Goal: Task Accomplishment & Management: Manage account settings

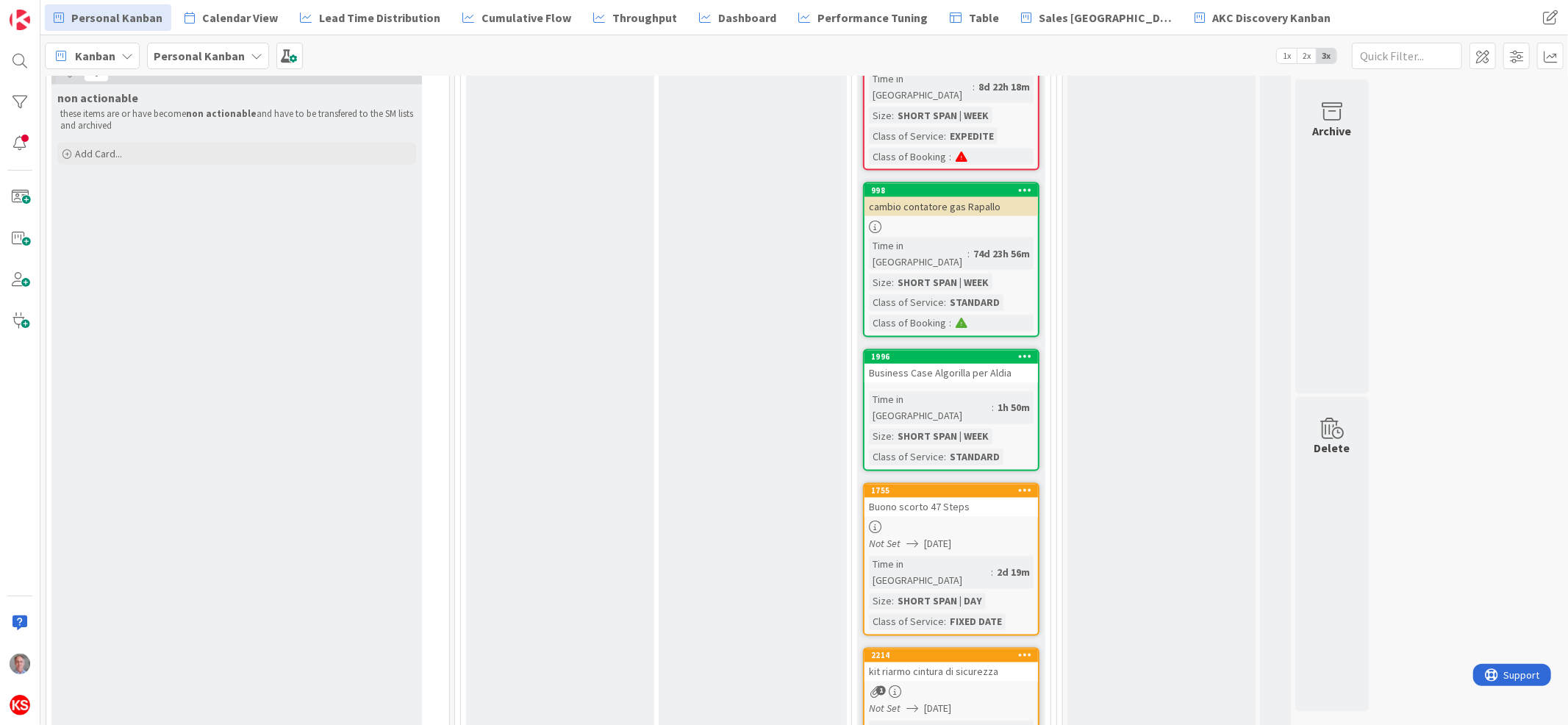
scroll to position [2148, 0]
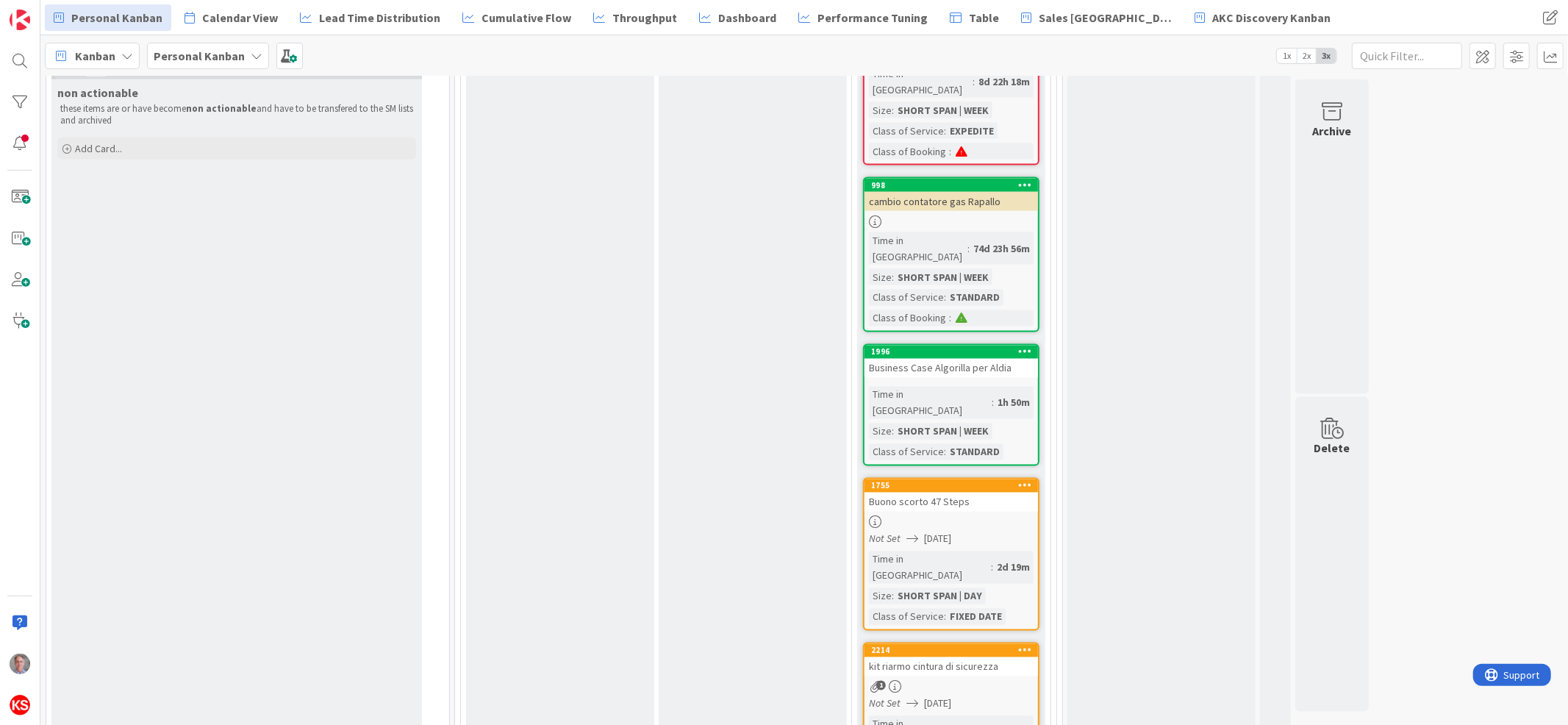
click at [947, 657] on div "kit riarmo cintura di sicurezza" at bounding box center [951, 666] width 174 height 19
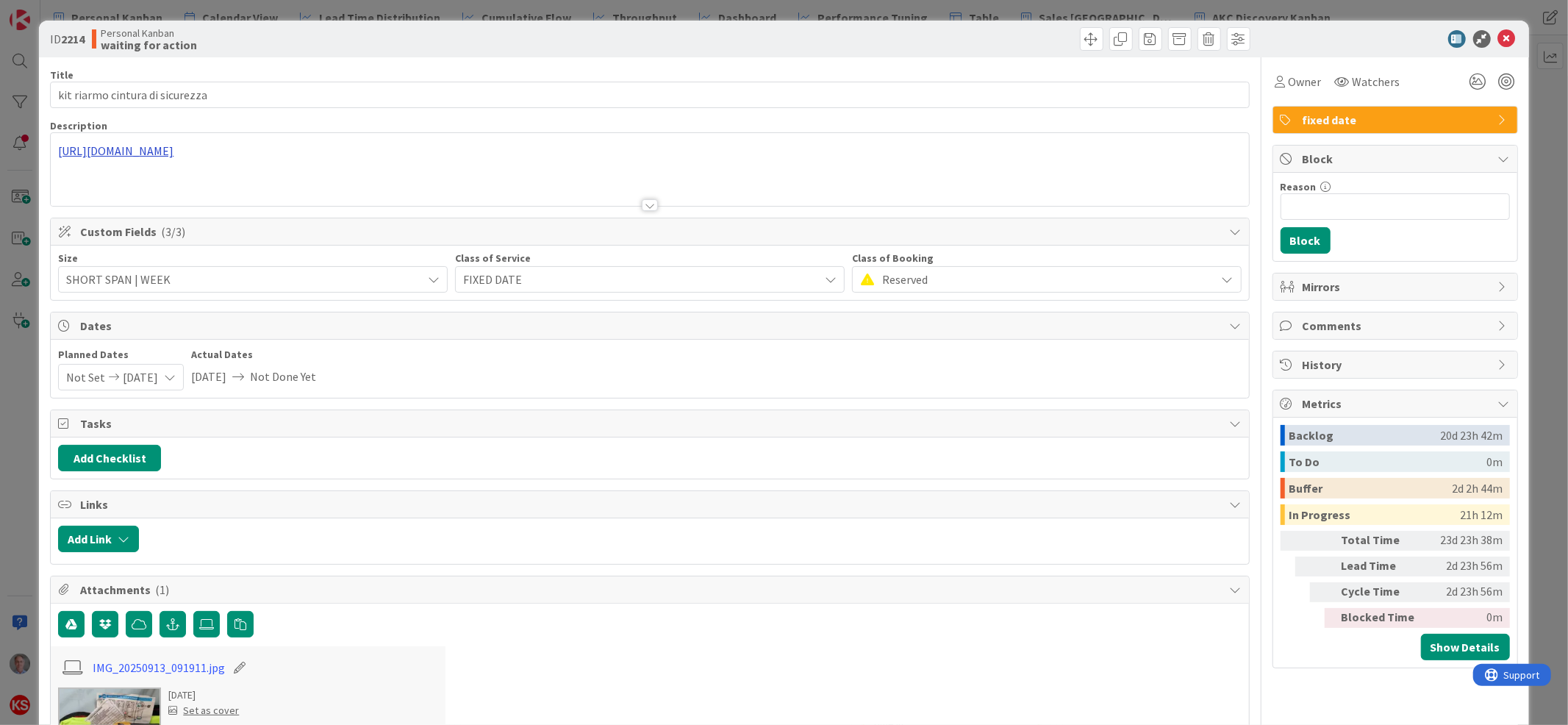
click at [437, 153] on div "[URL][DOMAIN_NAME]" at bounding box center [650, 169] width 1197 height 73
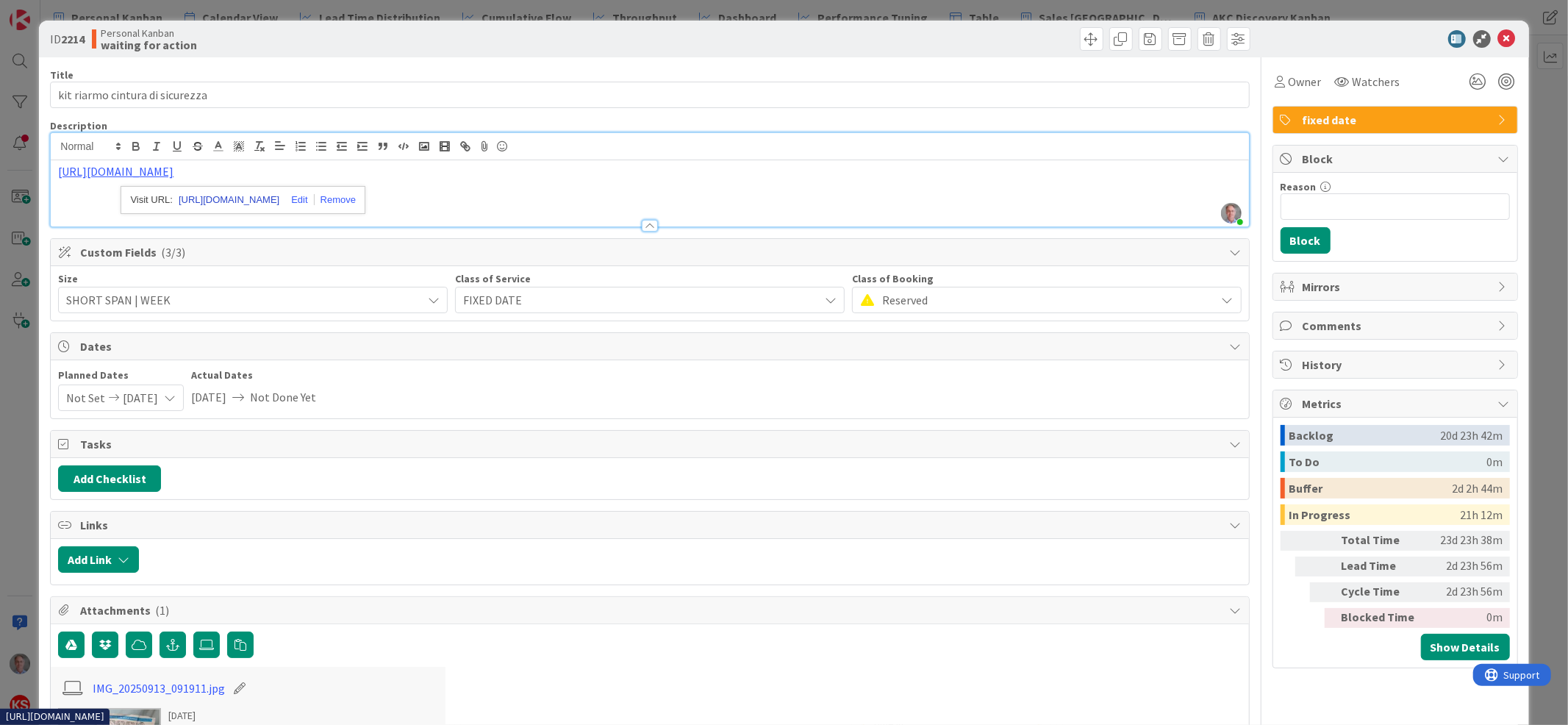
click at [279, 197] on link "[URL][DOMAIN_NAME]" at bounding box center [229, 200] width 101 height 19
click at [252, 203] on link "[URL][DOMAIN_NAME]" at bounding box center [229, 200] width 101 height 19
click at [1498, 39] on icon at bounding box center [1506, 38] width 17 height 17
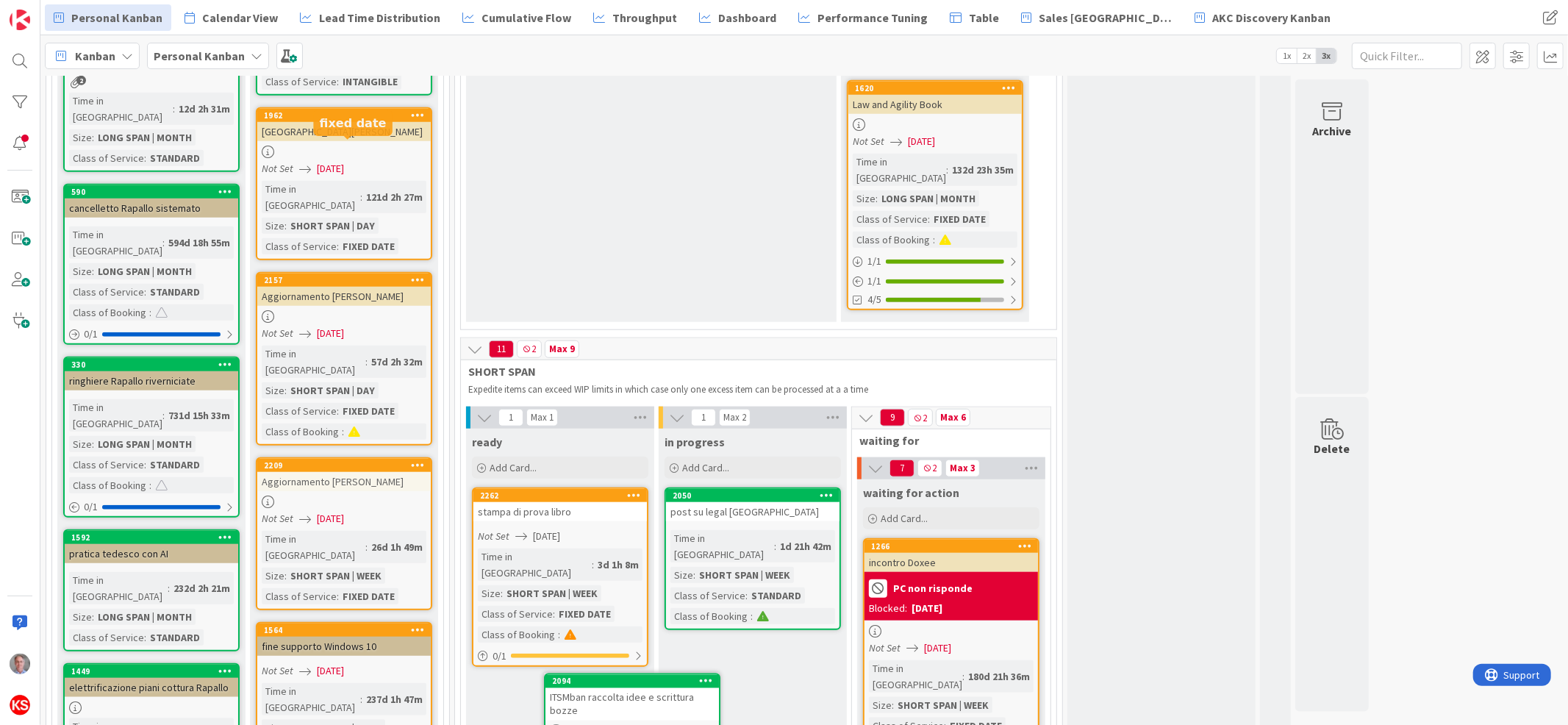
scroll to position [1297, 0]
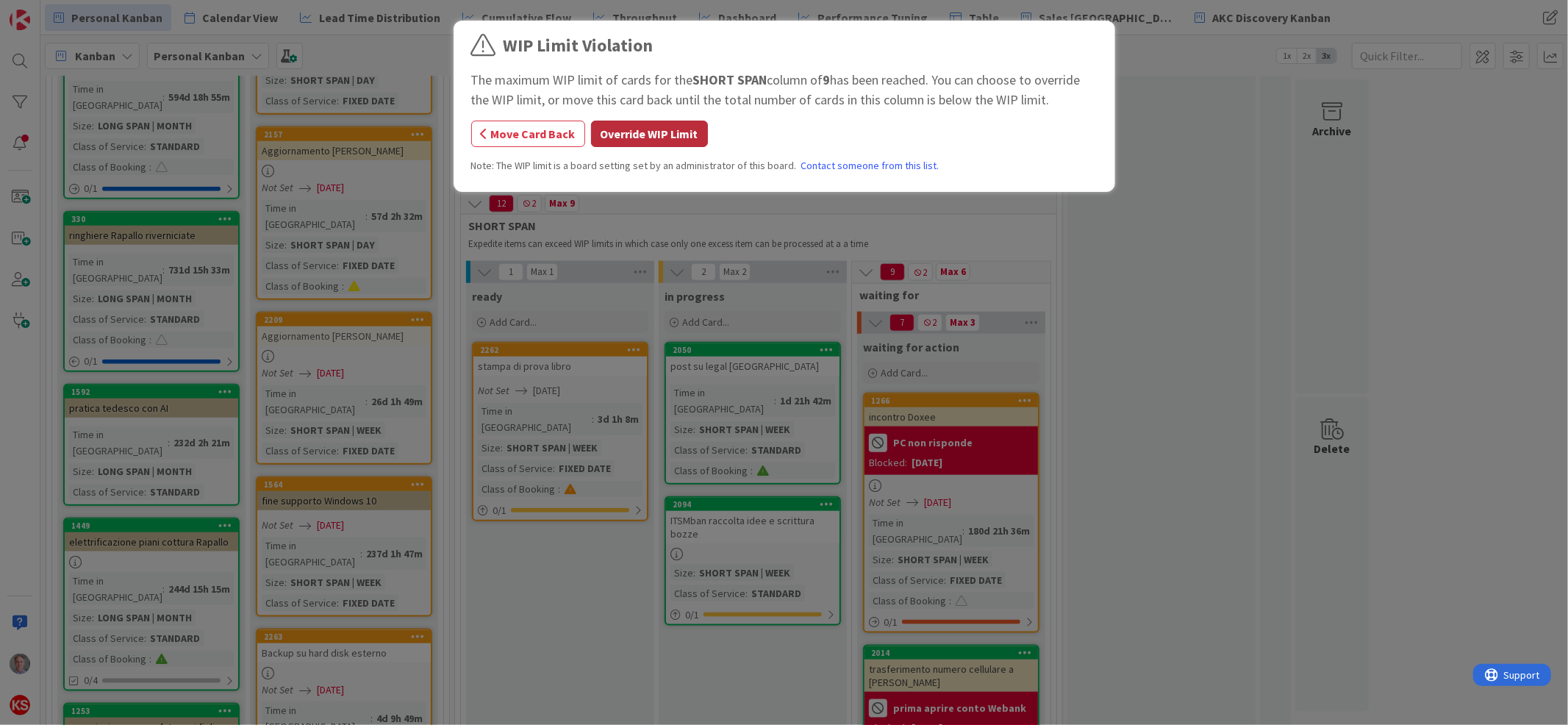
click at [662, 131] on button "Override WIP Limit" at bounding box center [650, 134] width 117 height 26
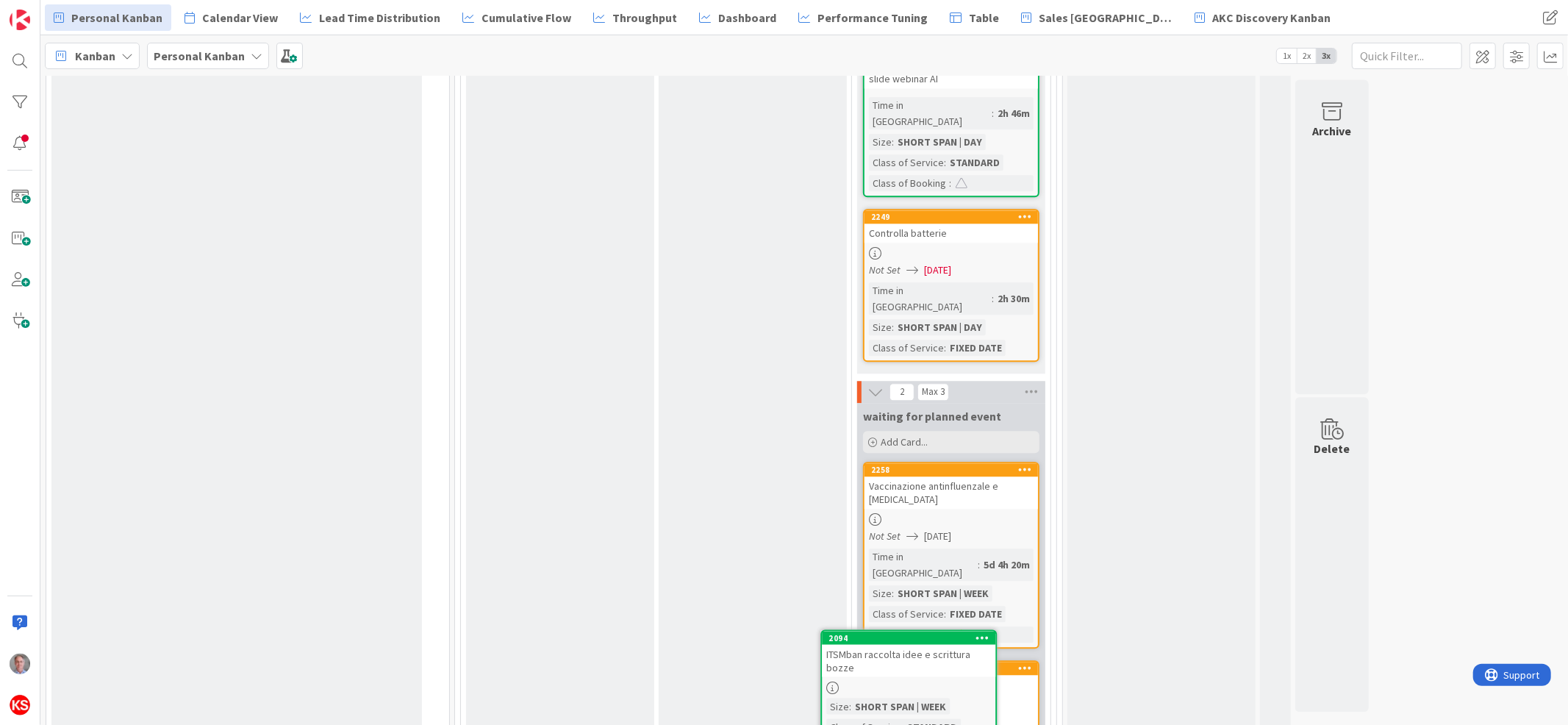
scroll to position [2931, 0]
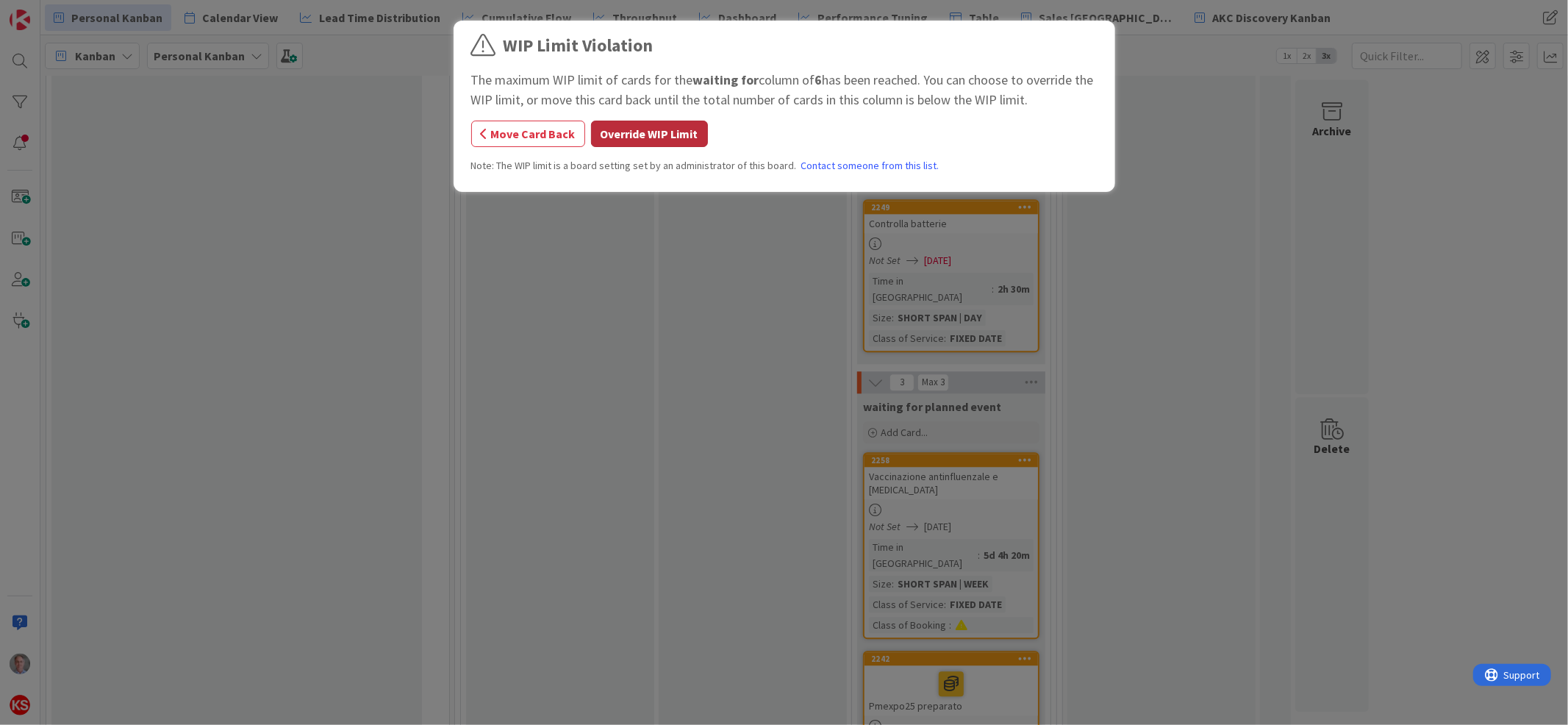
click at [682, 128] on button "Override WIP Limit" at bounding box center [650, 134] width 117 height 26
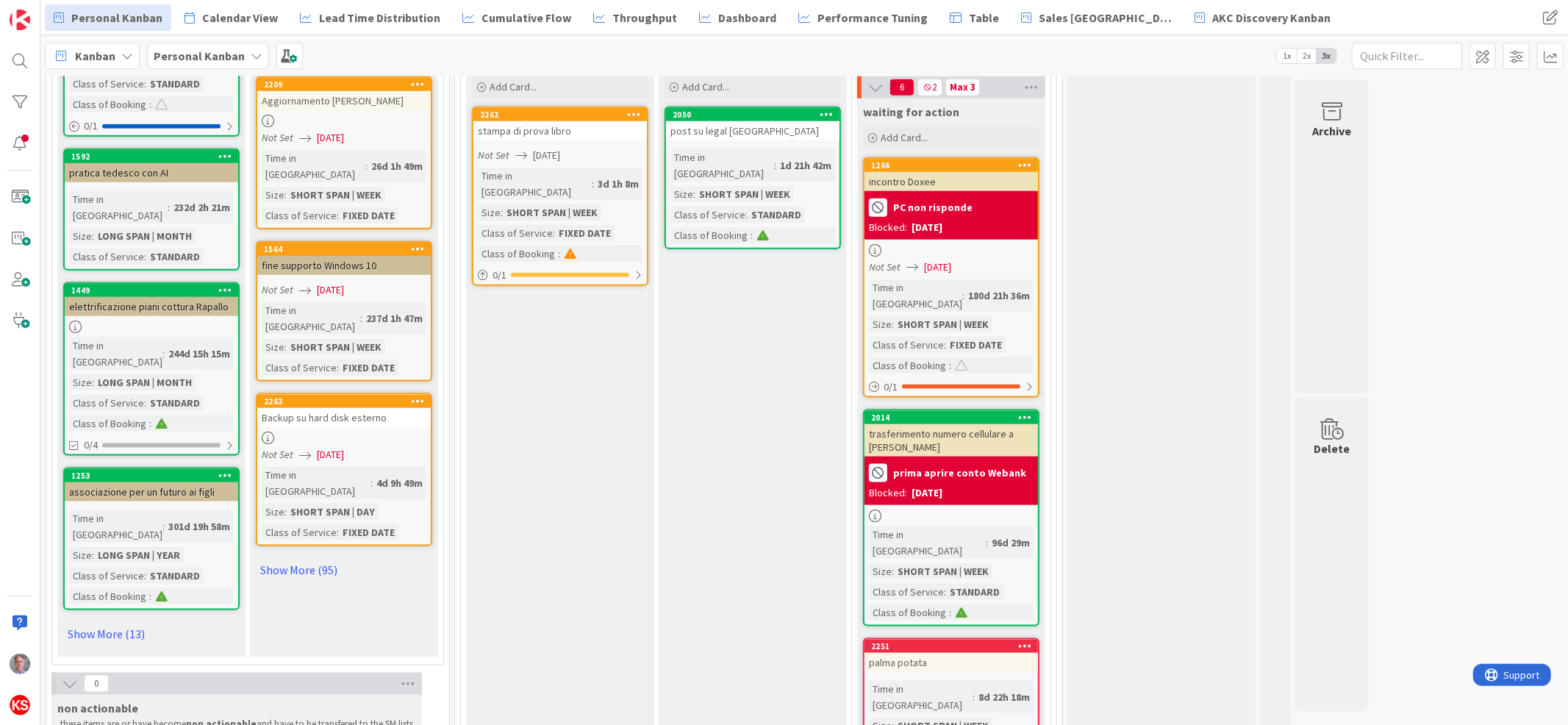
scroll to position [1547, 0]
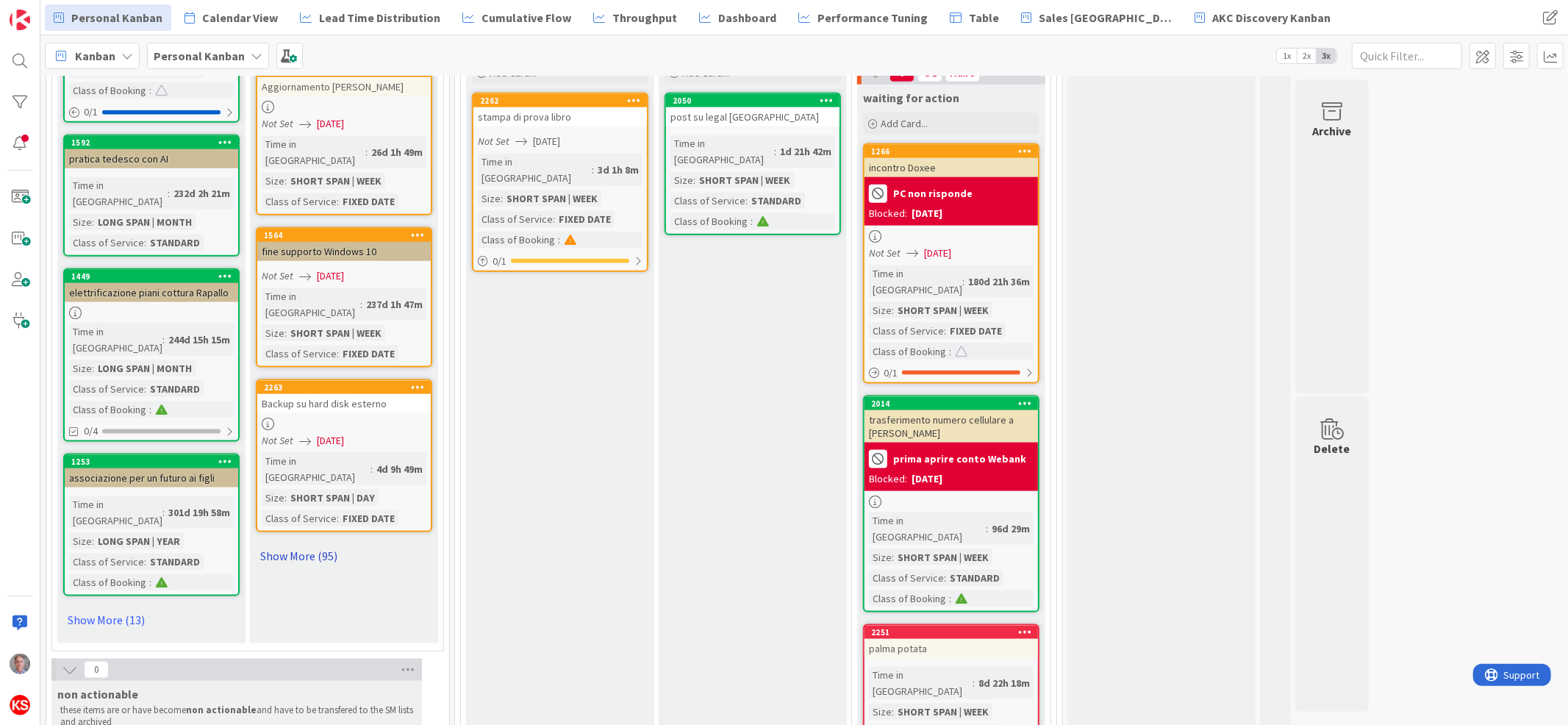
click at [303, 544] on link "Show More (95)" at bounding box center [344, 556] width 176 height 24
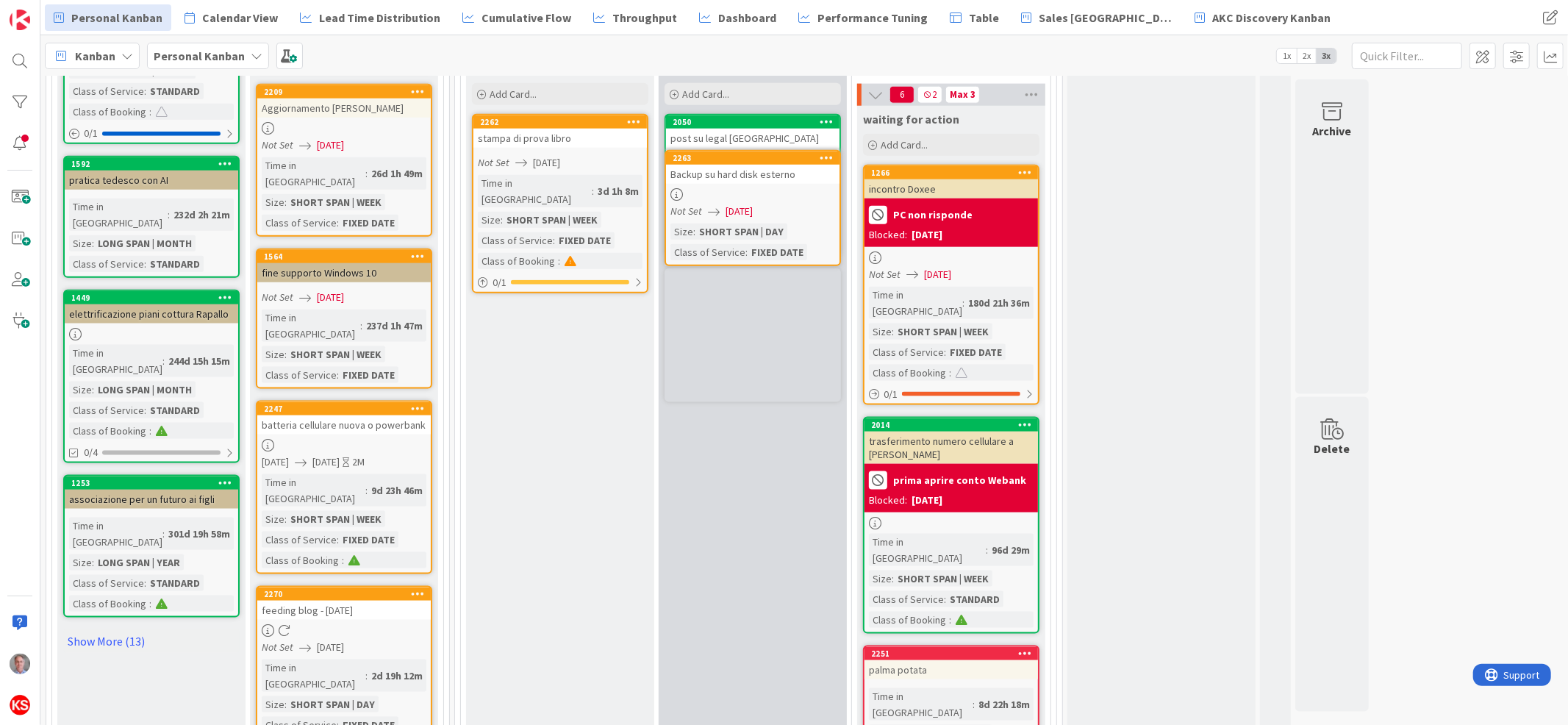
scroll to position [1511, 0]
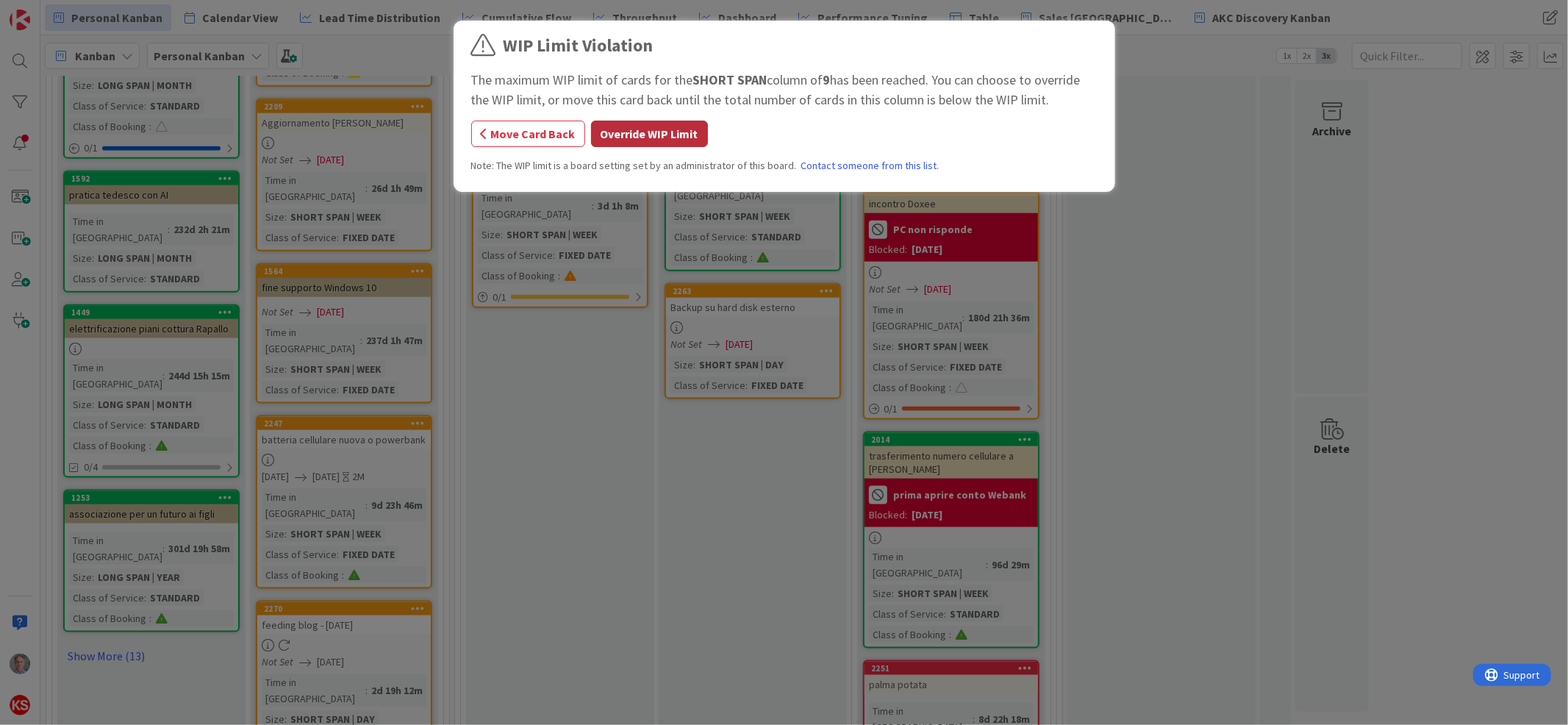
click at [656, 134] on button "Override WIP Limit" at bounding box center [650, 134] width 117 height 26
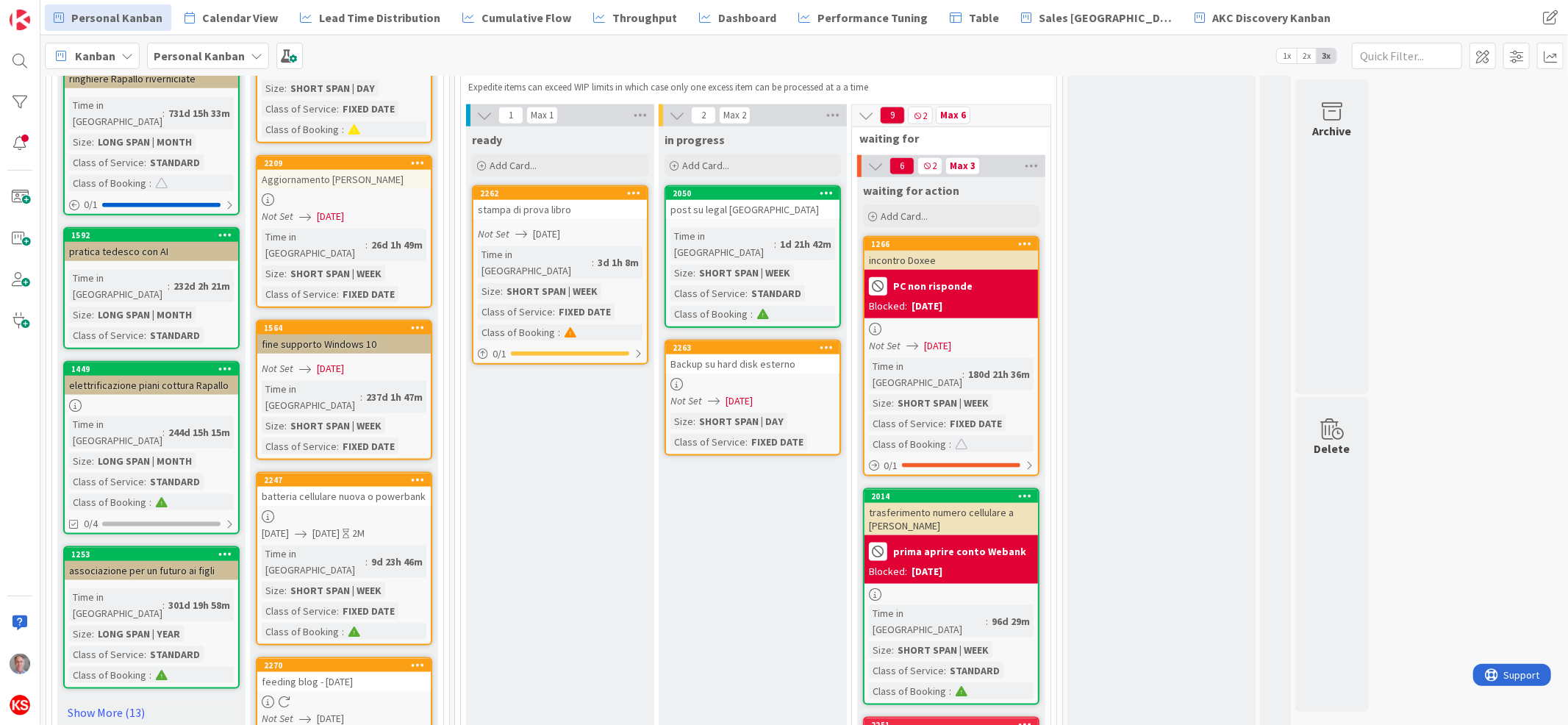
scroll to position [1414, 0]
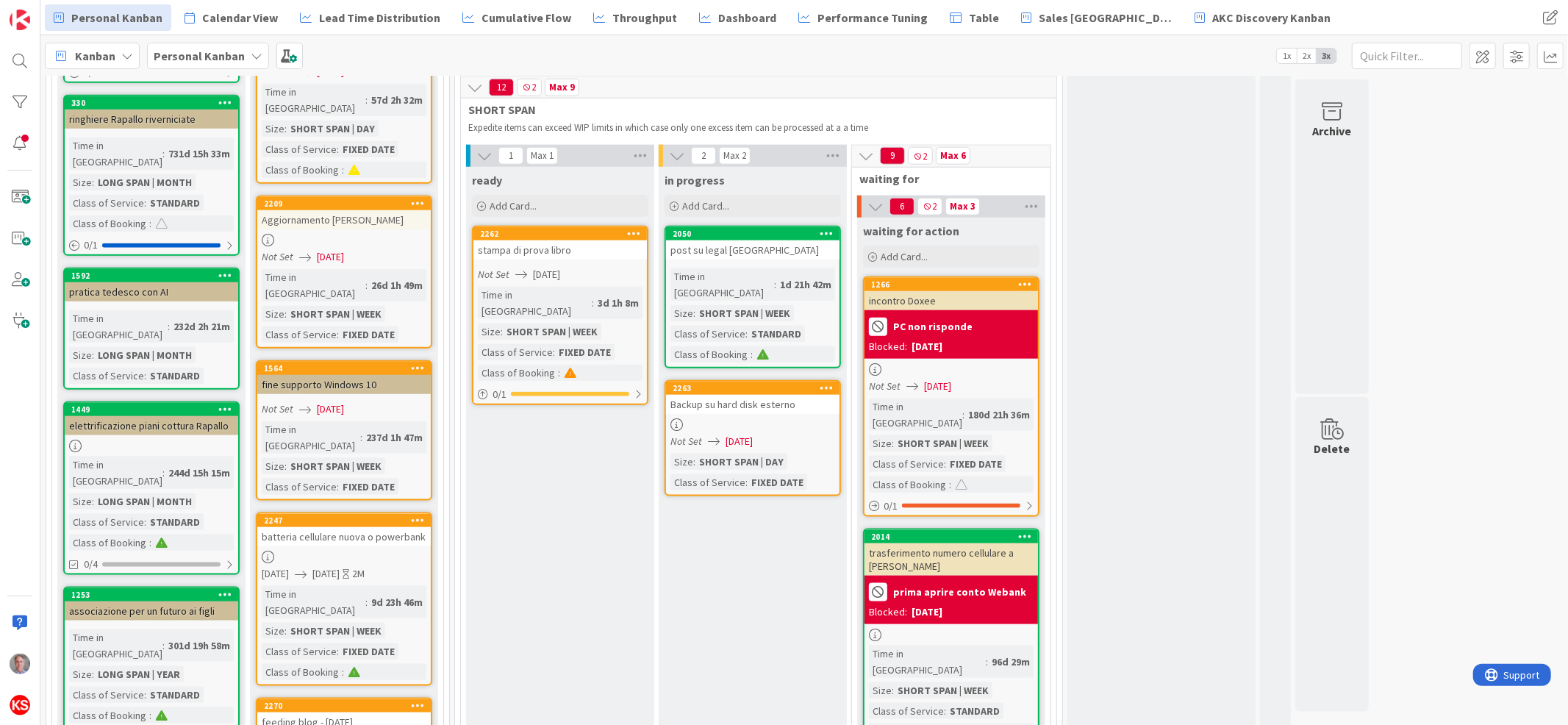
click at [825, 228] on icon at bounding box center [826, 233] width 14 height 10
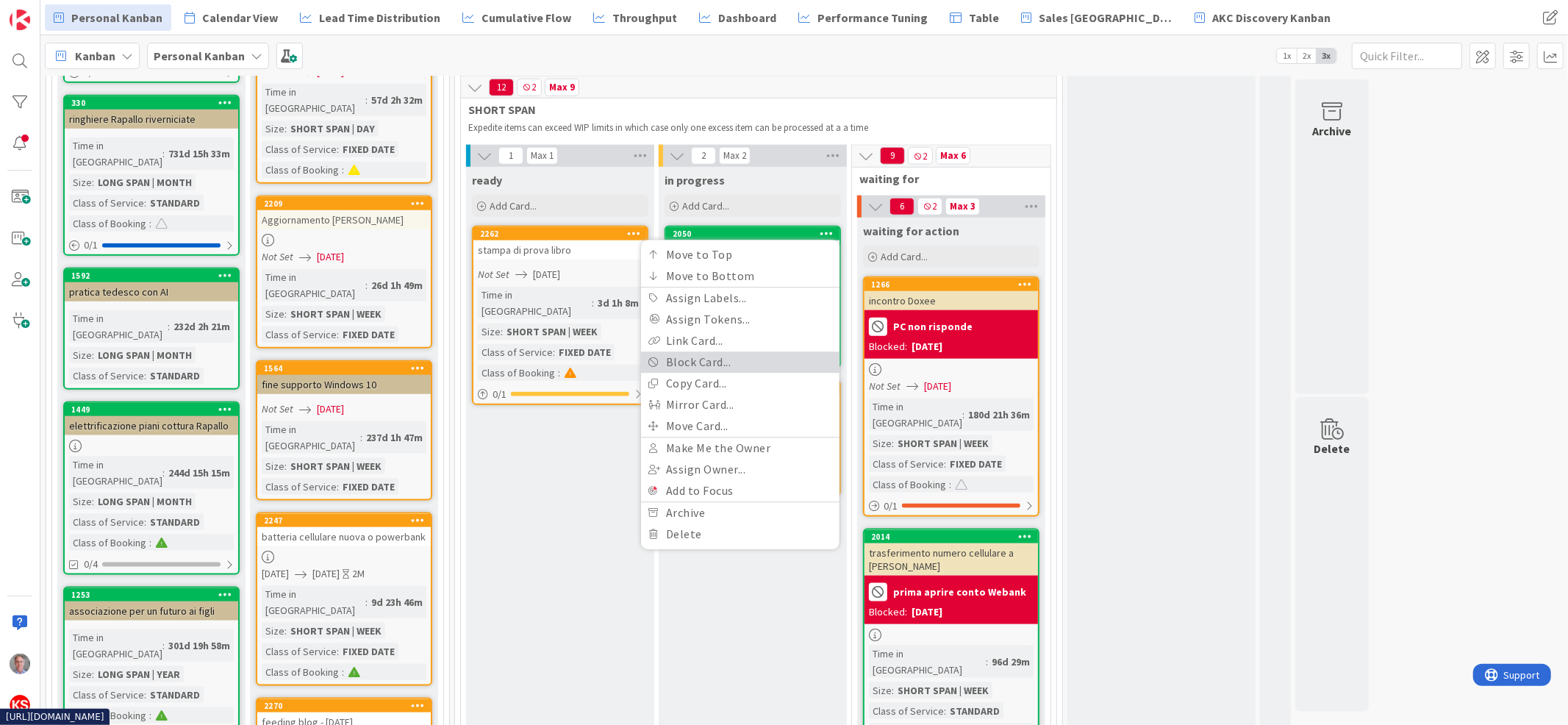
click at [746, 352] on link "Block Card..." at bounding box center [740, 362] width 198 height 21
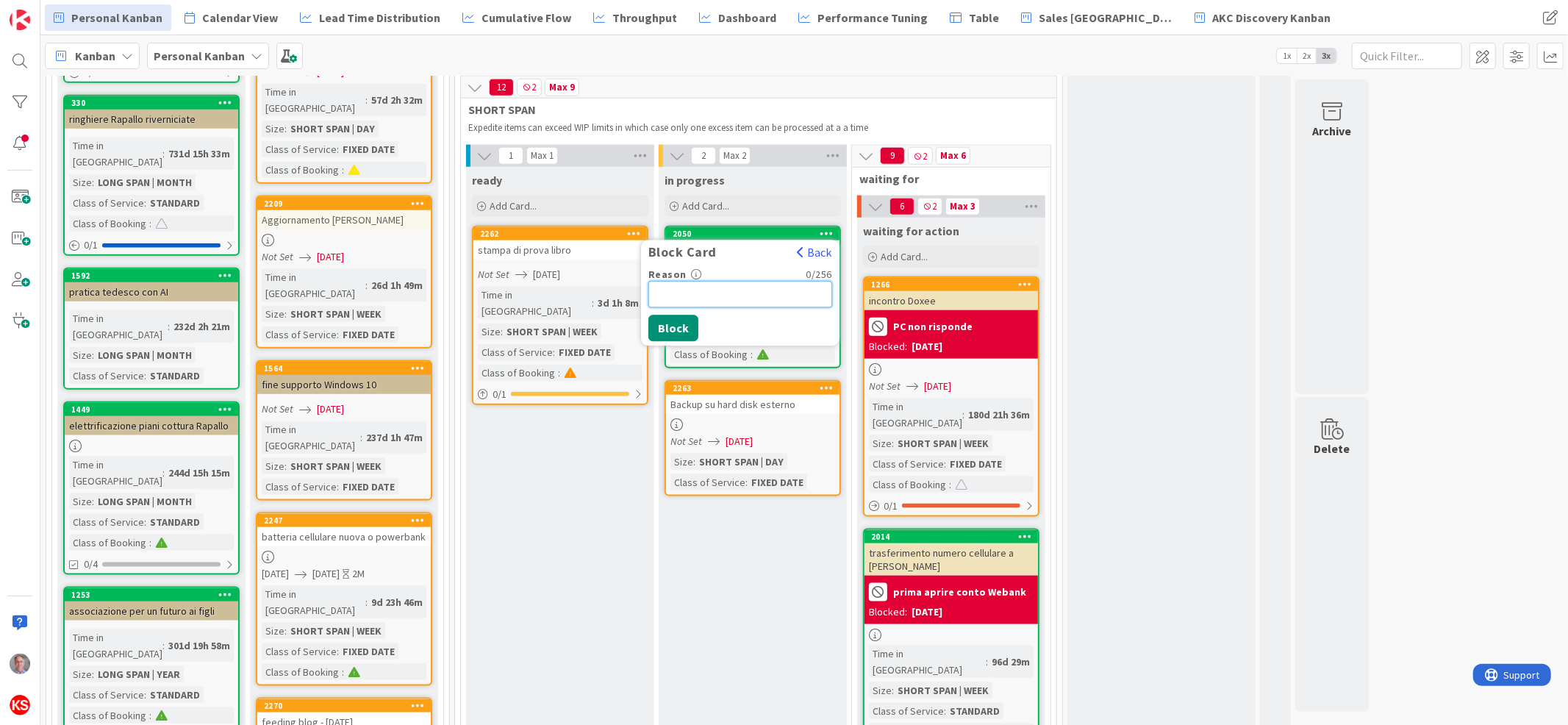
click at [731, 281] on input "Reason" at bounding box center [740, 293] width 184 height 26
type input "in attesa audio da GC"
click at [680, 314] on button "Block" at bounding box center [673, 327] width 50 height 26
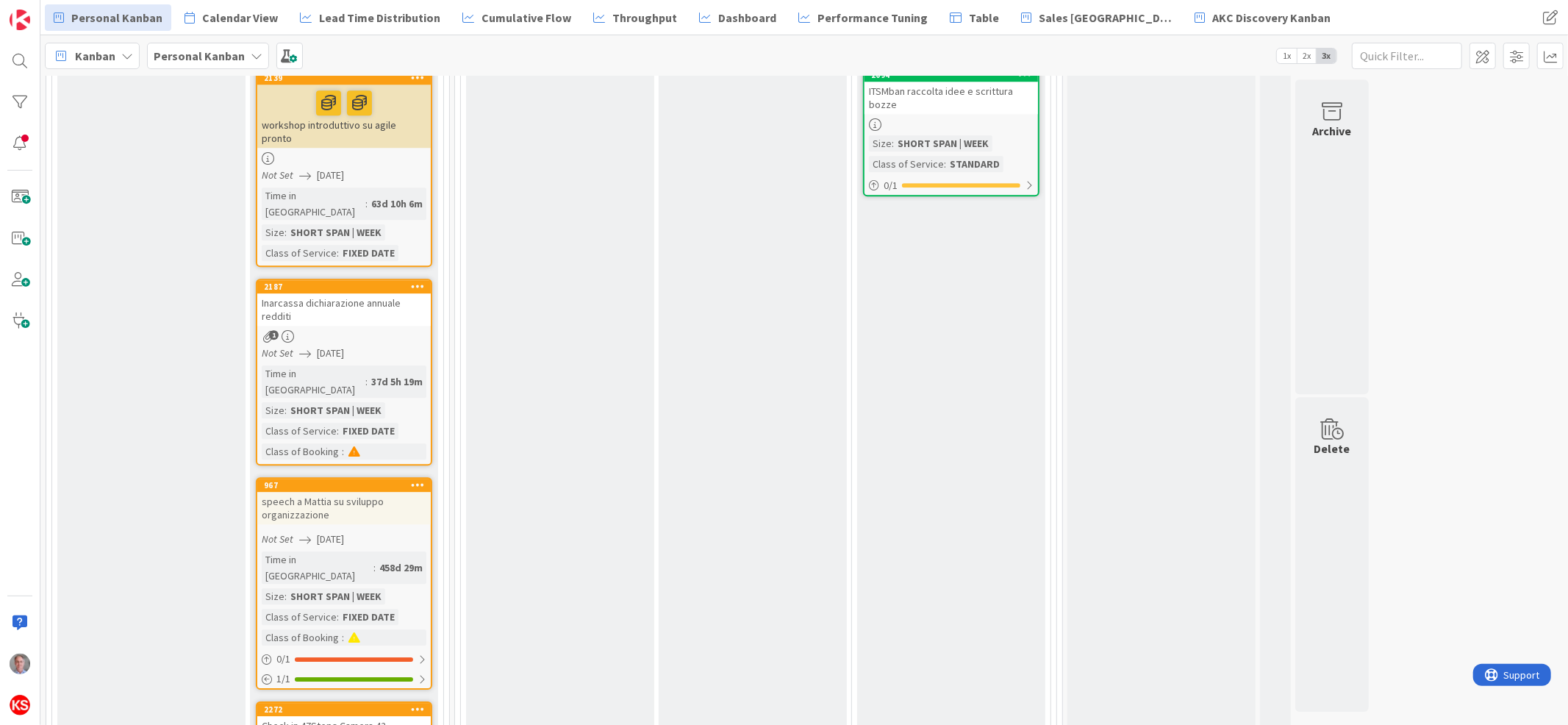
scroll to position [0, 0]
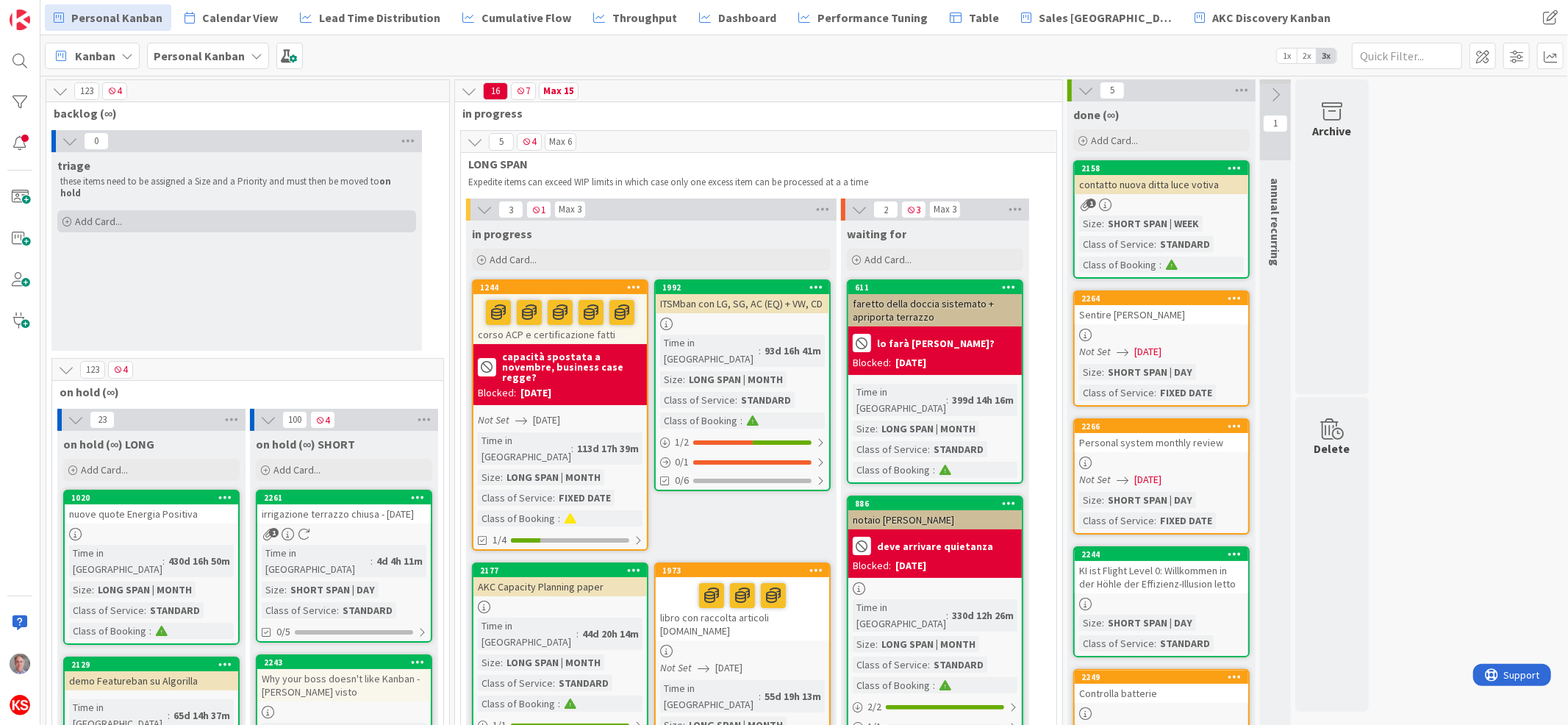
click at [111, 218] on div "Add Card..." at bounding box center [236, 221] width 359 height 22
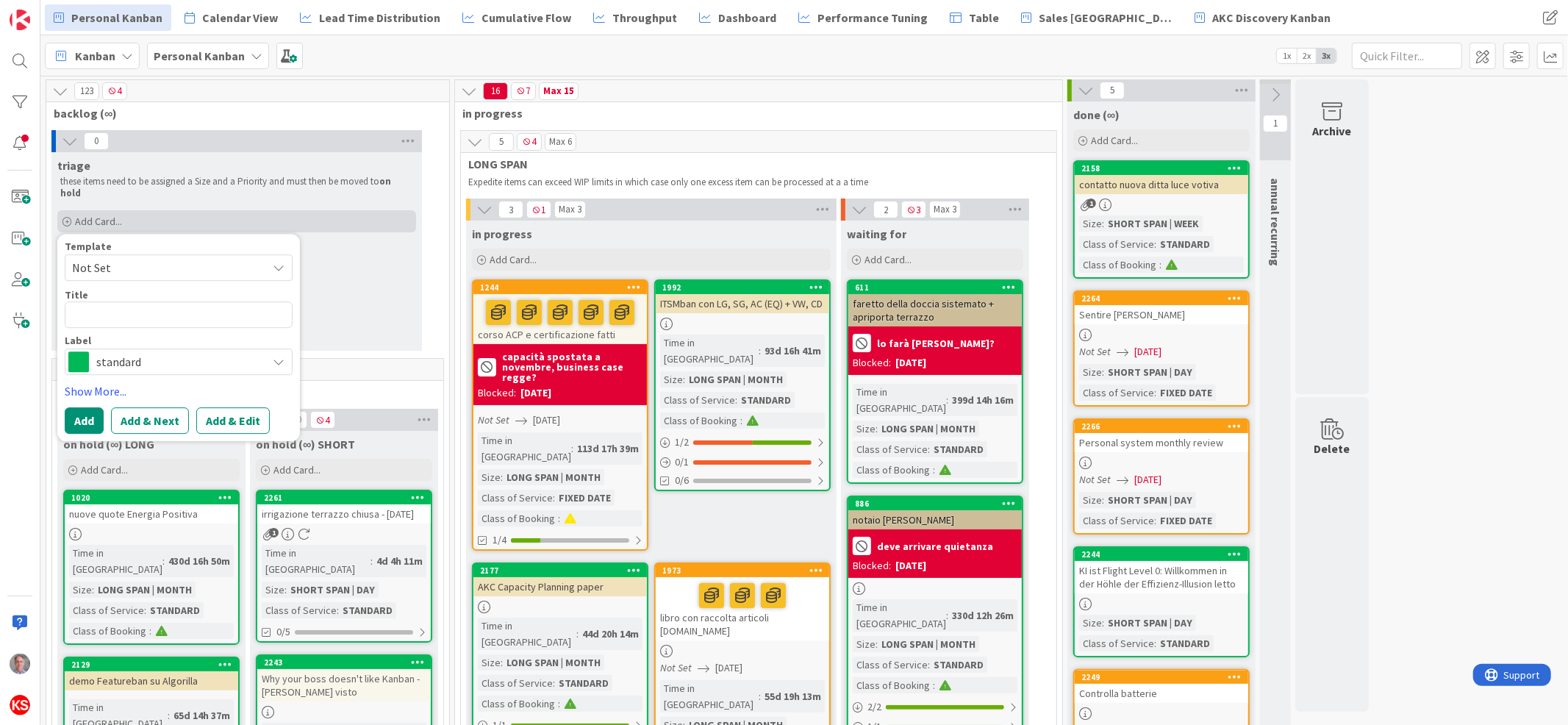
type textarea "x"
type textarea "a"
type textarea "x"
type textarea "an"
type textarea "x"
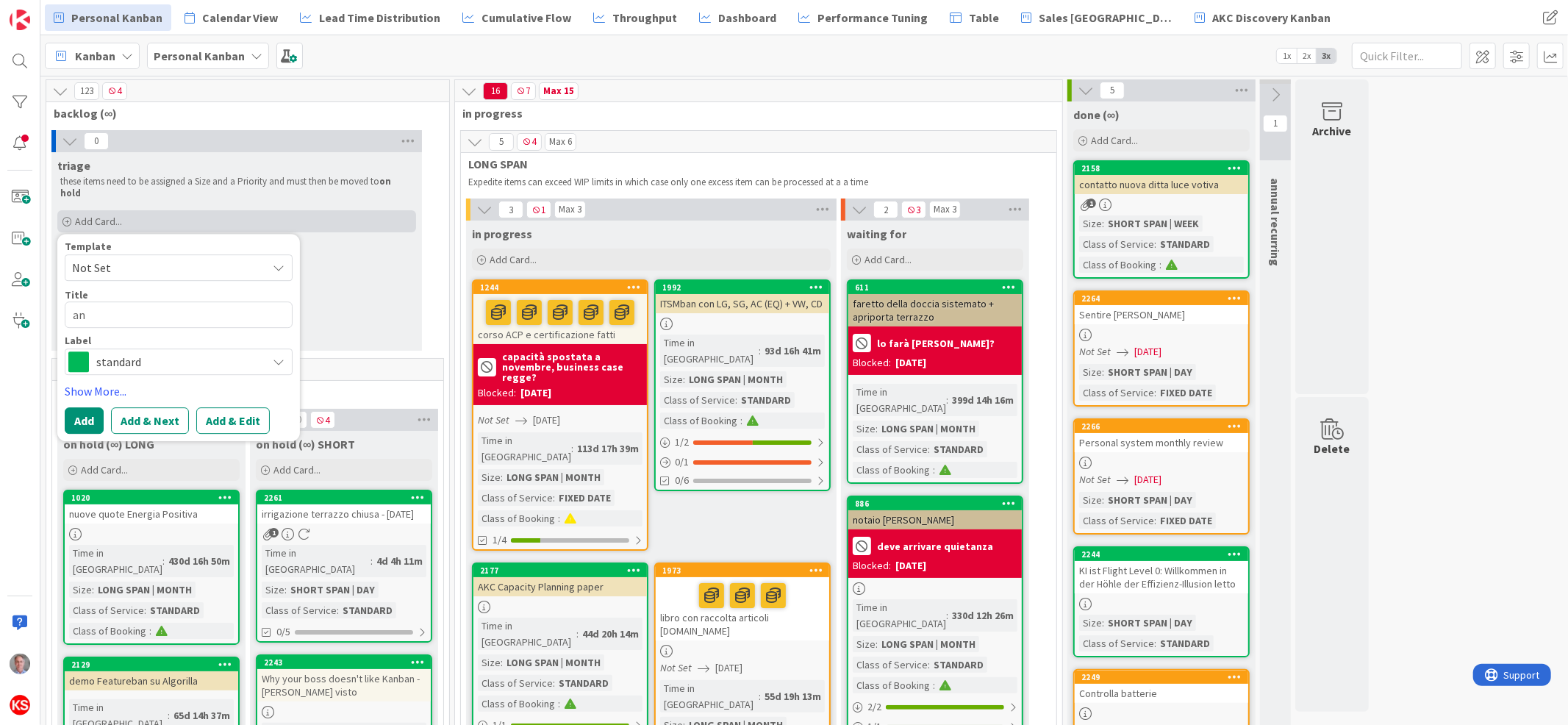
type textarea "ana"
type textarea "x"
type textarea "anal"
type textarea "x"
type textarea "anali"
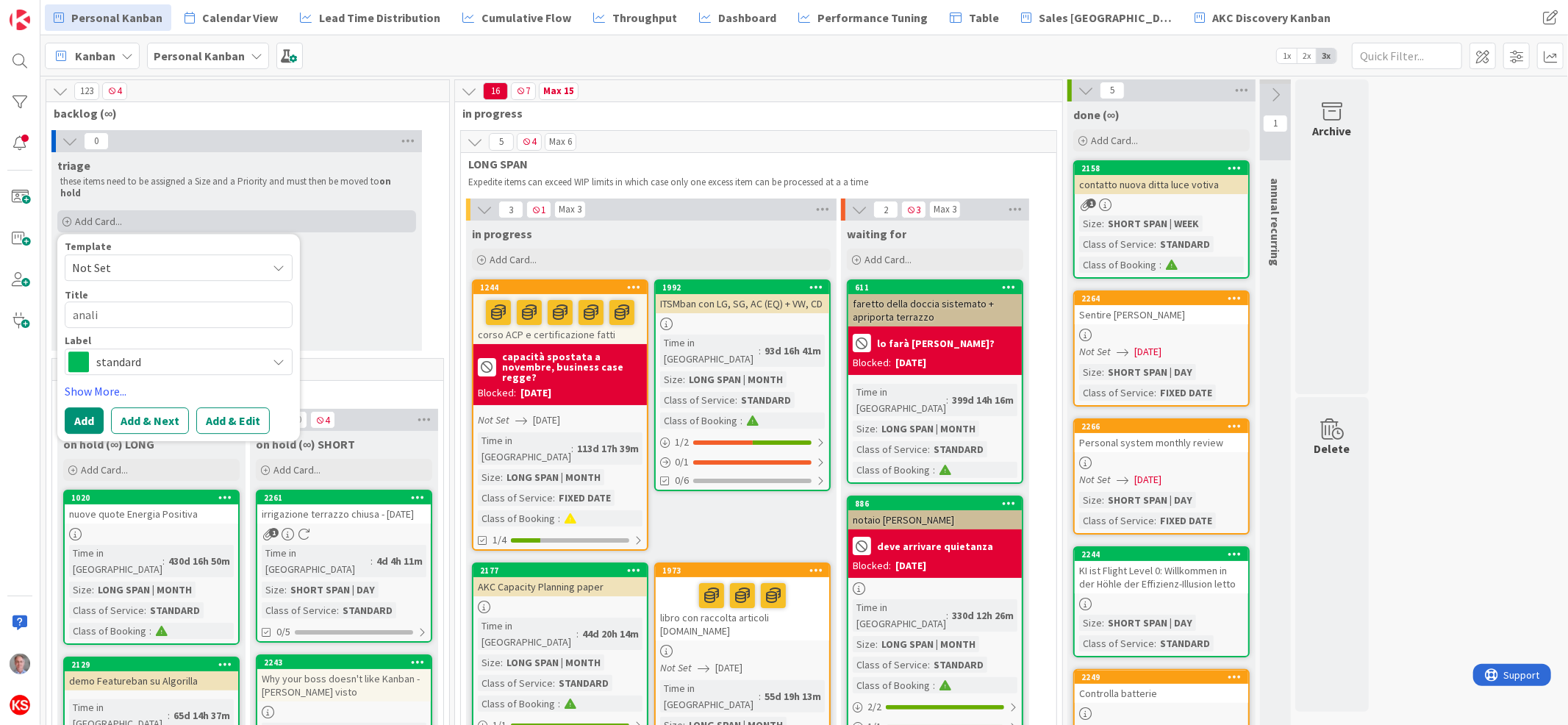
type textarea "x"
type textarea "analis"
type textarea "x"
type textarea "analisi"
type textarea "x"
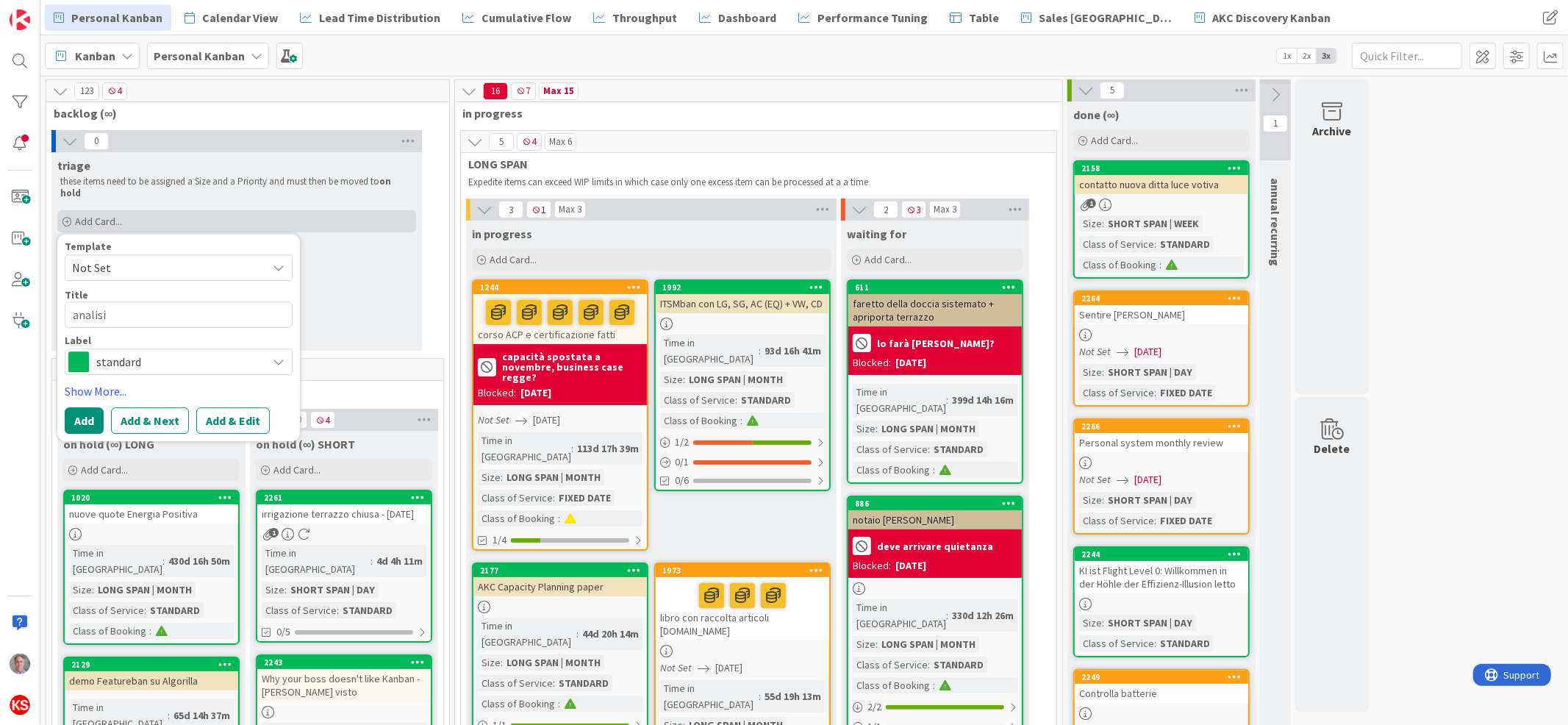
type textarea "analisi"
type textarea "x"
type textarea "analisi c"
type textarea "x"
type textarea "analisi co"
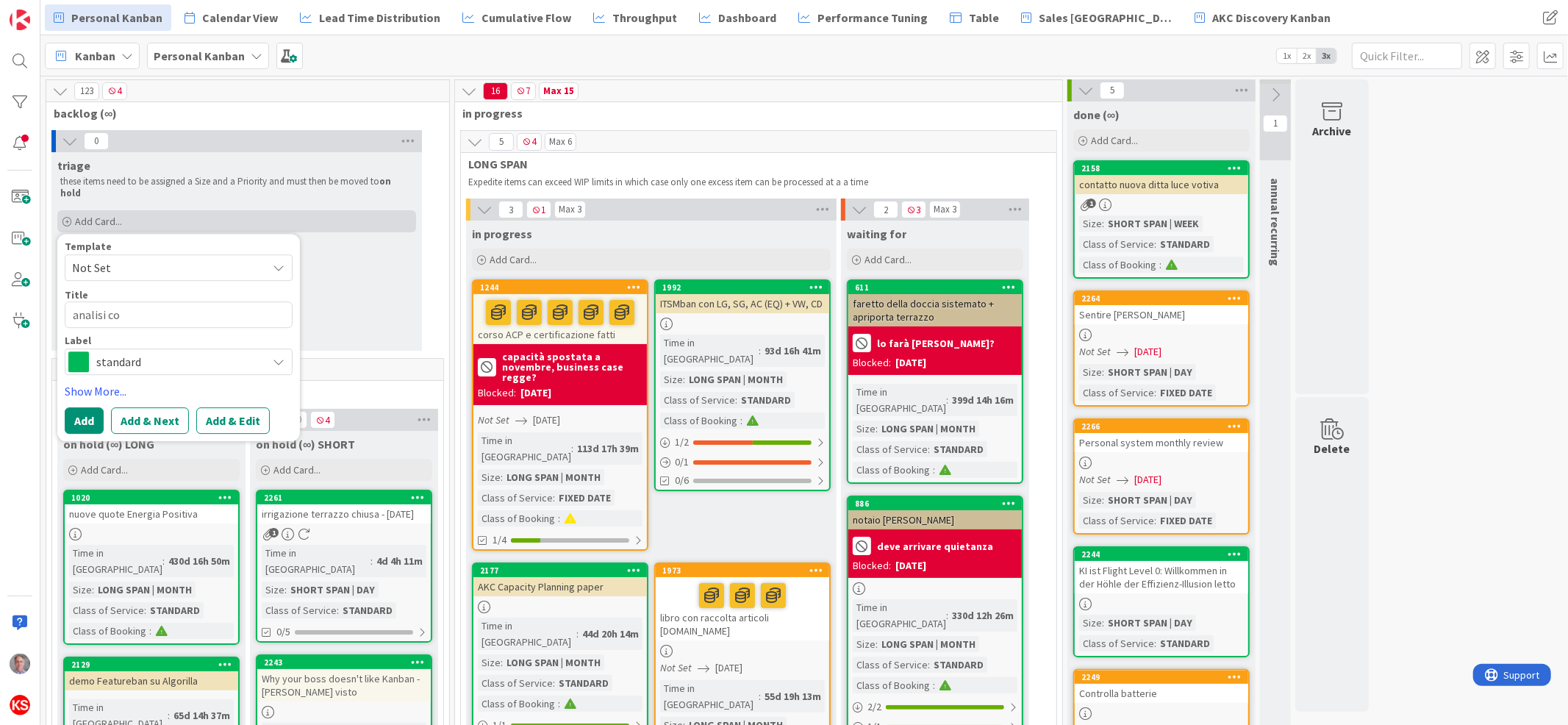
type textarea "x"
type textarea "analisi con"
type textarea "x"
type textarea "analisi cont"
type textarea "x"
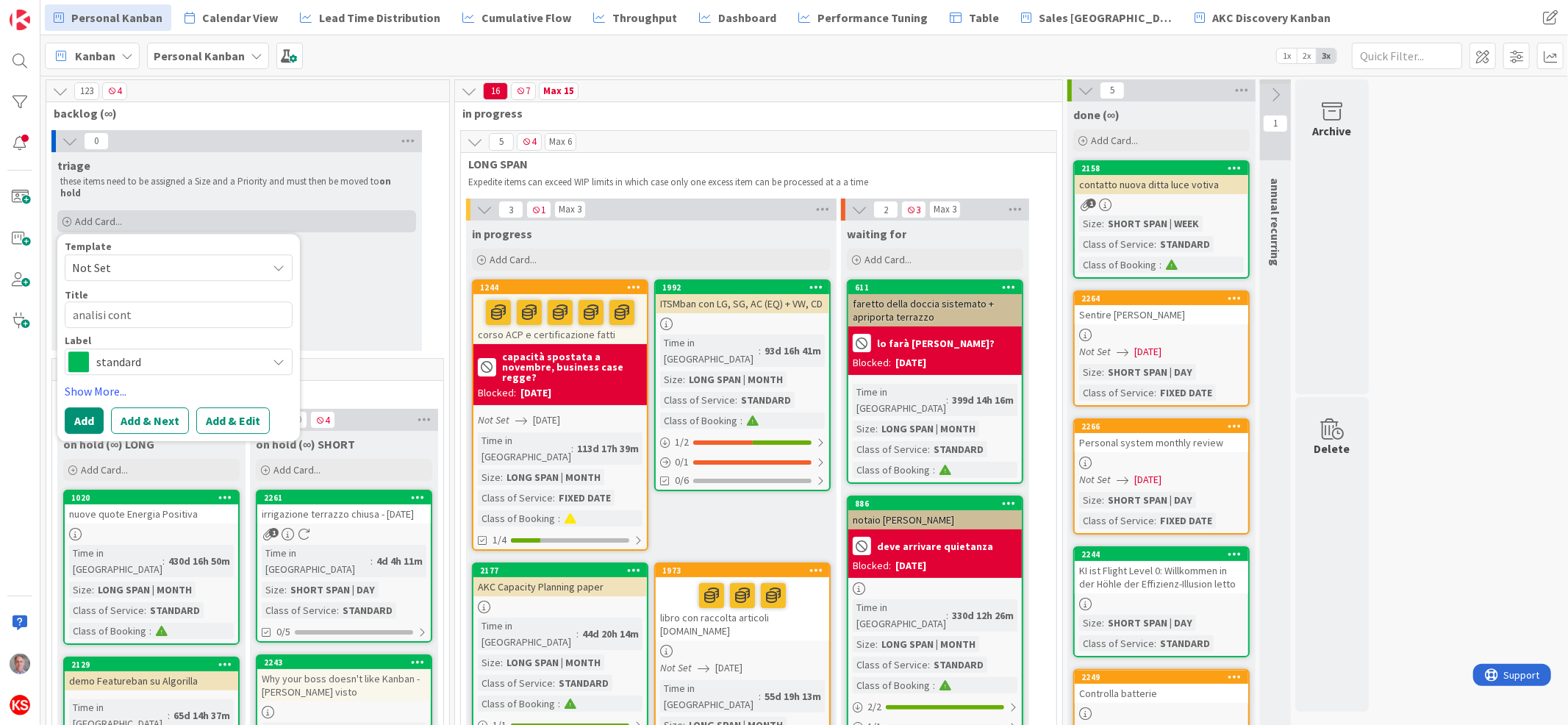
type textarea "analisi conta"
type textarea "x"
type textarea "analisi contat"
type textarea "x"
type textarea "analisi contatt"
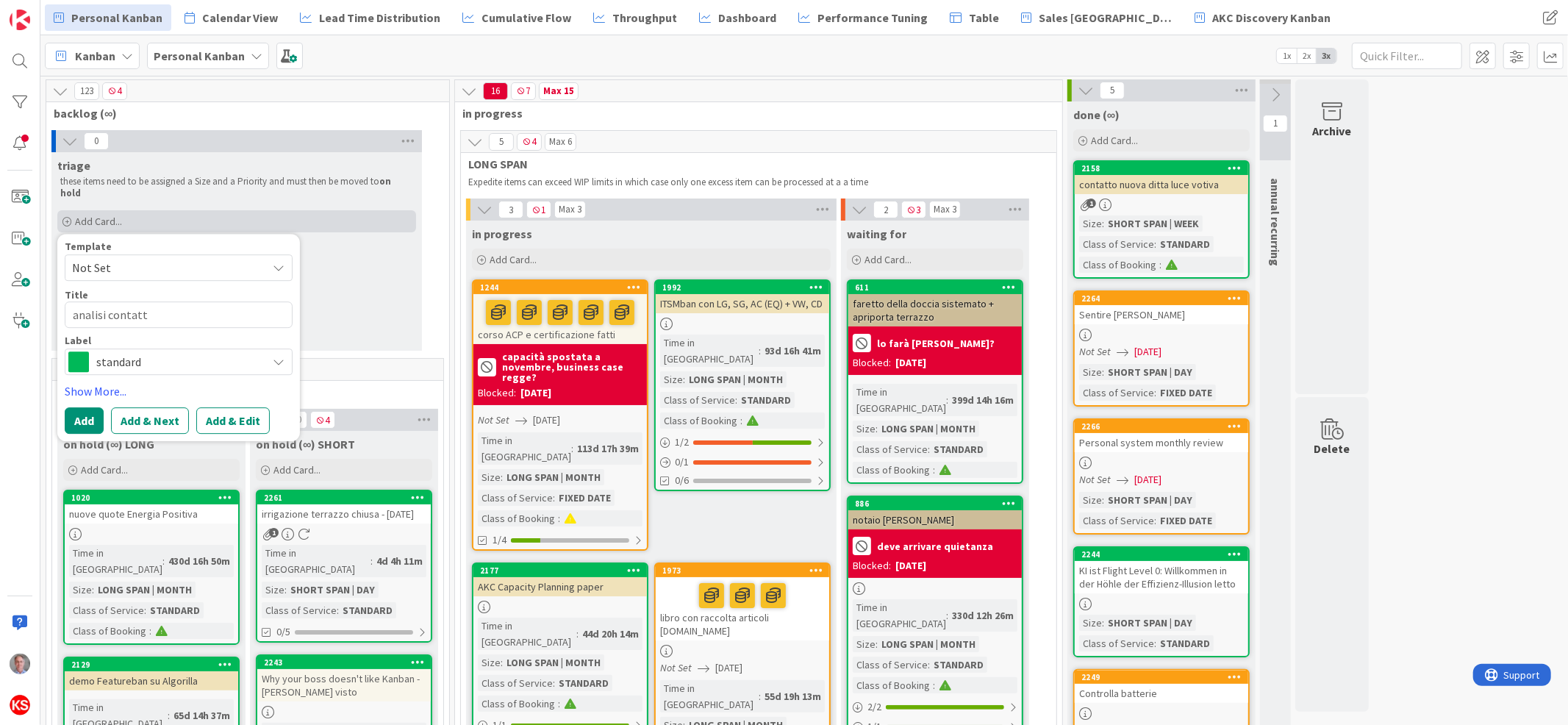
type textarea "x"
type textarea "analisi contatti"
type textarea "x"
type textarea "analisi contatti"
type textarea "x"
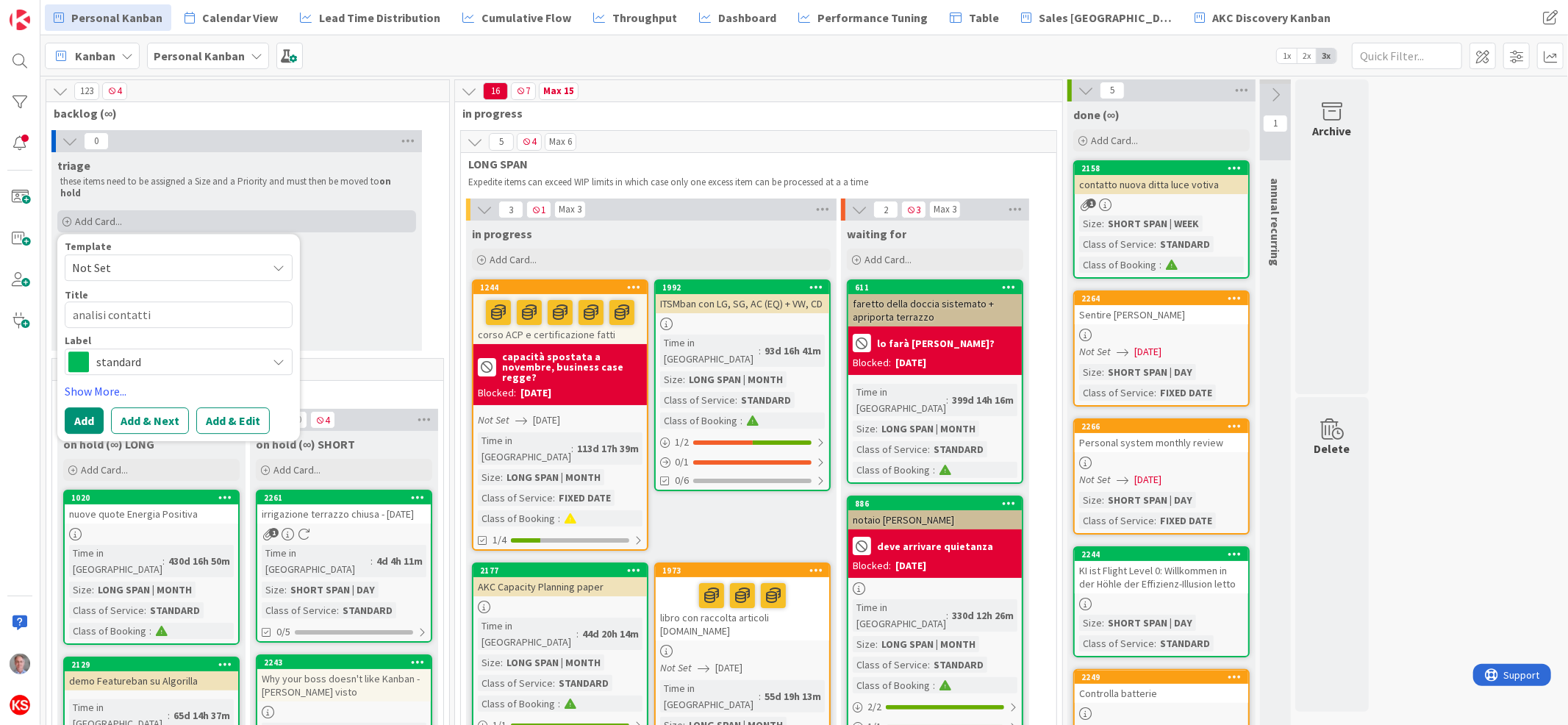
type textarea "analisi contatti K"
type textarea "x"
type textarea "analisi contatti [PERSON_NAME]"
type textarea "x"
type textarea "analisi contatti [PERSON_NAME]"
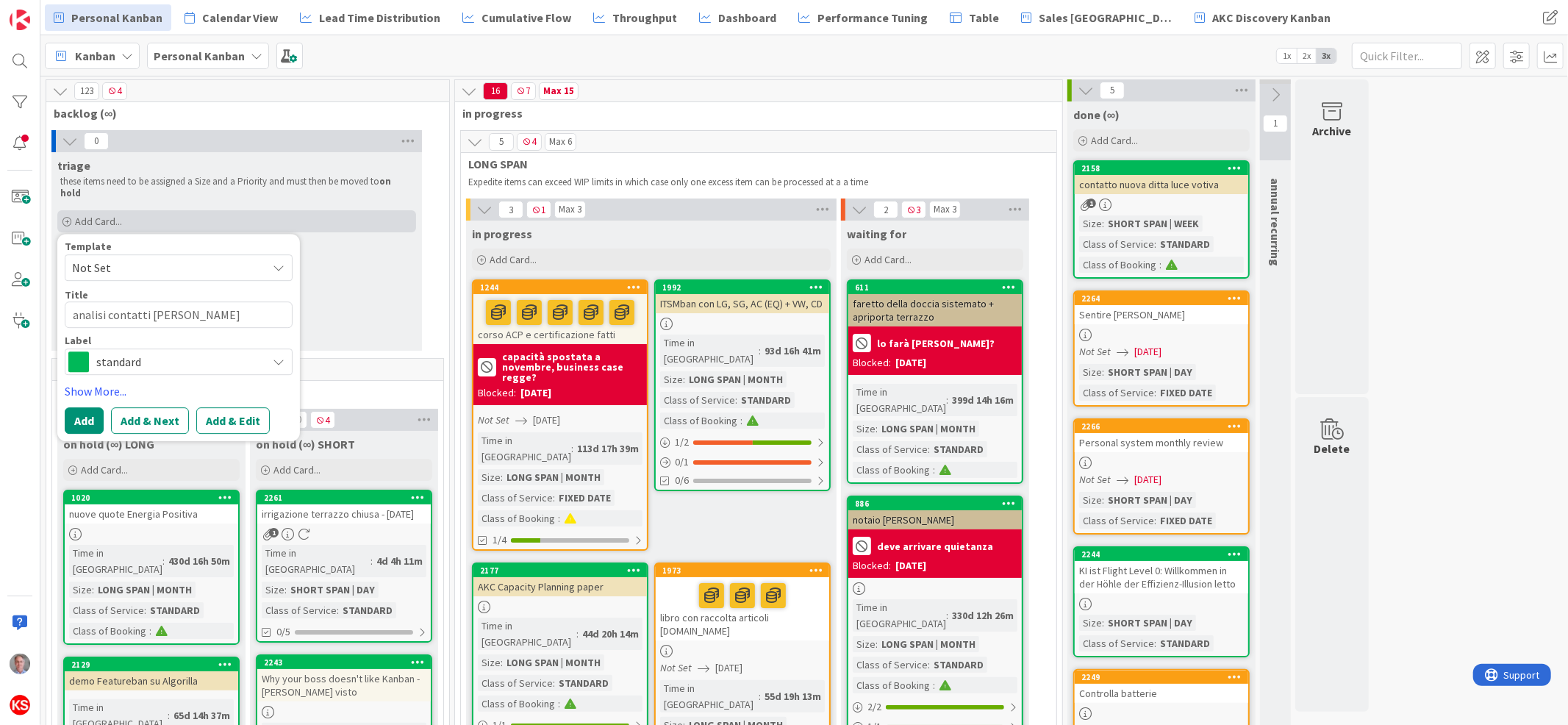
type textarea "x"
type textarea "analisi contatti Kanb"
type textarea "x"
type textarea "analisi contatti Kanba"
type textarea "x"
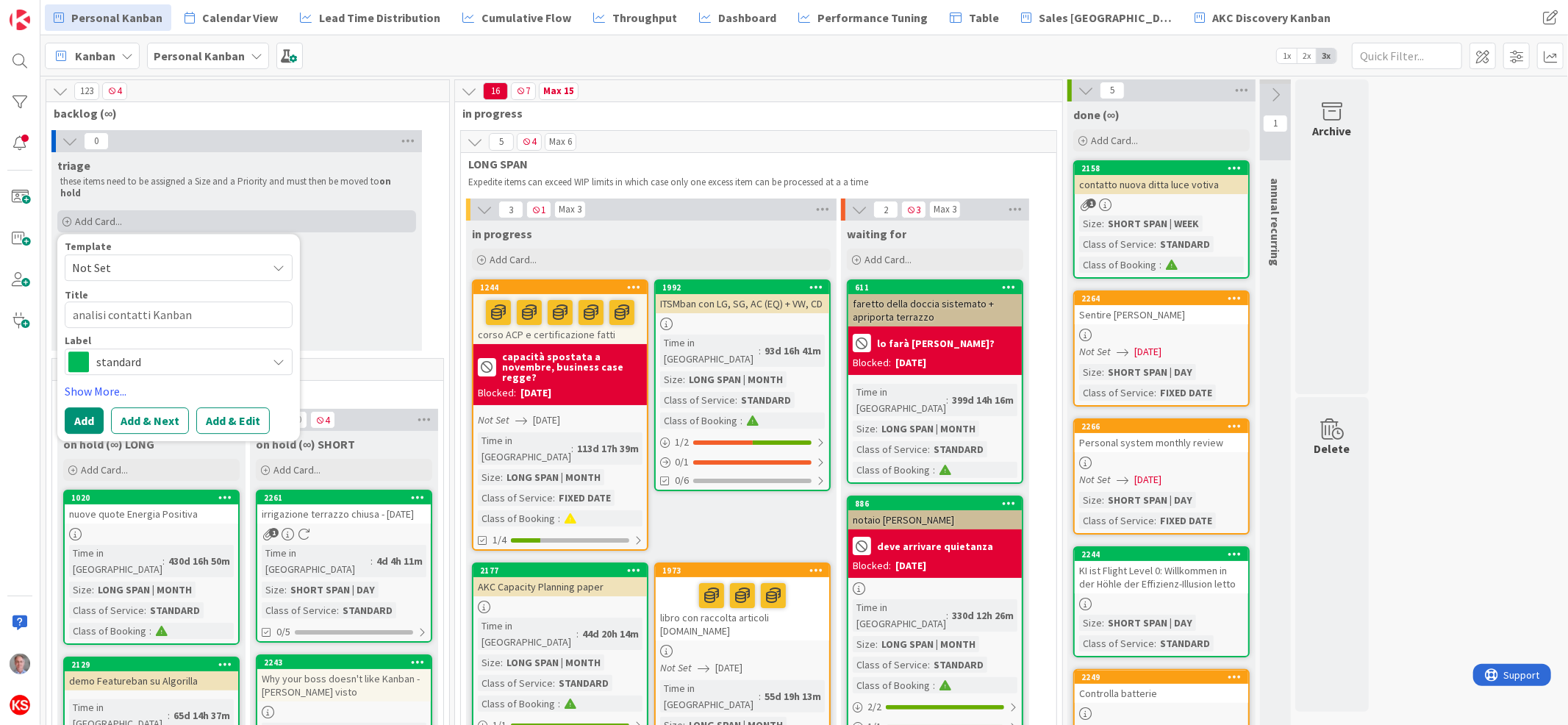
type textarea "analisi contatti Kanban"
click at [111, 218] on div "Add Card..." at bounding box center [236, 221] width 359 height 22
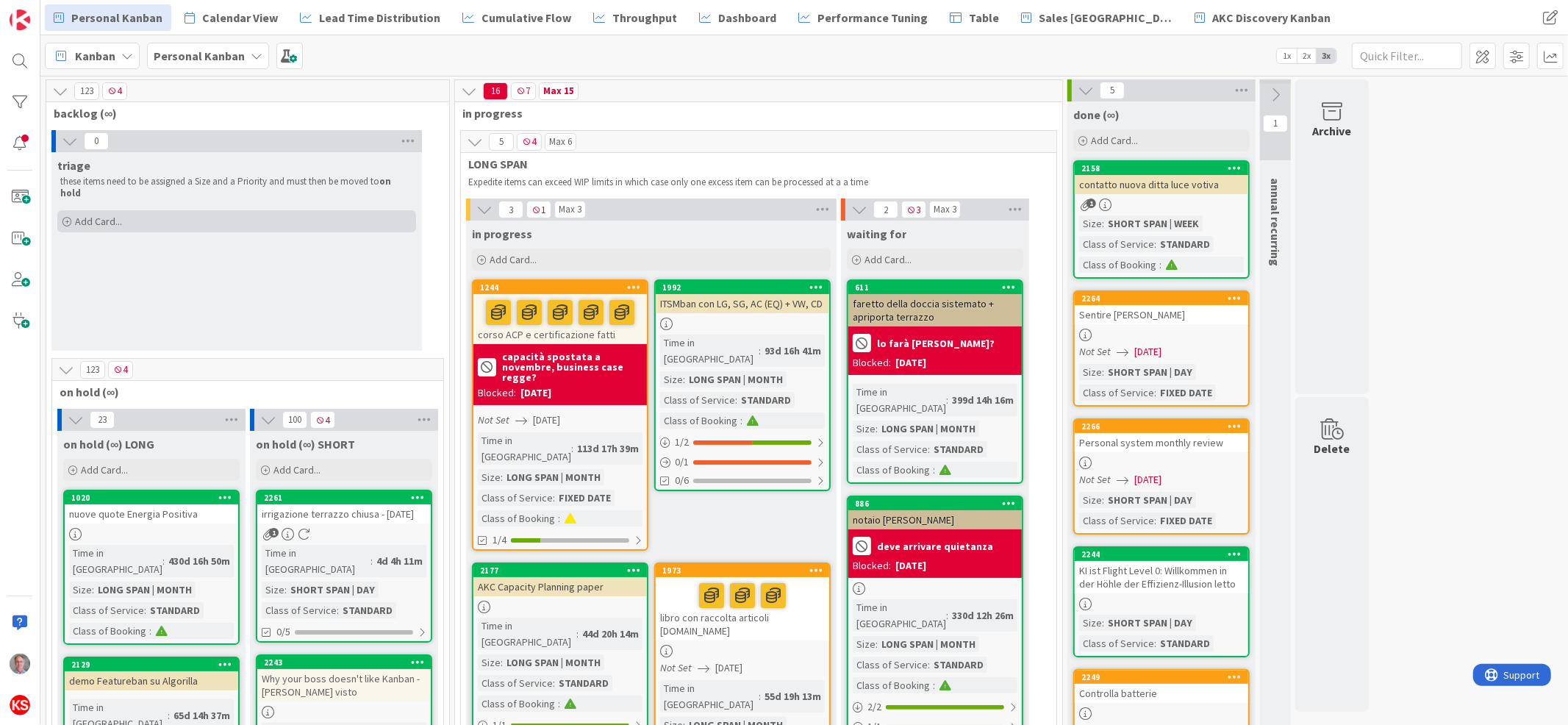
click at [113, 214] on span "Add Card..." at bounding box center [99, 221] width 47 height 14
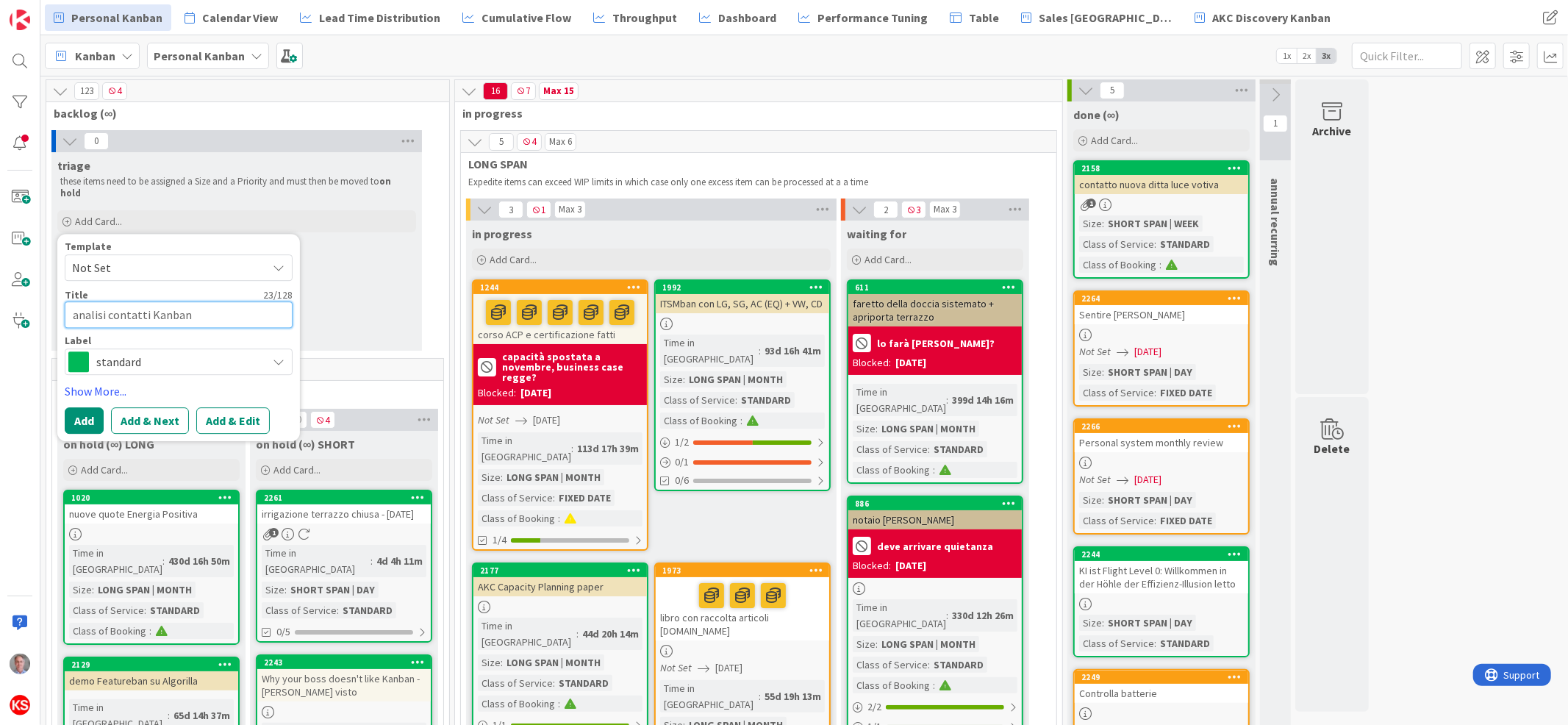
click at [145, 302] on textarea "analisi contatti Kanban" at bounding box center [178, 314] width 228 height 26
type textarea "x"
type textarea "analisi contatti Kanban"
type textarea "x"
type textarea "analisi contatti Kanban"
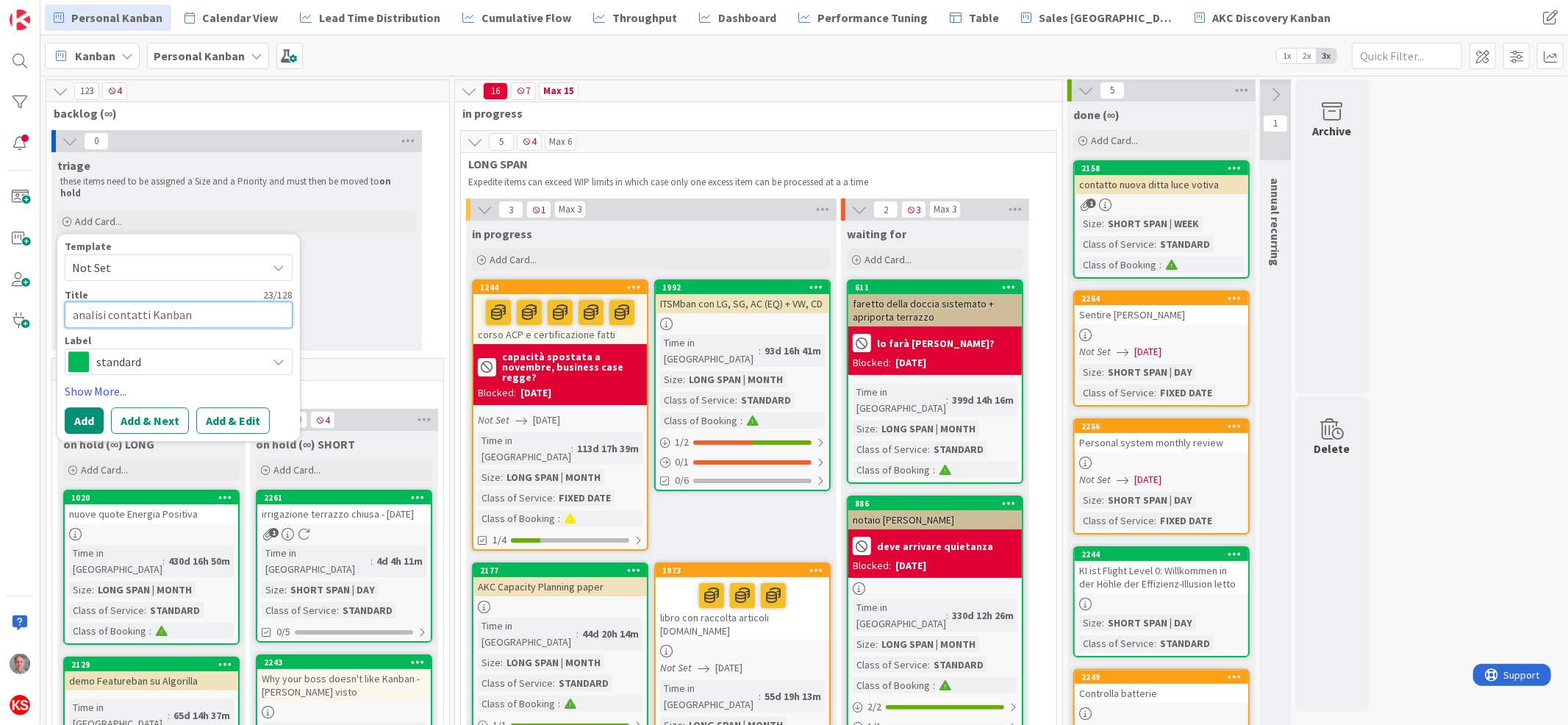
click at [195, 304] on textarea "analisi contatti Kanban" at bounding box center [178, 314] width 228 height 26
type textarea "x"
type textarea "analisi contatti [PERSON_NAME]"
type textarea "x"
type textarea "analisi contatti Kanbanat"
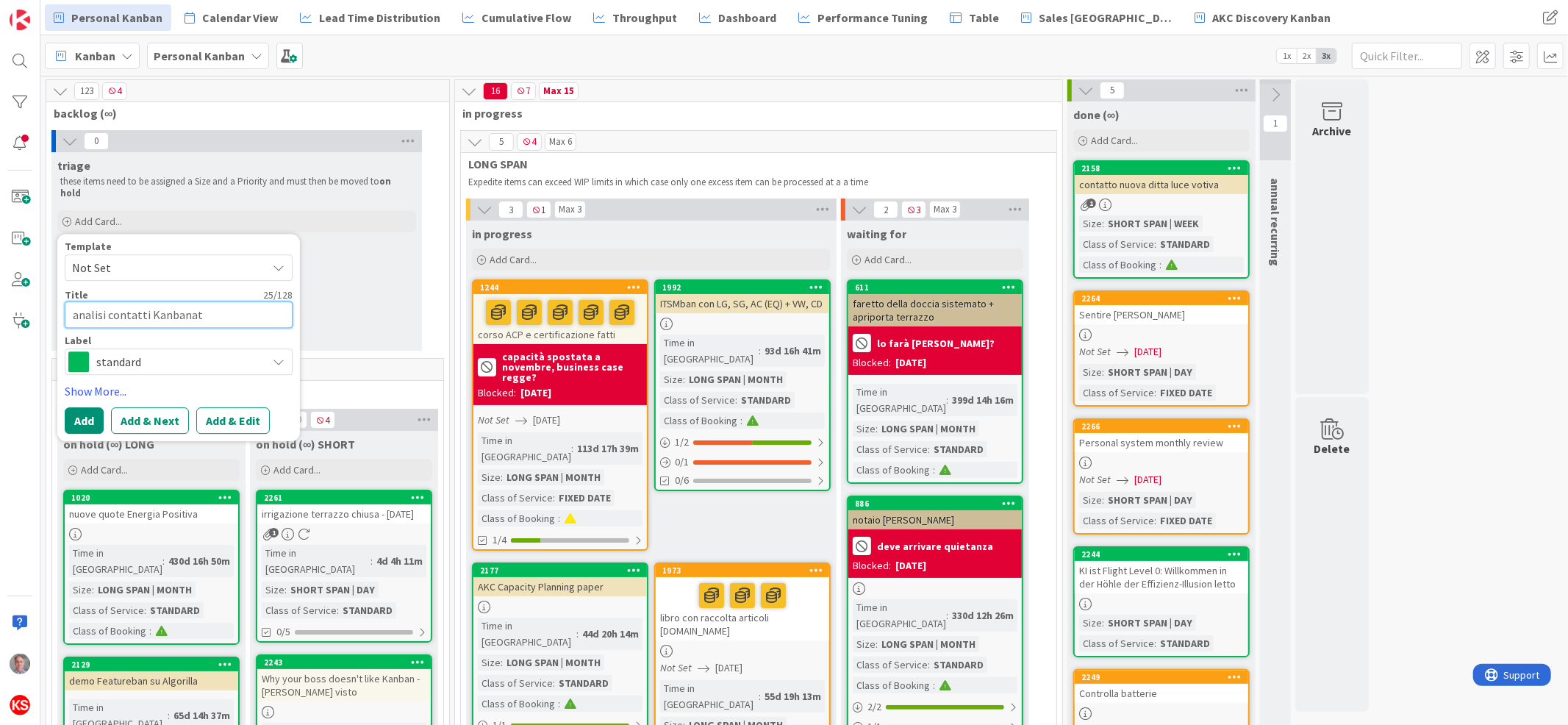
type textarea "x"
type textarea "analisi contatti Kanbanate"
click at [156, 302] on textarea "analisi contatti Kanbanate" at bounding box center [178, 314] width 228 height 26
type textarea "x"
type textarea "analisi contatti anbanate"
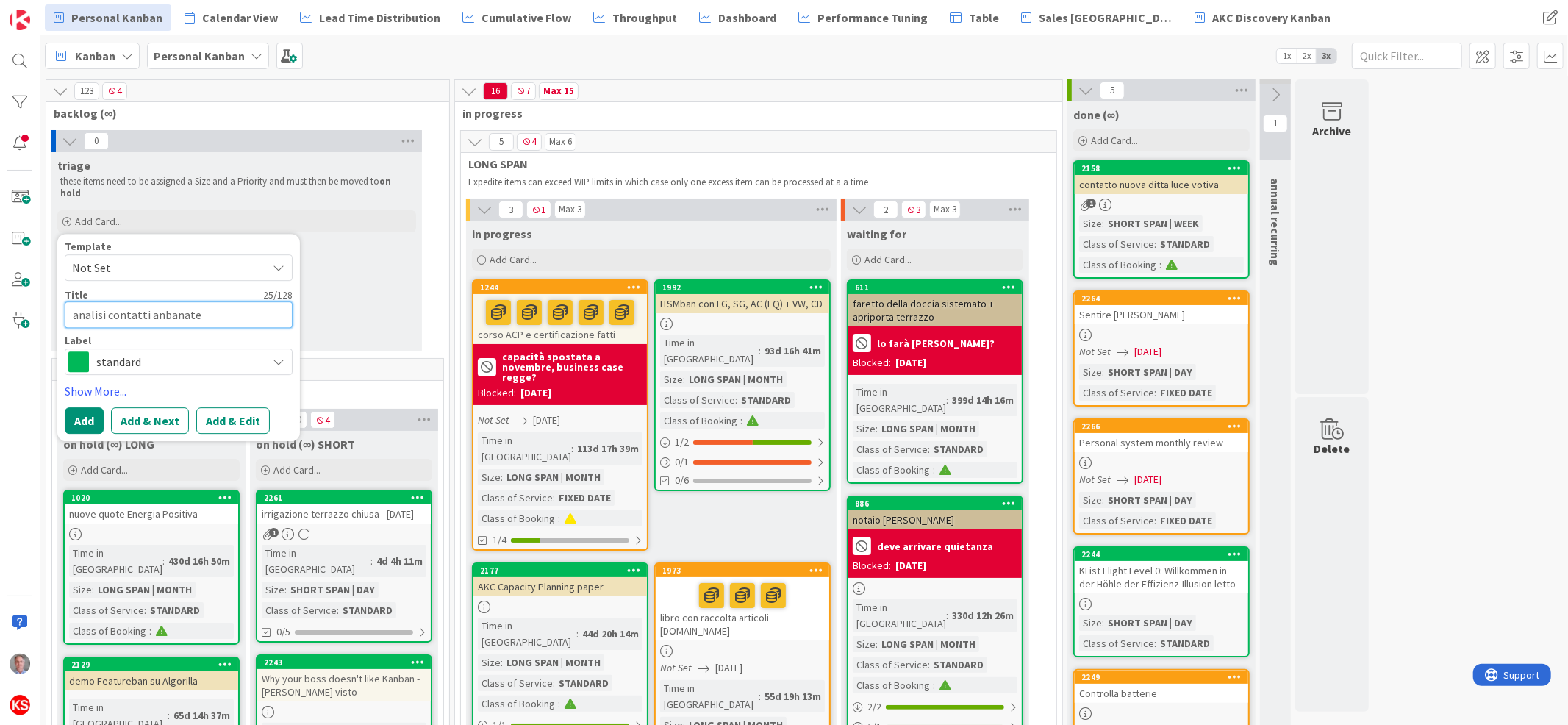
type textarea "x"
type textarea "analisi contatti kanbanate"
click at [223, 407] on button "Add & Edit" at bounding box center [233, 420] width 74 height 26
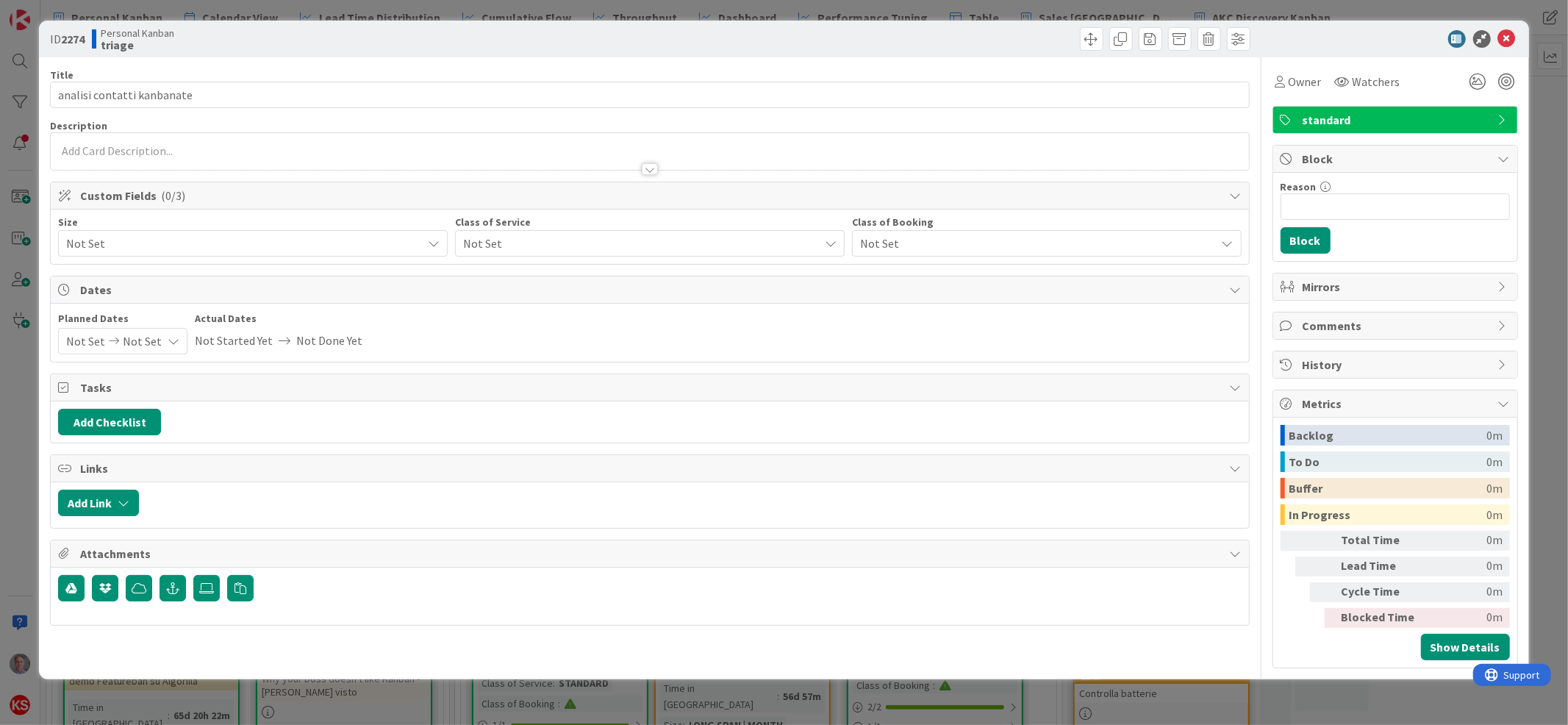
click at [553, 234] on span "Not Set" at bounding box center [638, 243] width 349 height 21
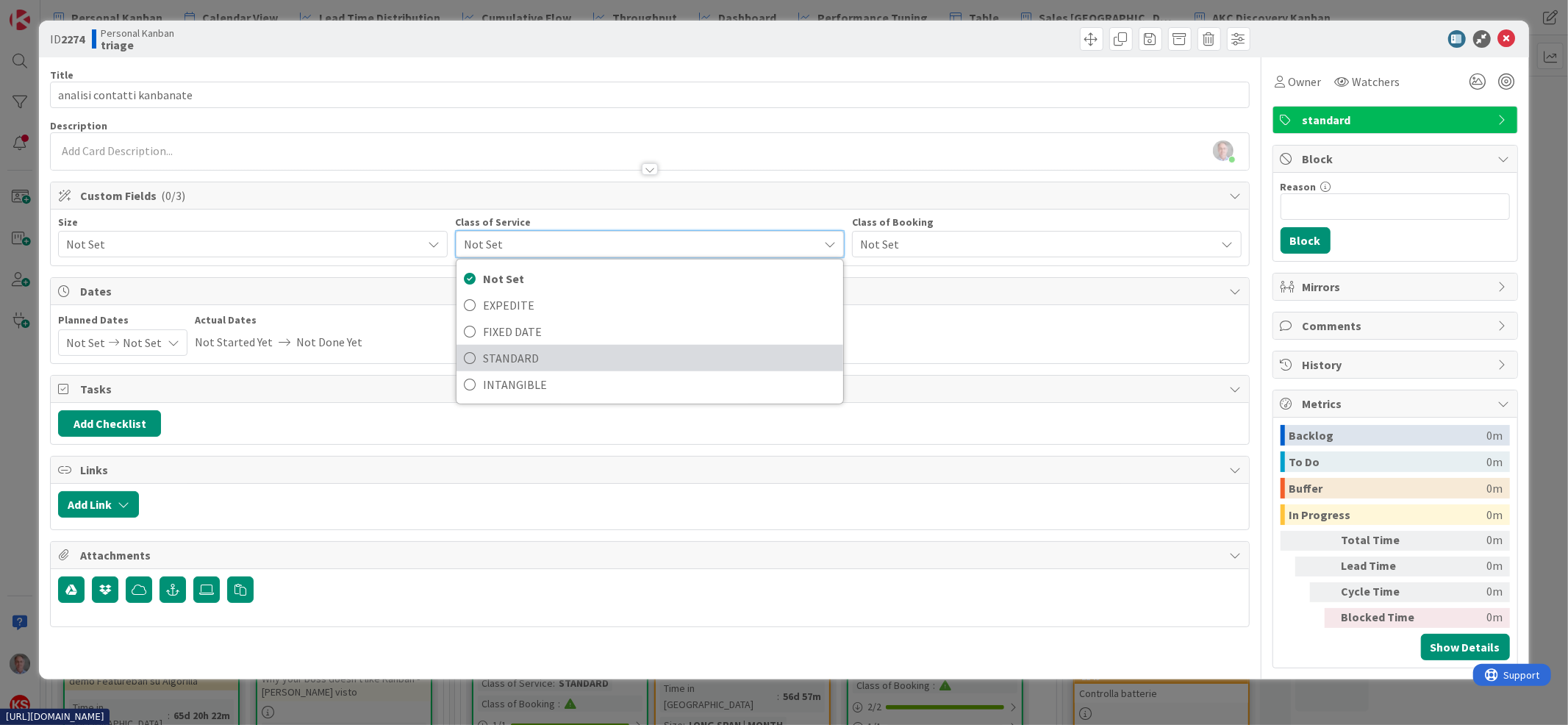
click at [547, 361] on span "STANDARD" at bounding box center [660, 358] width 352 height 22
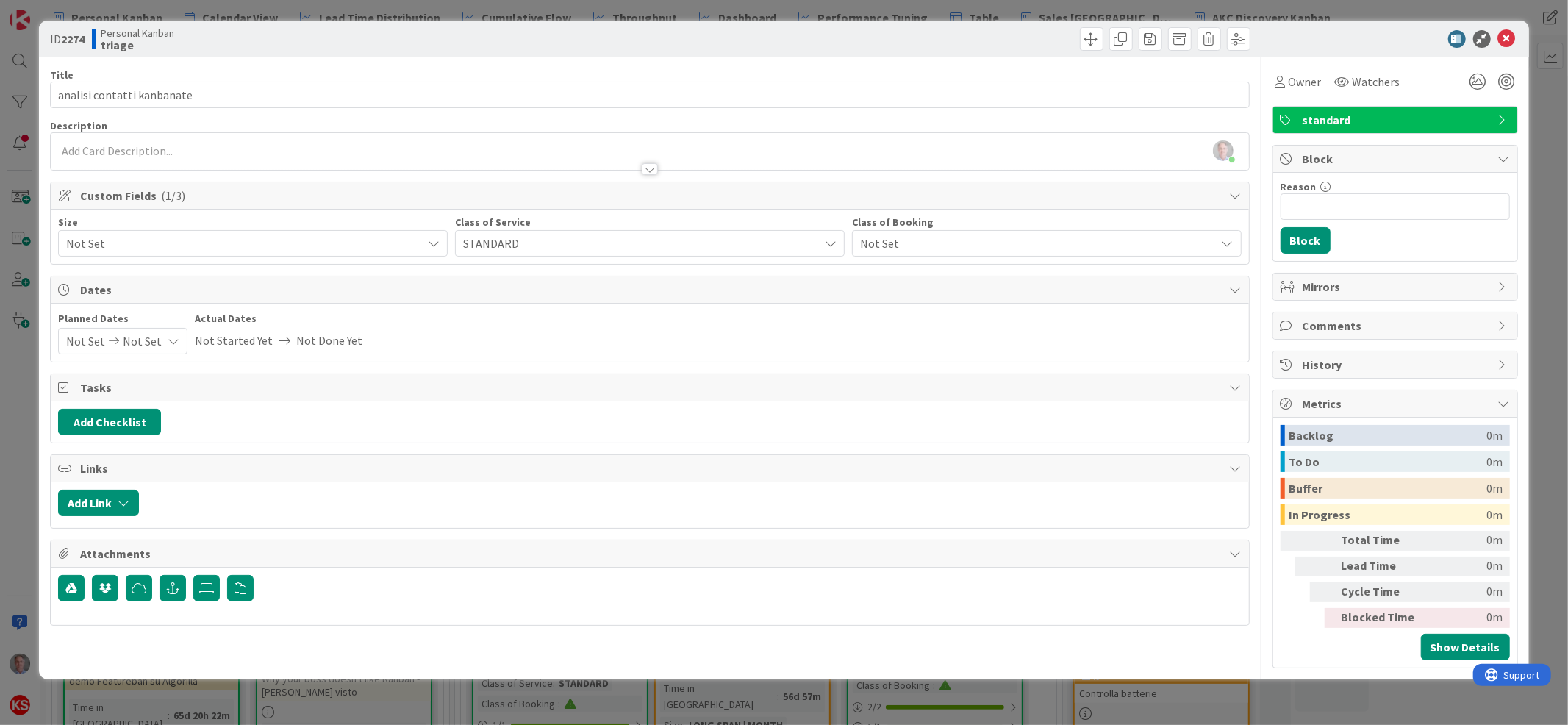
click at [349, 241] on span "Not Set" at bounding box center [241, 243] width 349 height 21
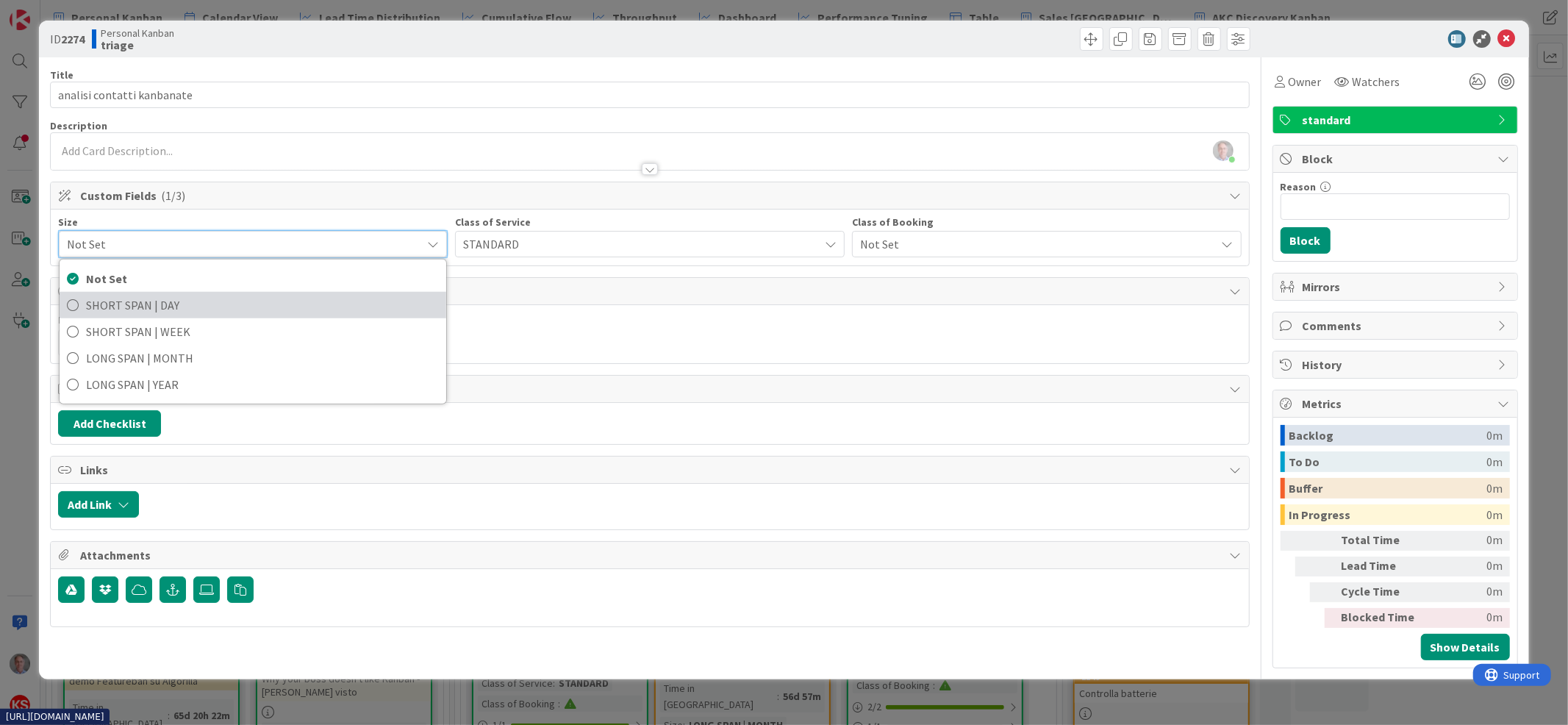
click at [303, 313] on span "SHORT SPAN | DAY" at bounding box center [263, 305] width 352 height 22
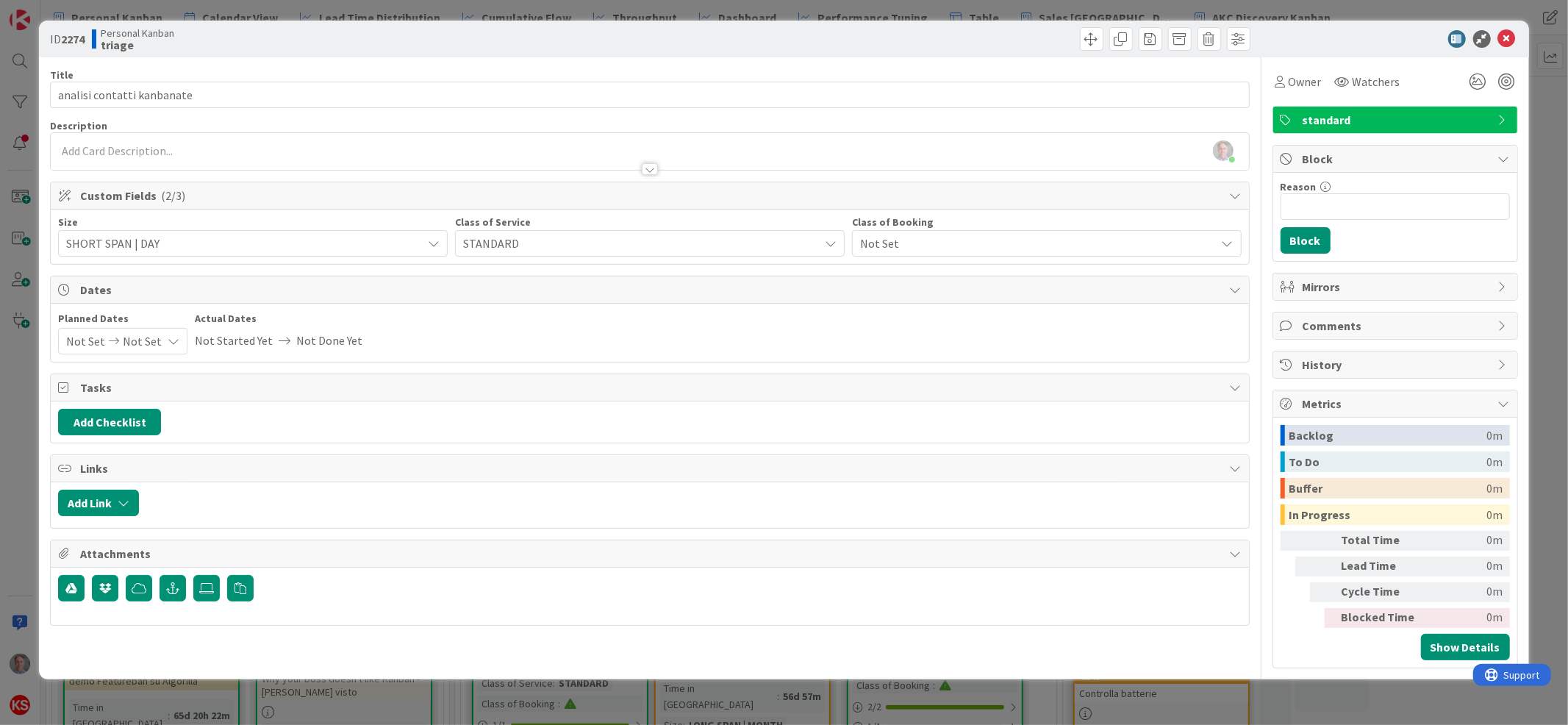
click at [908, 244] on span "Not Set" at bounding box center [1035, 243] width 349 height 21
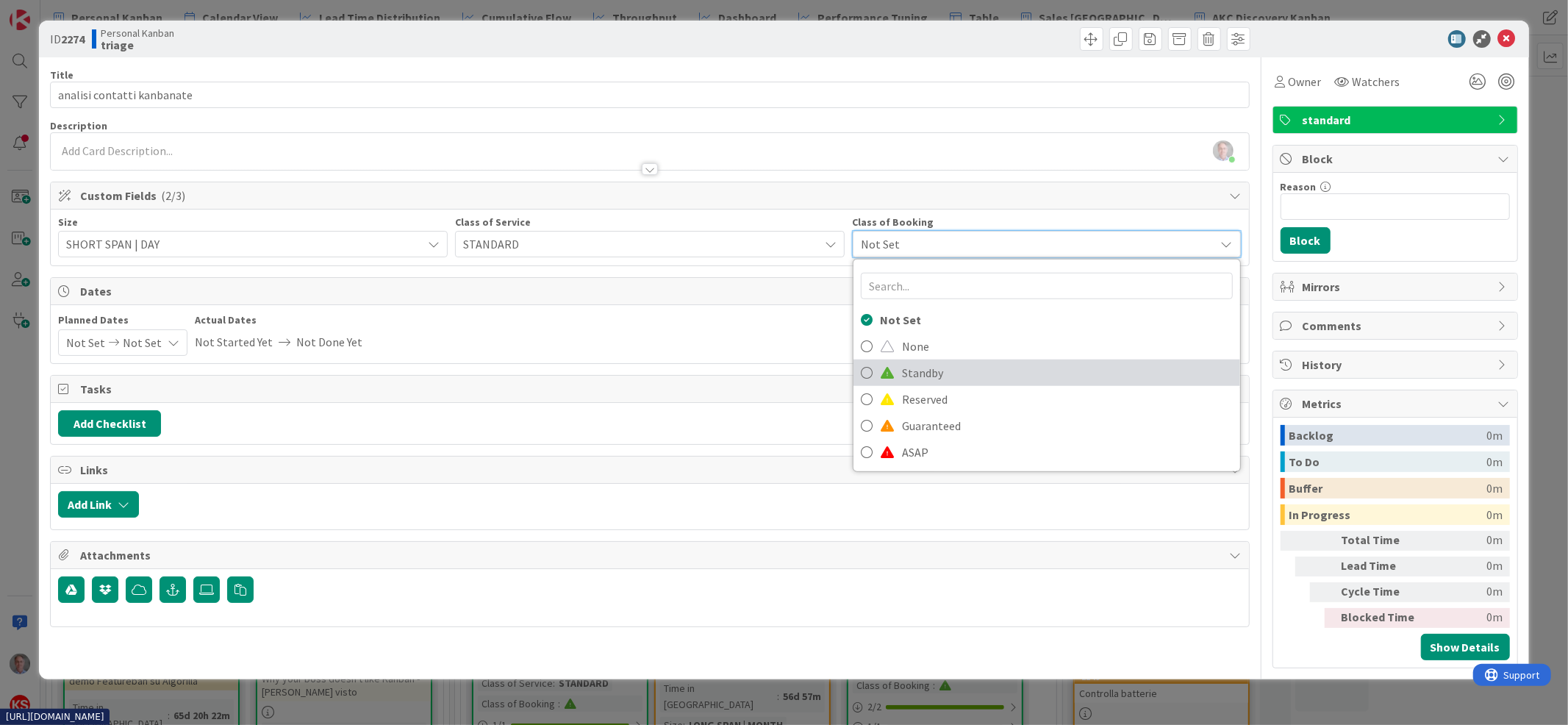
click at [946, 365] on span "Standby" at bounding box center [1067, 372] width 331 height 22
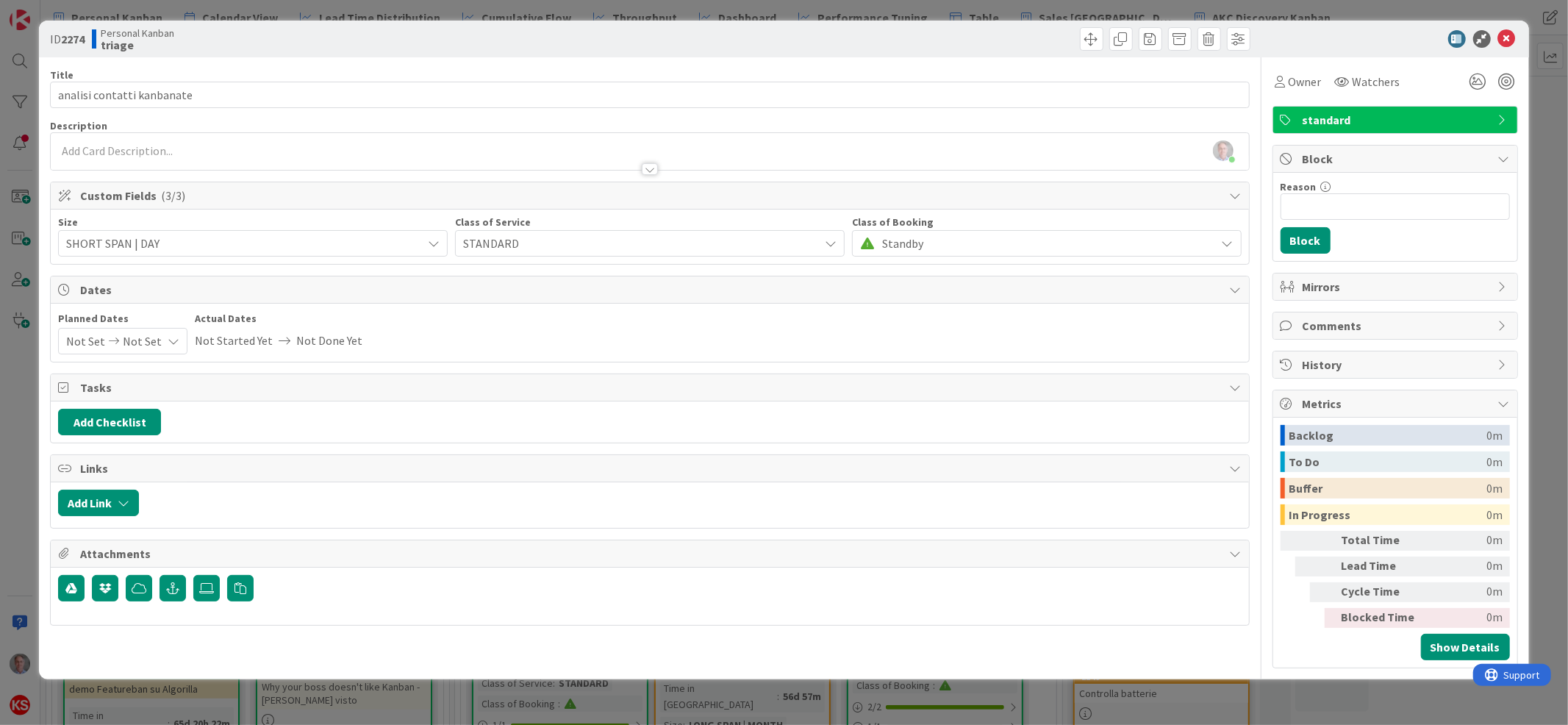
click at [1503, 28] on div "ID 2274 Personal Kanban triage" at bounding box center [783, 39] width 1489 height 36
click at [1503, 35] on icon at bounding box center [1506, 38] width 17 height 17
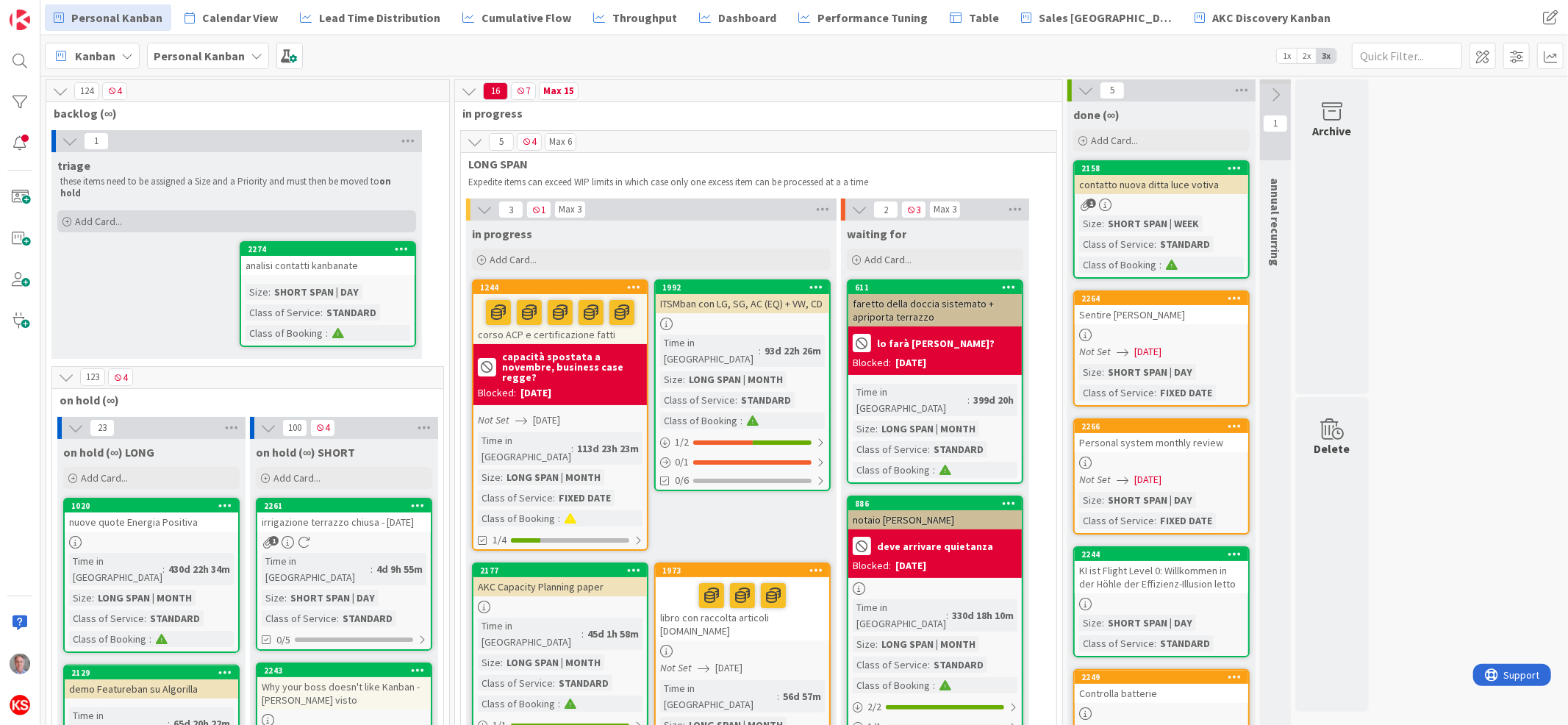
click at [129, 210] on div "Add Card..." at bounding box center [236, 221] width 359 height 22
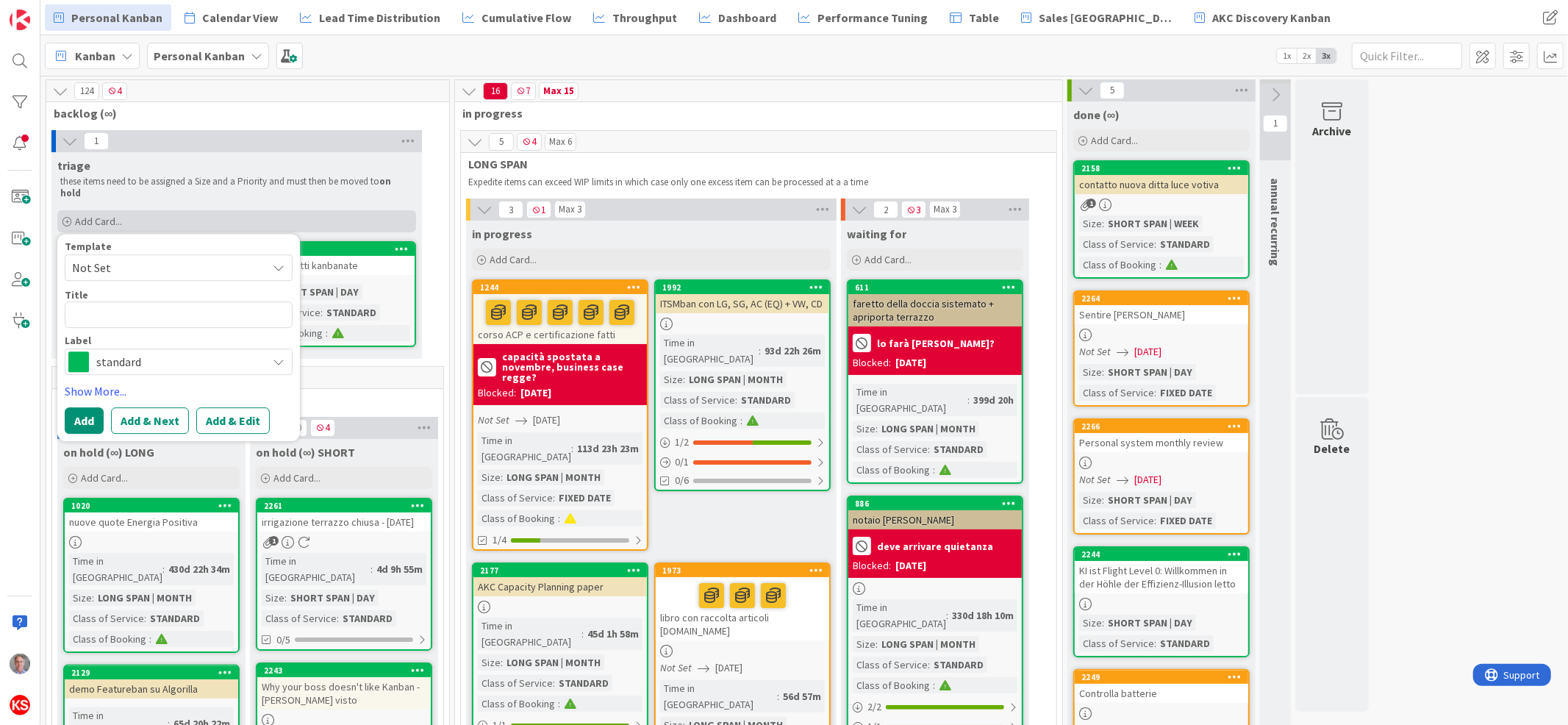
click at [129, 210] on div "Add Card..." at bounding box center [236, 221] width 359 height 22
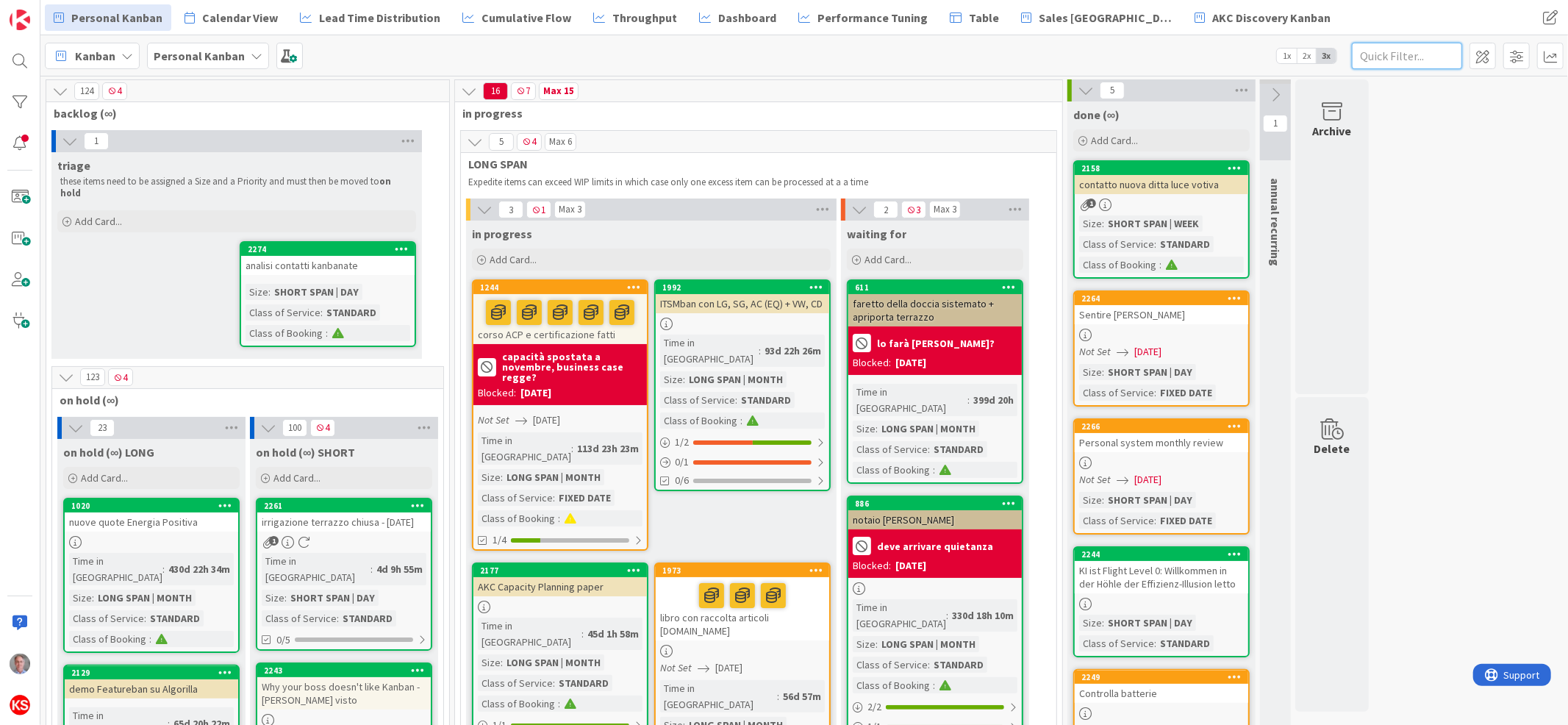
click at [1394, 55] on input "text" at bounding box center [1406, 55] width 110 height 26
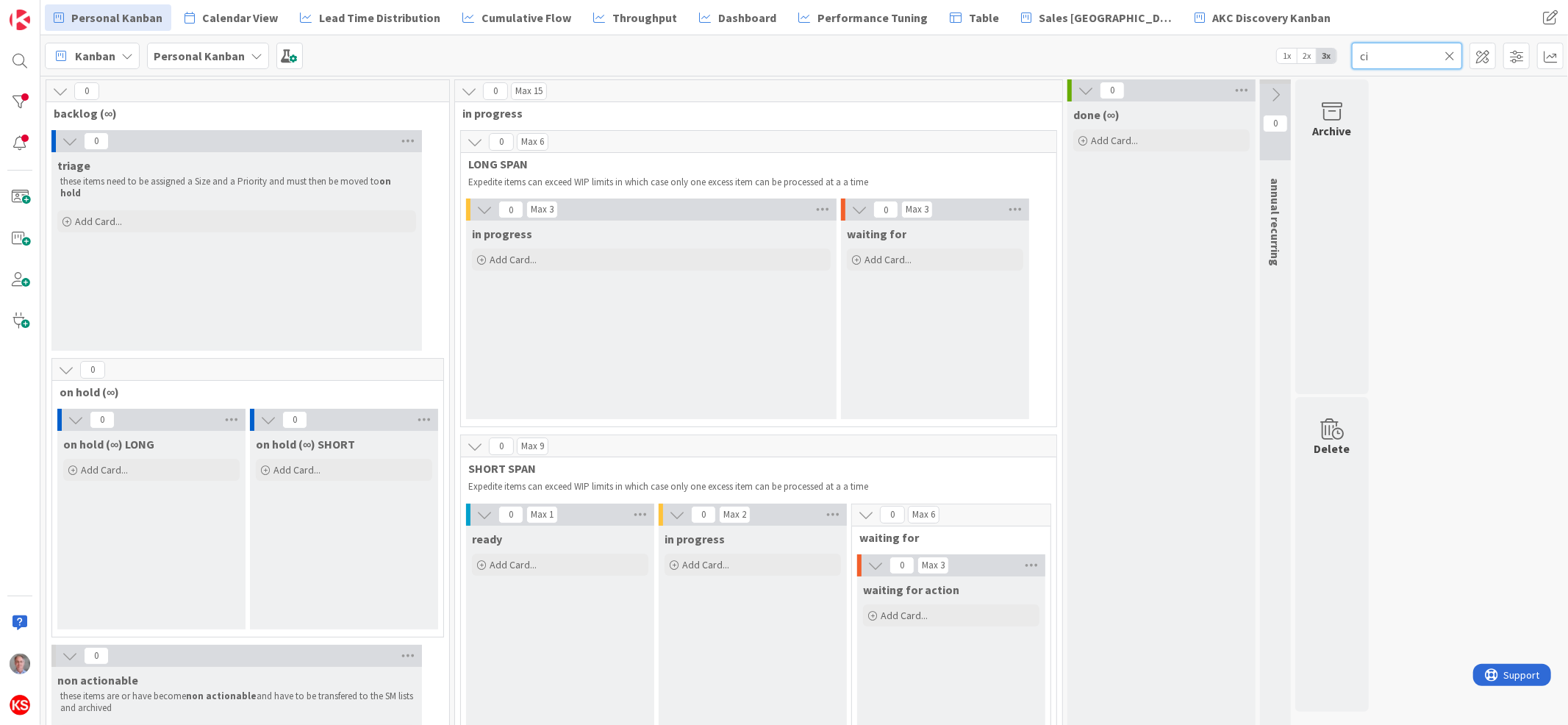
type input "c"
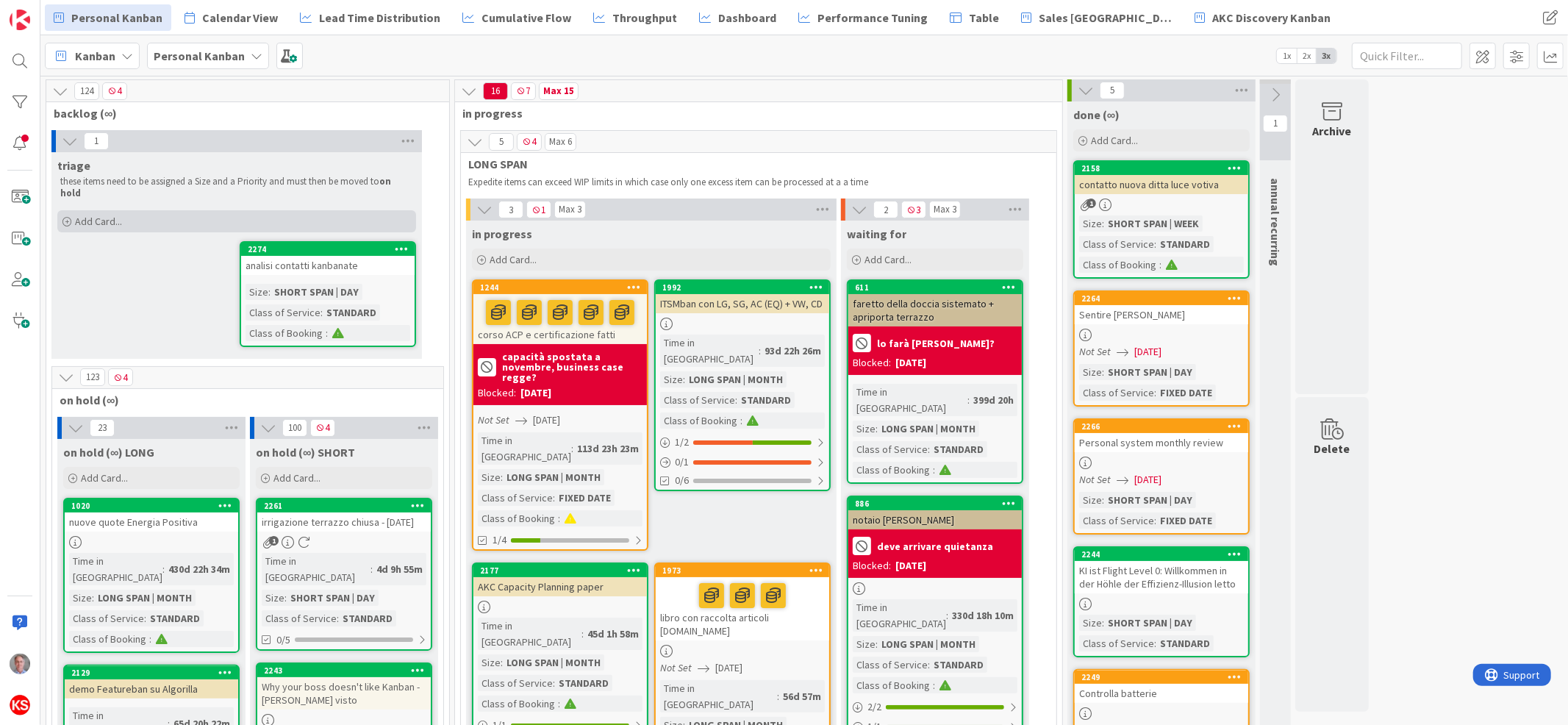
click at [119, 210] on div "Add Card..." at bounding box center [236, 221] width 359 height 22
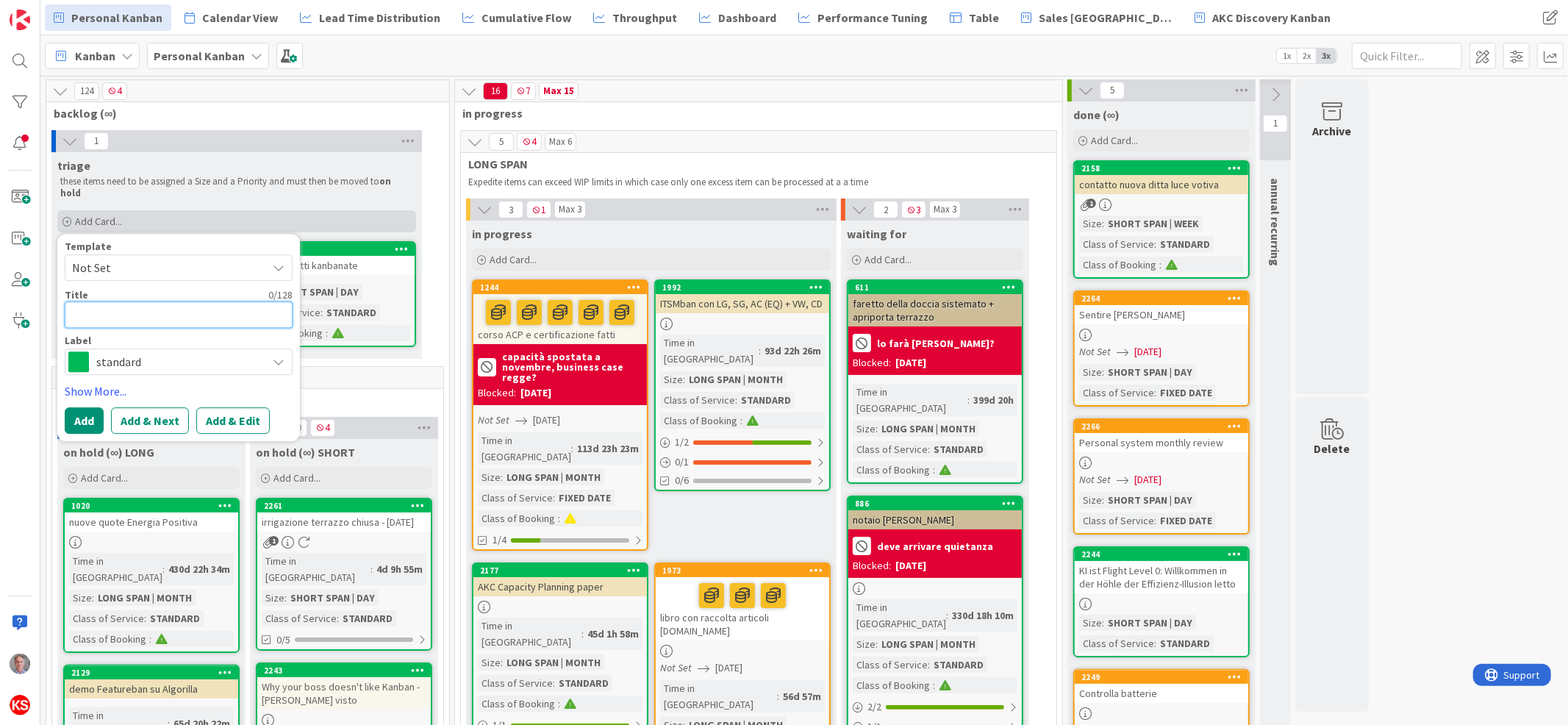
type textarea "x"
type textarea "b"
type textarea "x"
type textarea "bu"
type textarea "x"
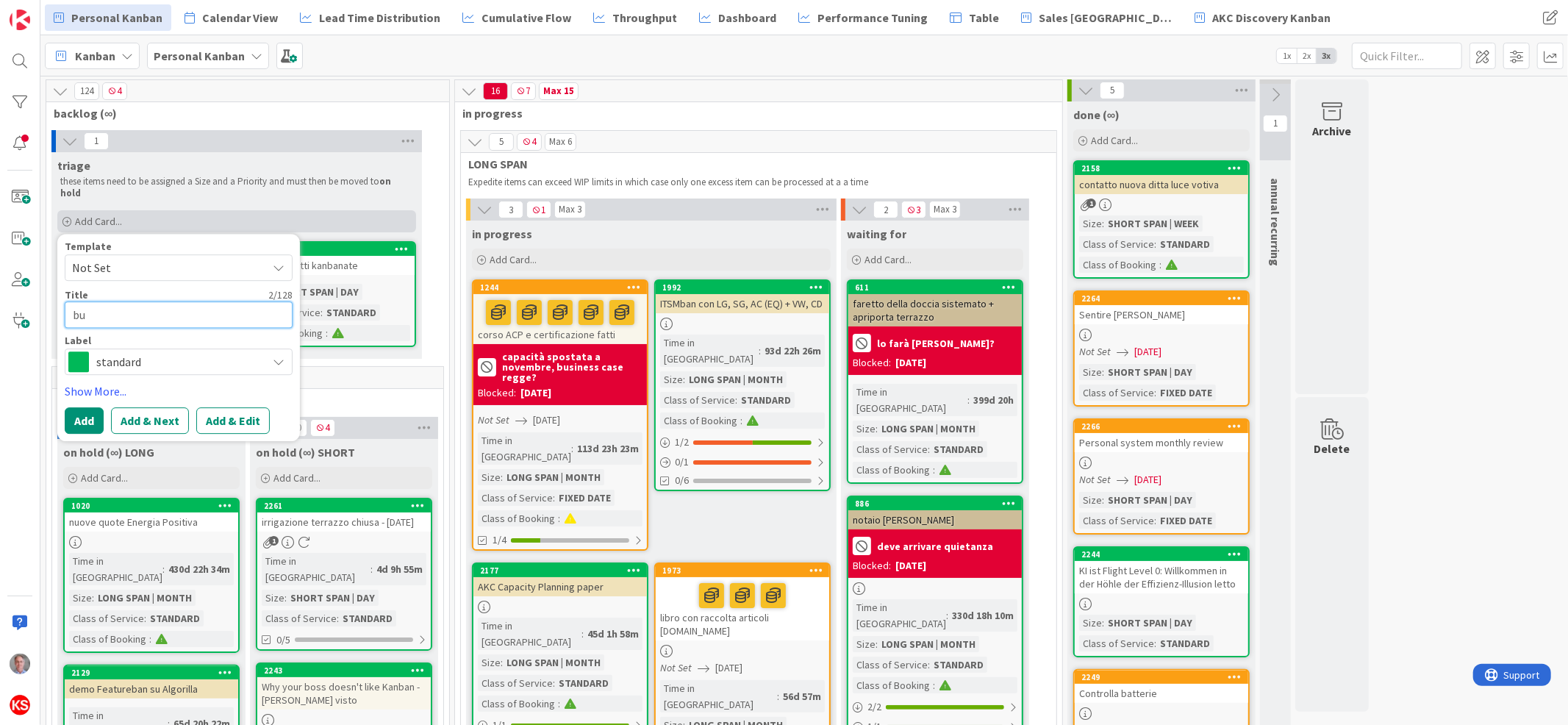
type textarea "bus"
type textarea "x"
type textarea "busi"
type textarea "x"
type textarea "busin"
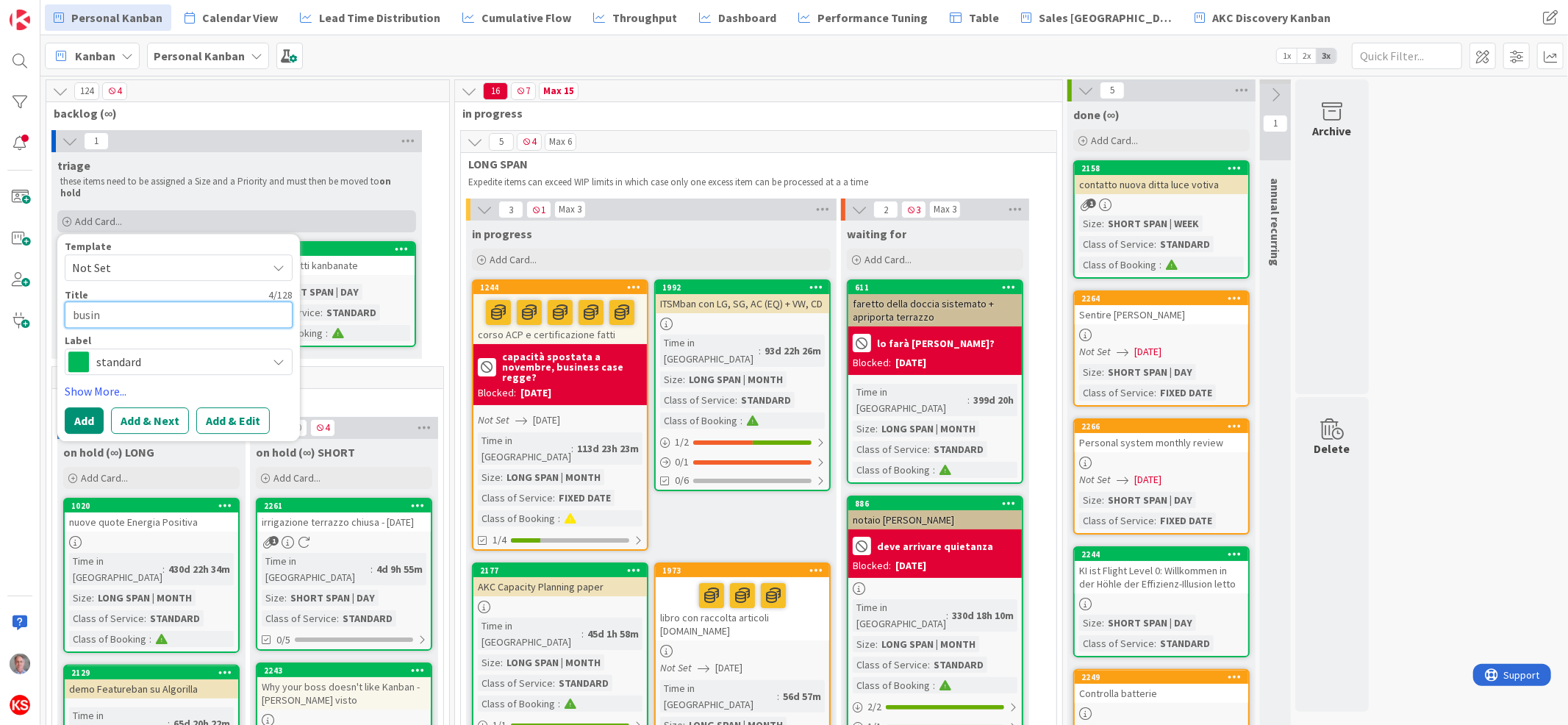
type textarea "x"
type textarea "busine"
type textarea "x"
type textarea "busines"
type textarea "x"
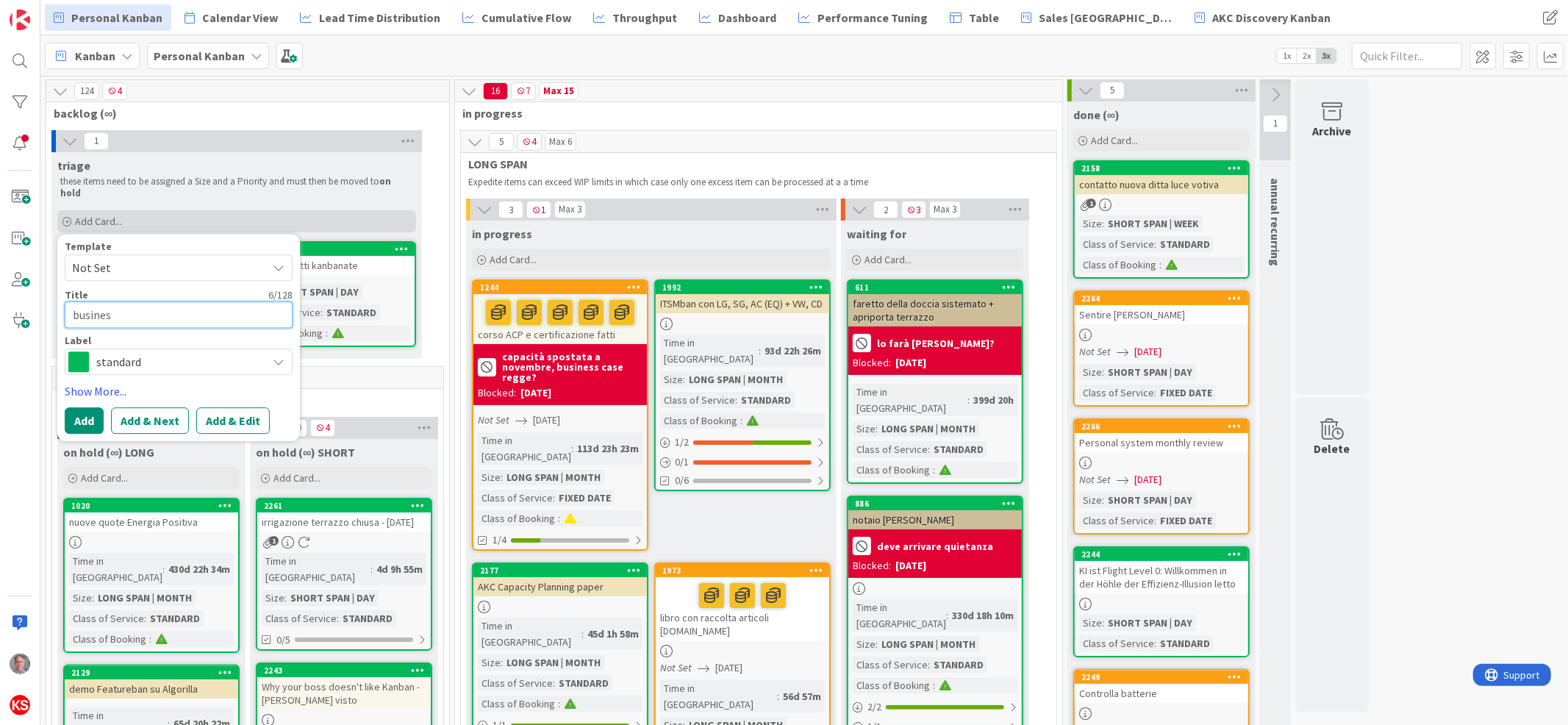
type textarea "business"
type textarea "x"
type textarea "business"
type textarea "x"
type textarea "business m"
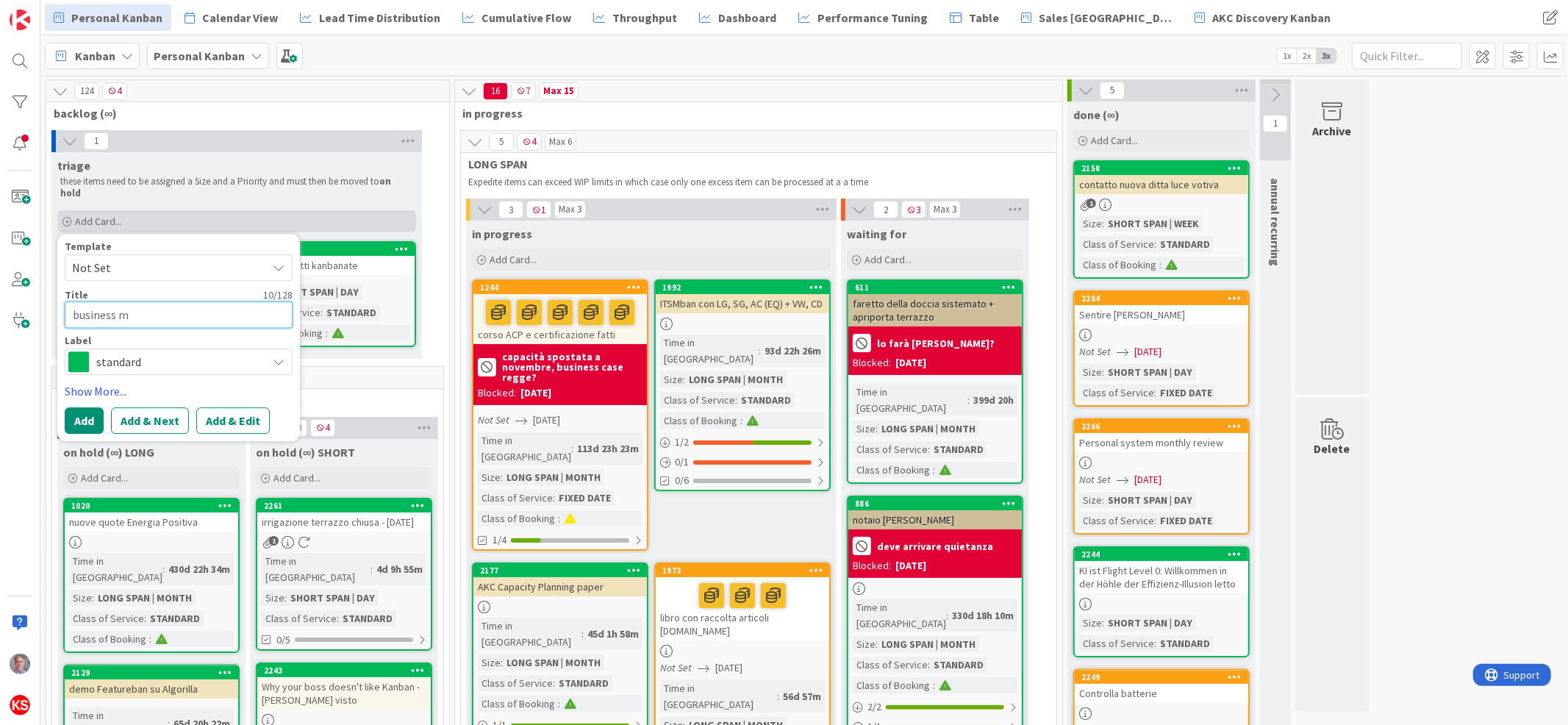
type textarea "x"
type textarea "business mo"
type textarea "x"
type textarea "business mod"
type textarea "x"
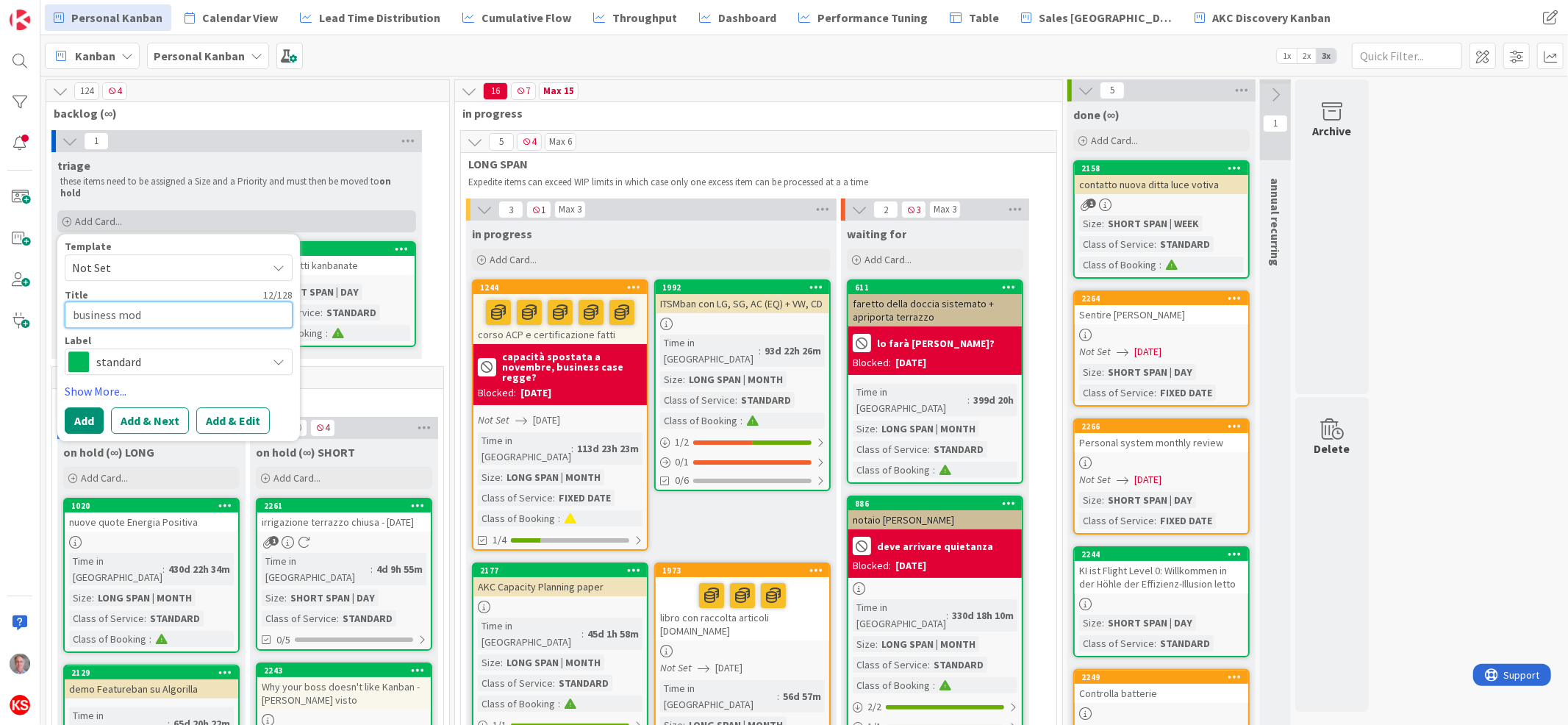
type textarea "business mode"
type textarea "x"
type textarea "business model"
type textarea "x"
type textarea "business model"
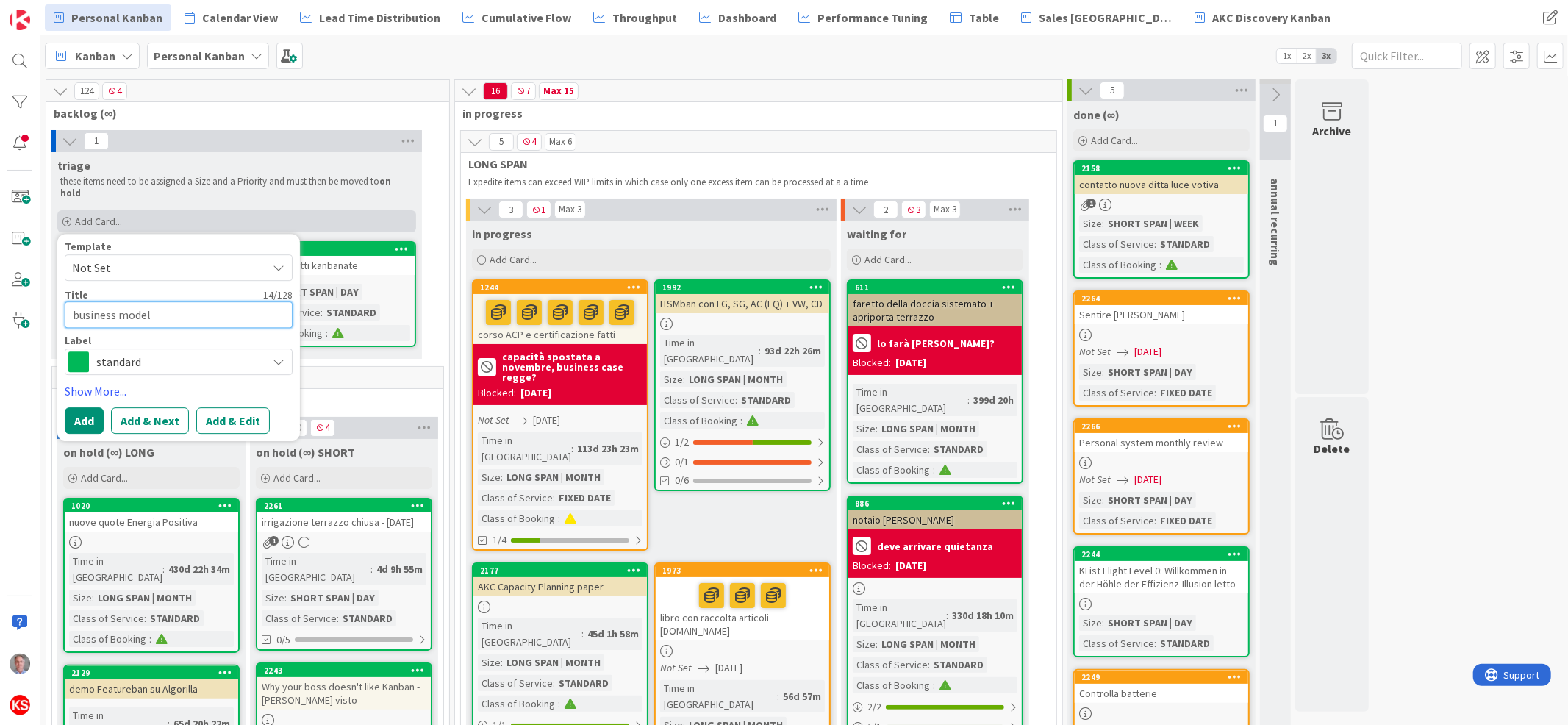
type textarea "x"
type textarea "business model c"
type textarea "x"
type textarea "business model ca"
type textarea "x"
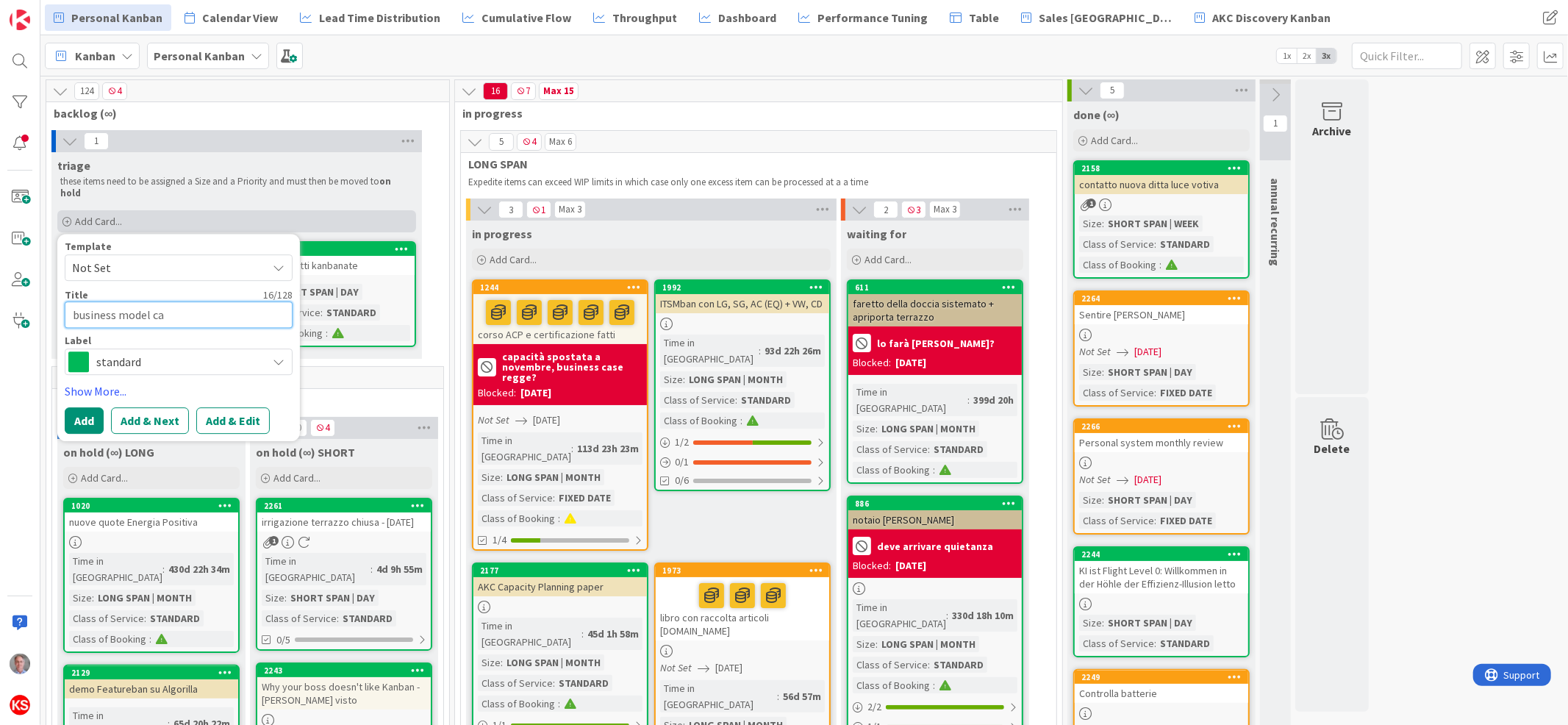
type textarea "business model can"
type textarea "x"
type textarea "business model canv"
type textarea "x"
type textarea "business model canva"
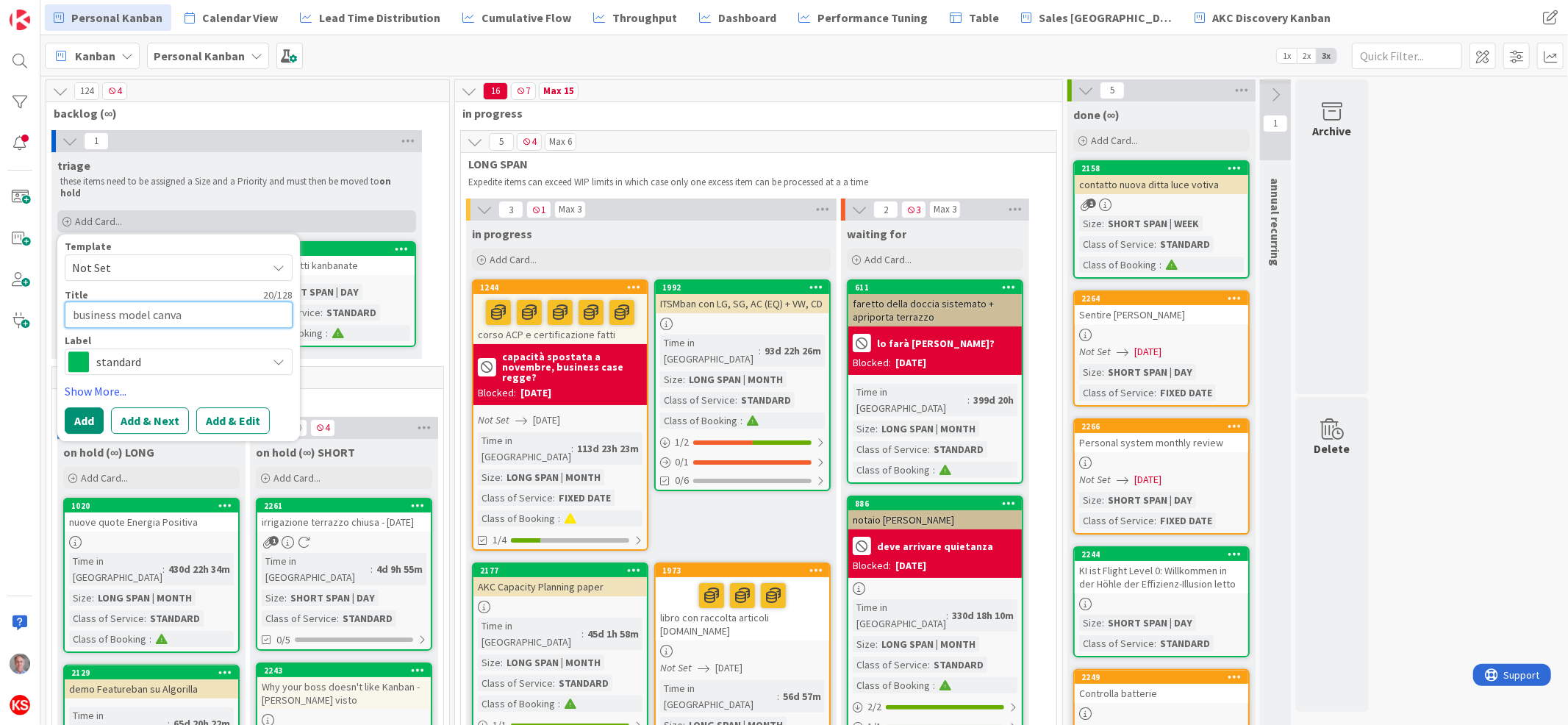
type textarea "x"
type textarea "business model canvac"
type textarea "x"
type textarea "business model canva"
type textarea "x"
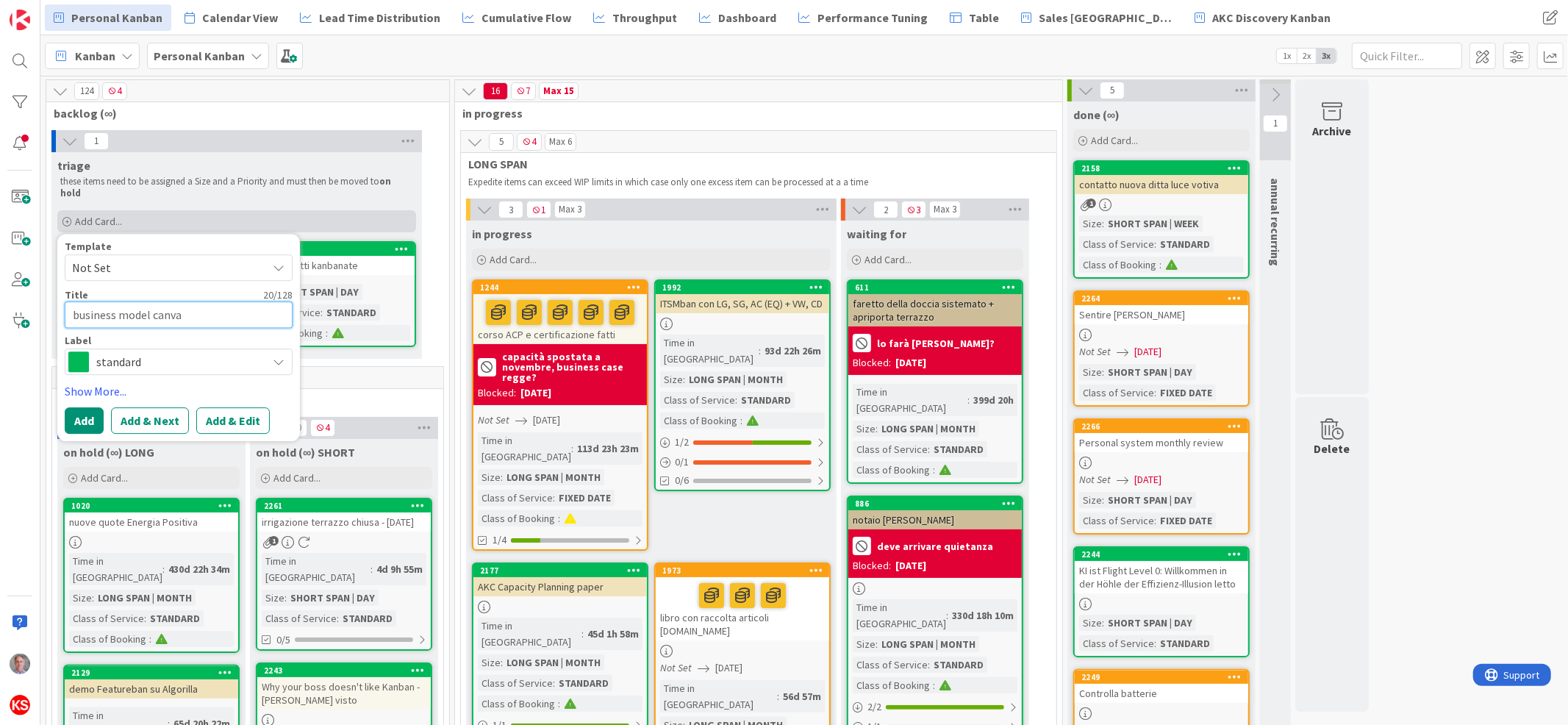
type textarea "business model canvas"
type textarea "x"
type textarea "business model canvas"
type textarea "x"
type textarea "business model canvas c"
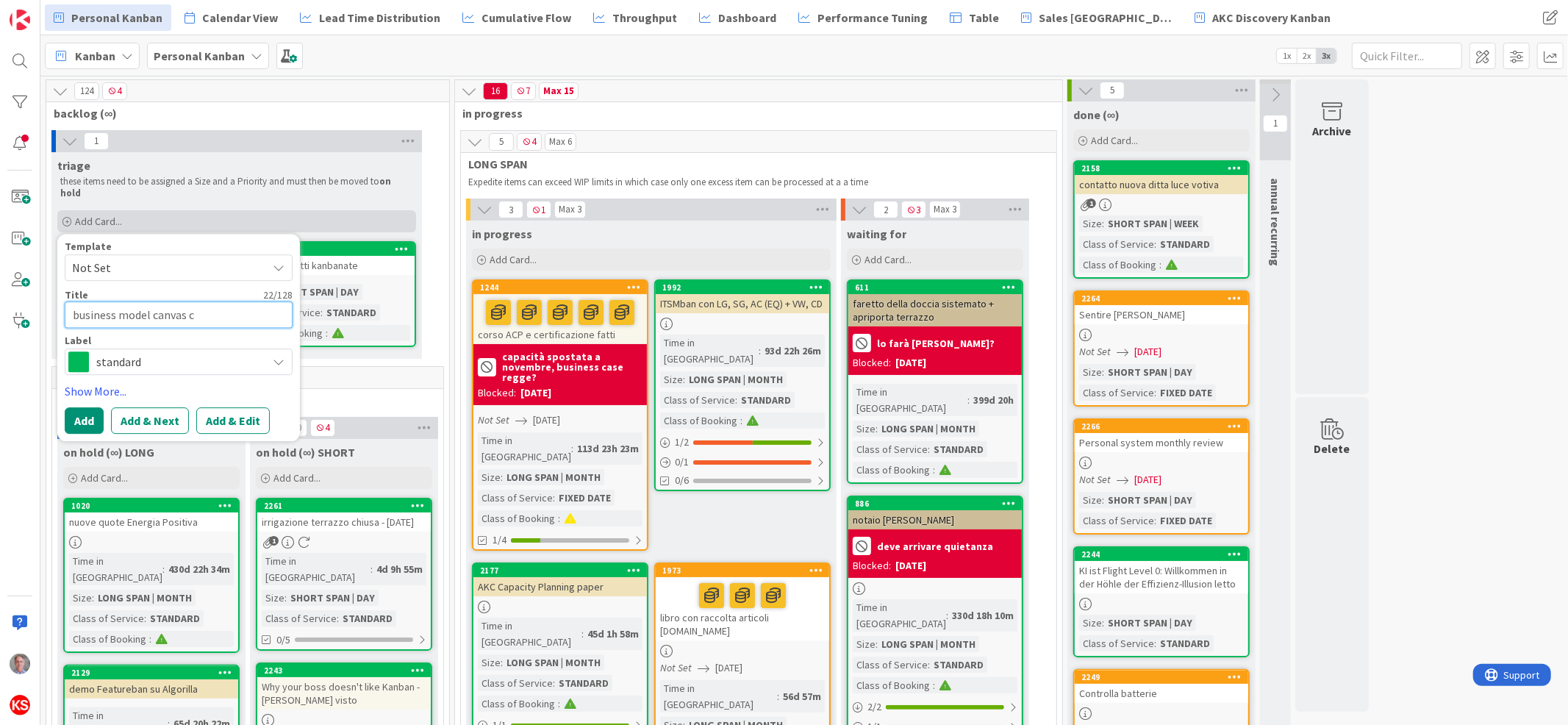
type textarea "x"
type textarea "business model canvas cio"
type textarea "x"
type textarea "business model canvas cioc"
type textarea "x"
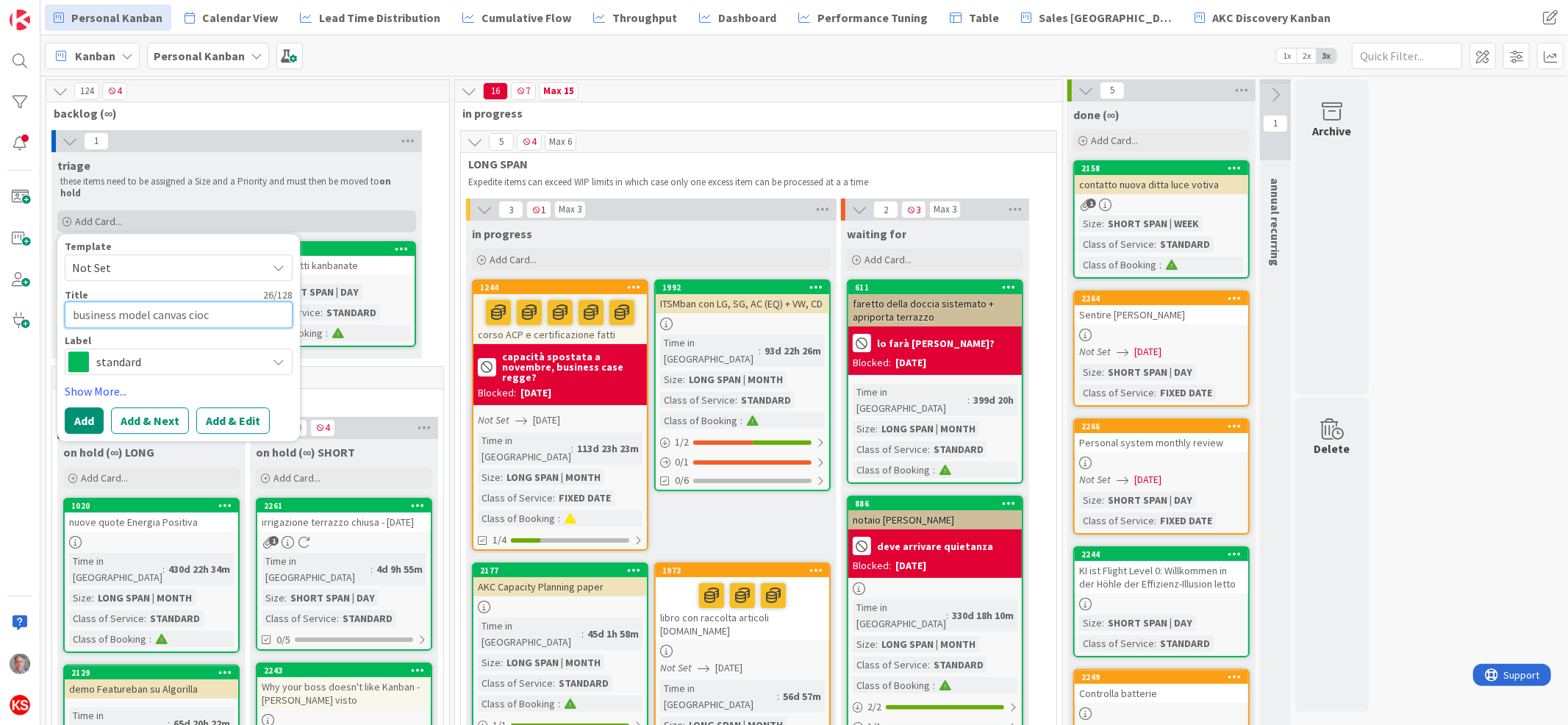
type textarea "business model canvas ciocc"
type textarea "x"
type textarea "business model canvas ciocco"
type textarea "x"
type textarea "business model canvas cioccol"
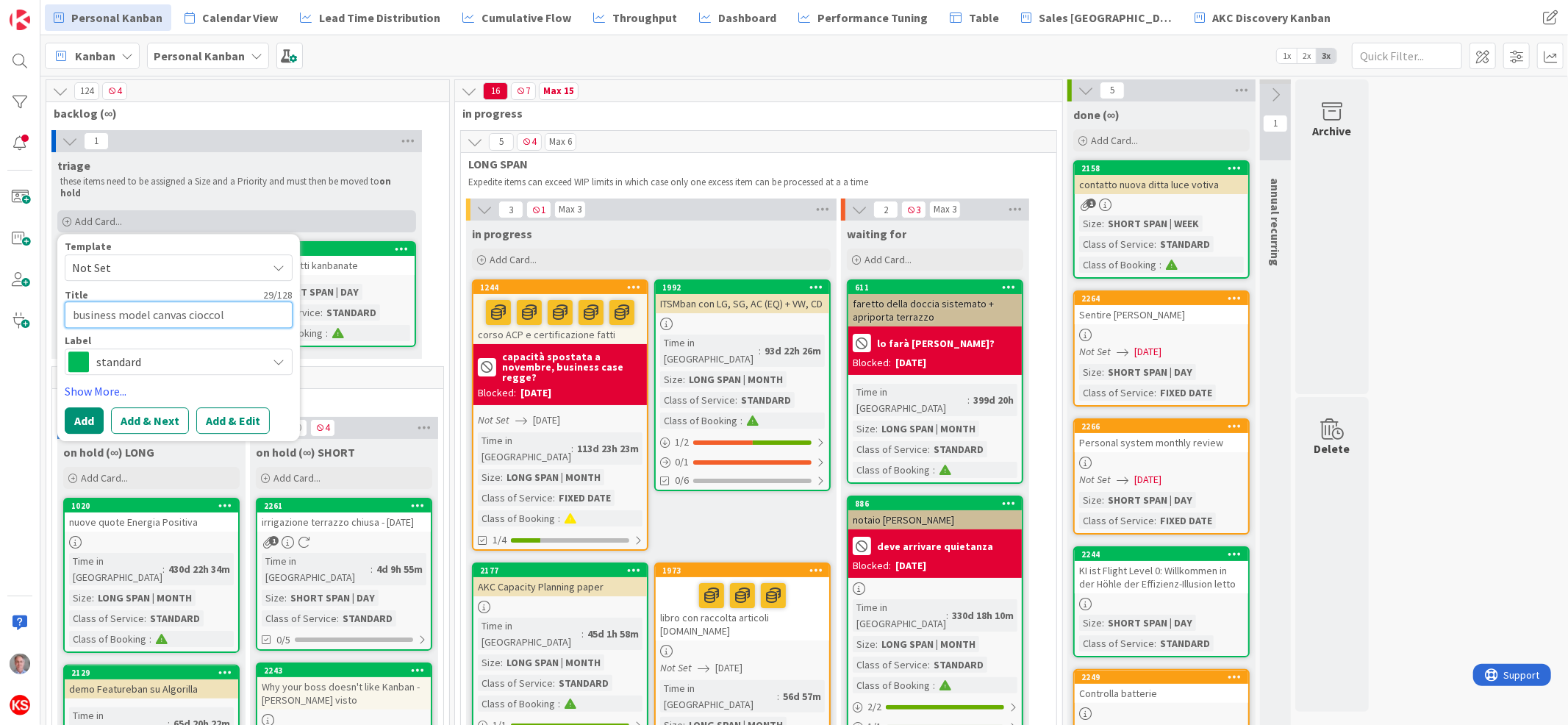
type textarea "x"
type textarea "business model canvas cioccola"
type textarea "x"
type textarea "business model canvas cioccolat"
type textarea "x"
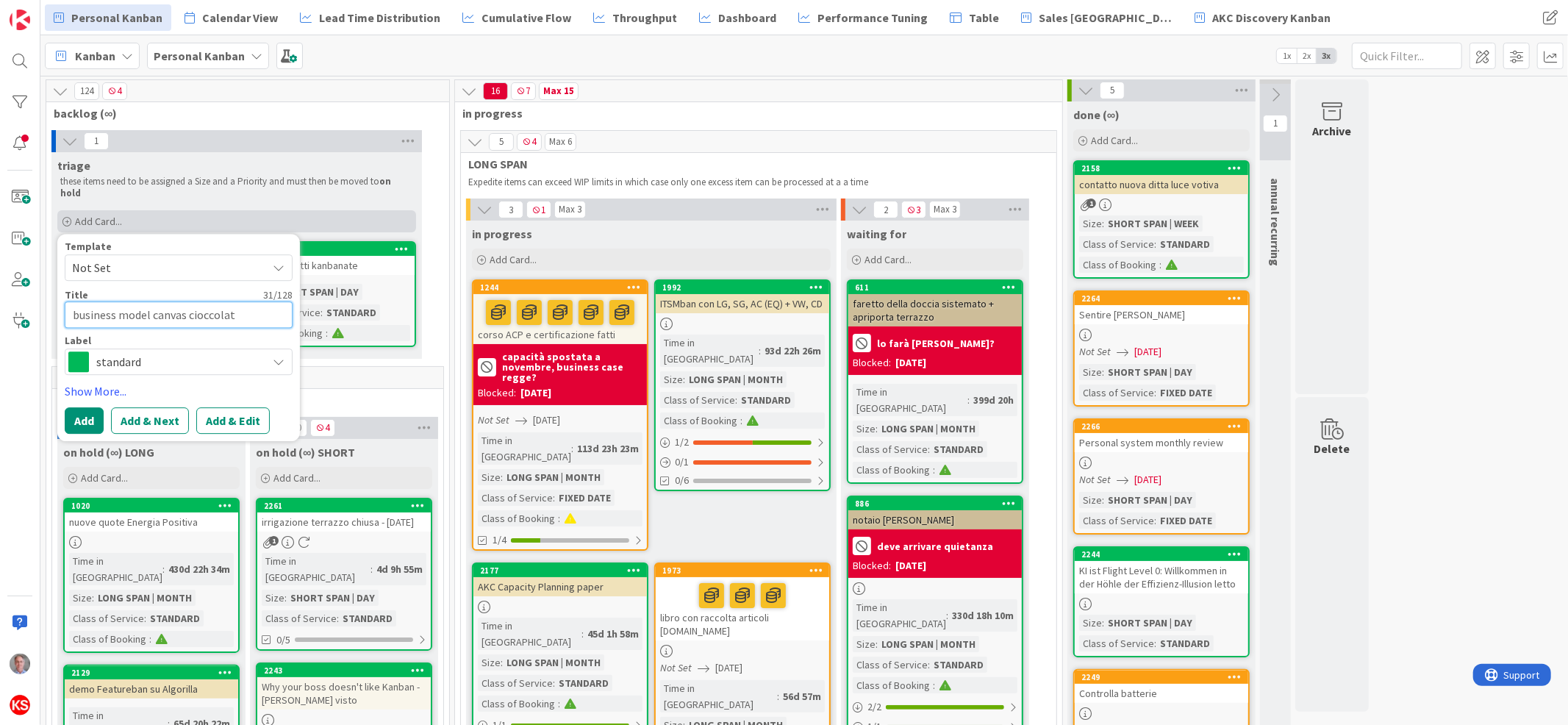
type textarea "business model canvas cioccolato"
click at [236, 407] on button "Add & Edit" at bounding box center [233, 420] width 74 height 26
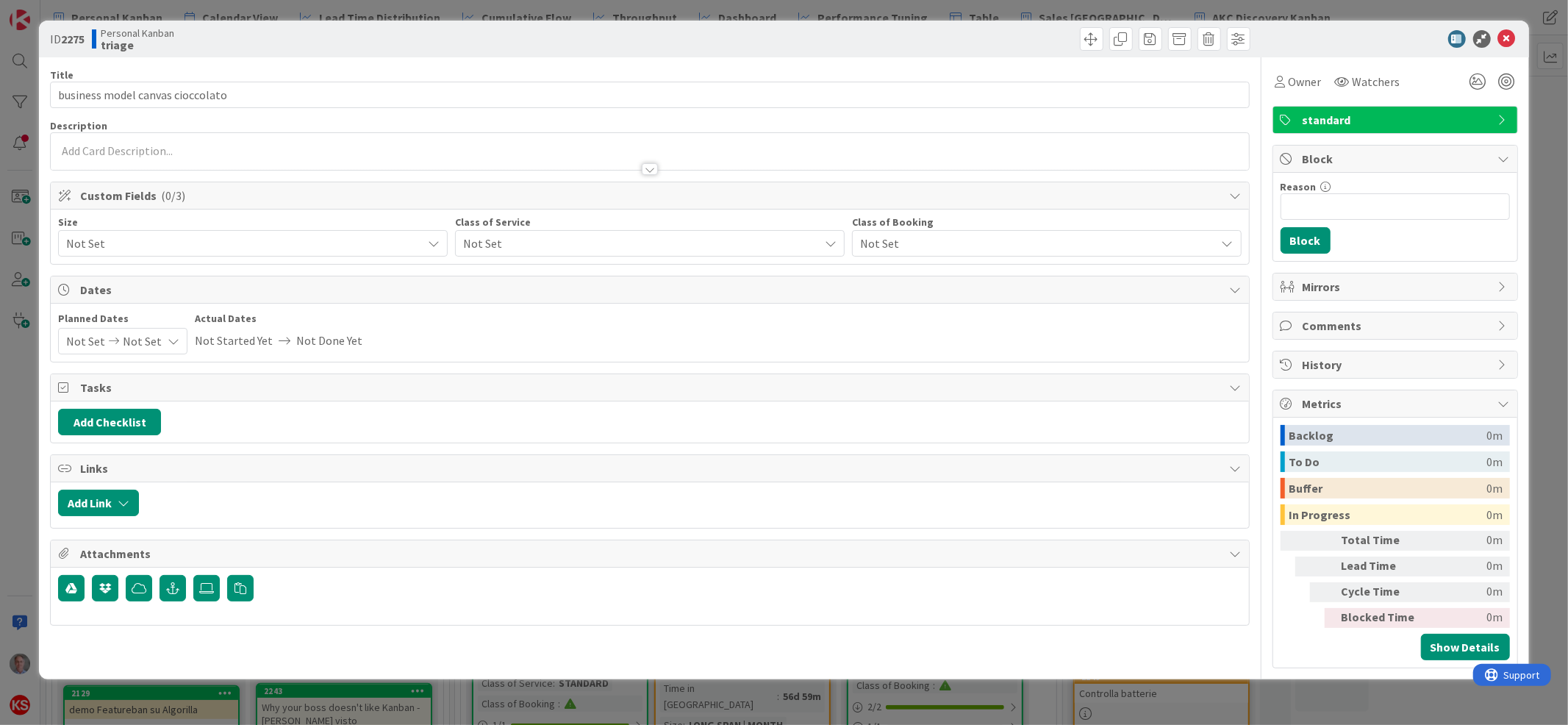
click at [510, 252] on span "Not Set" at bounding box center [638, 243] width 349 height 21
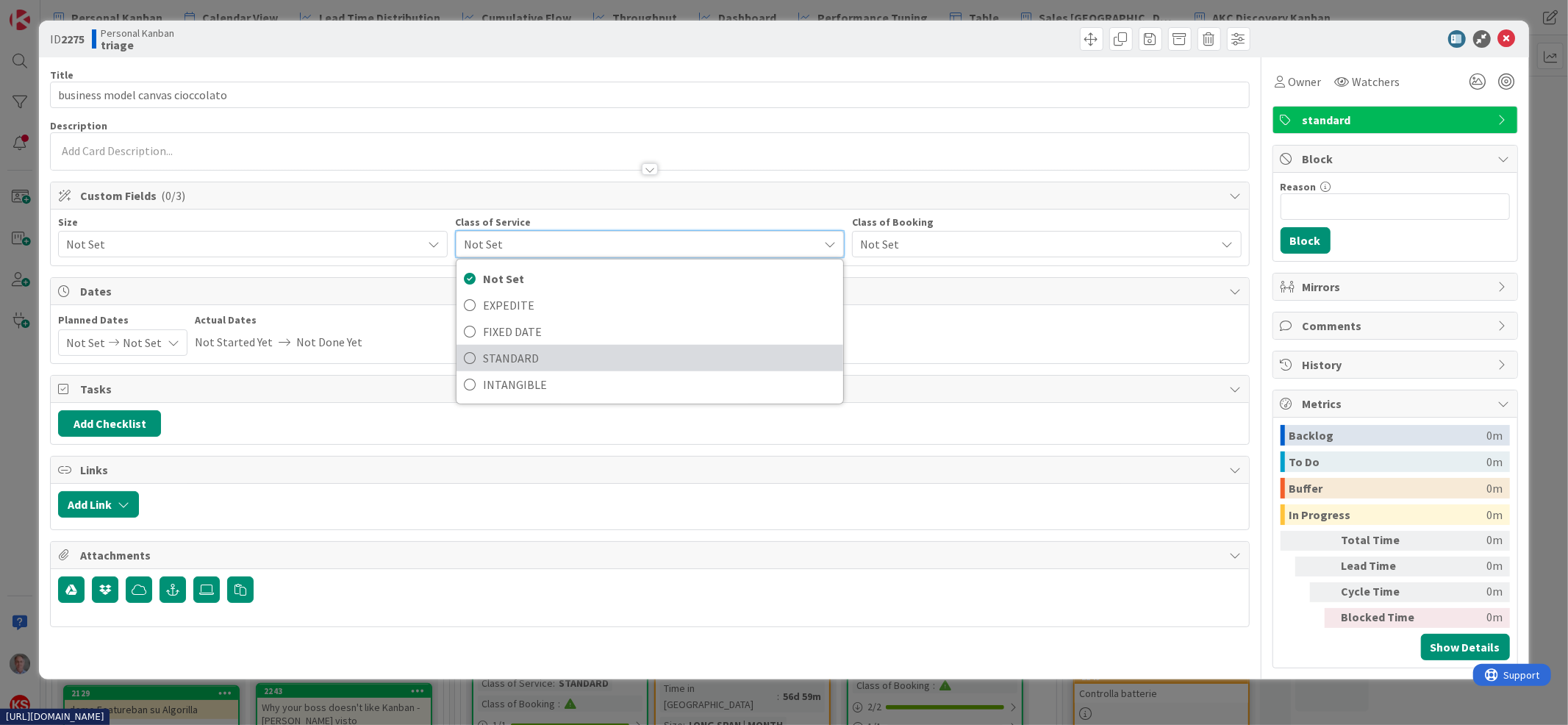
click at [519, 352] on span "STANDARD" at bounding box center [660, 358] width 352 height 22
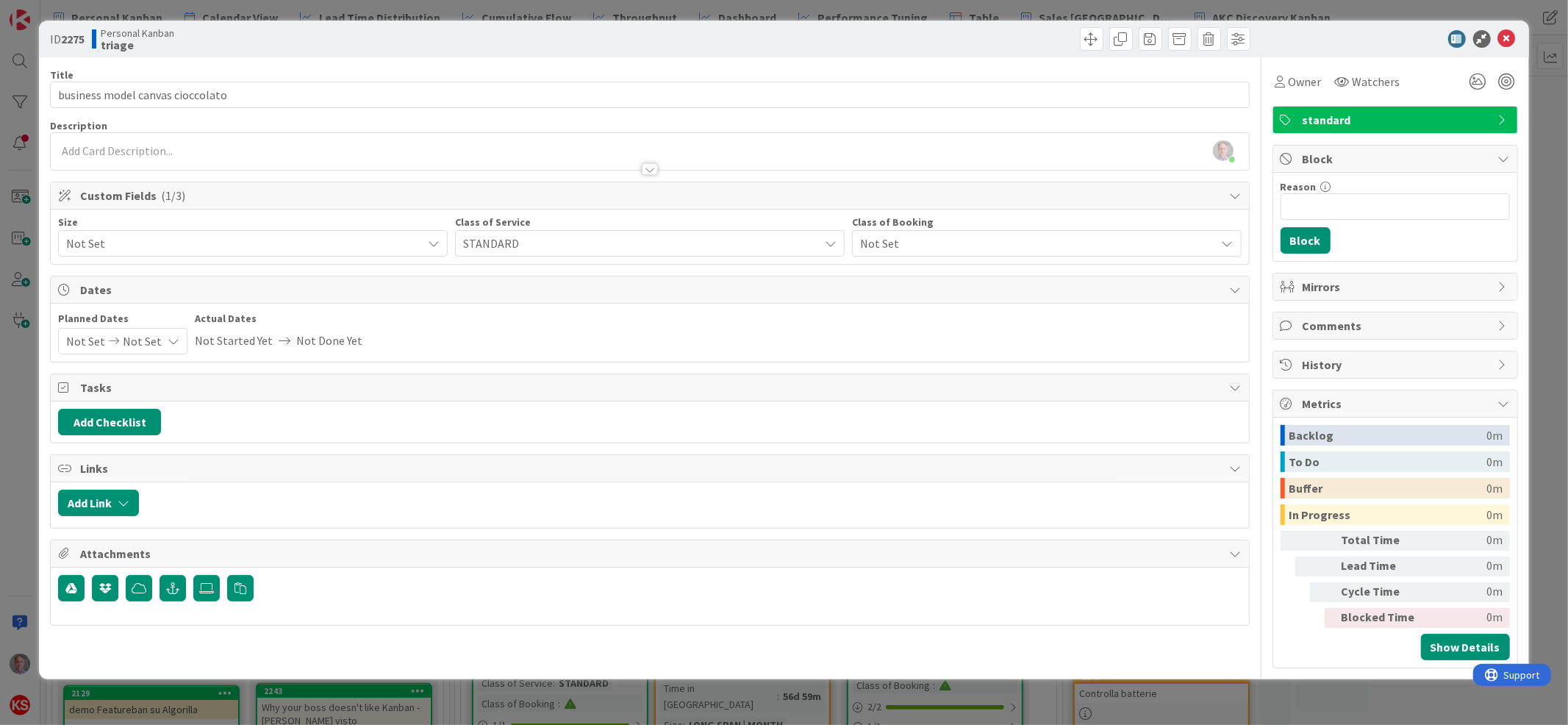
click at [402, 237] on span "Not Set" at bounding box center [241, 243] width 349 height 21
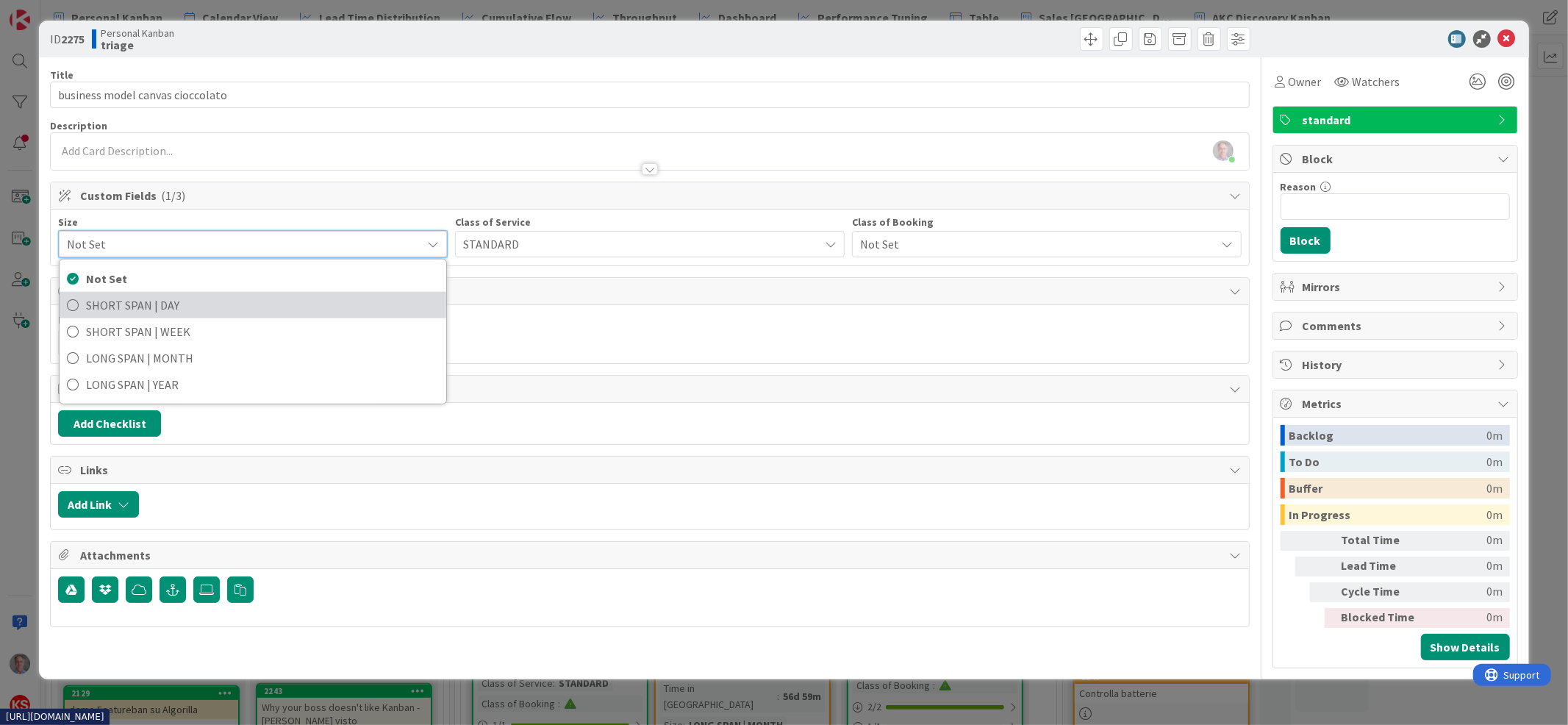
click at [337, 299] on span "SHORT SPAN | DAY" at bounding box center [263, 305] width 352 height 22
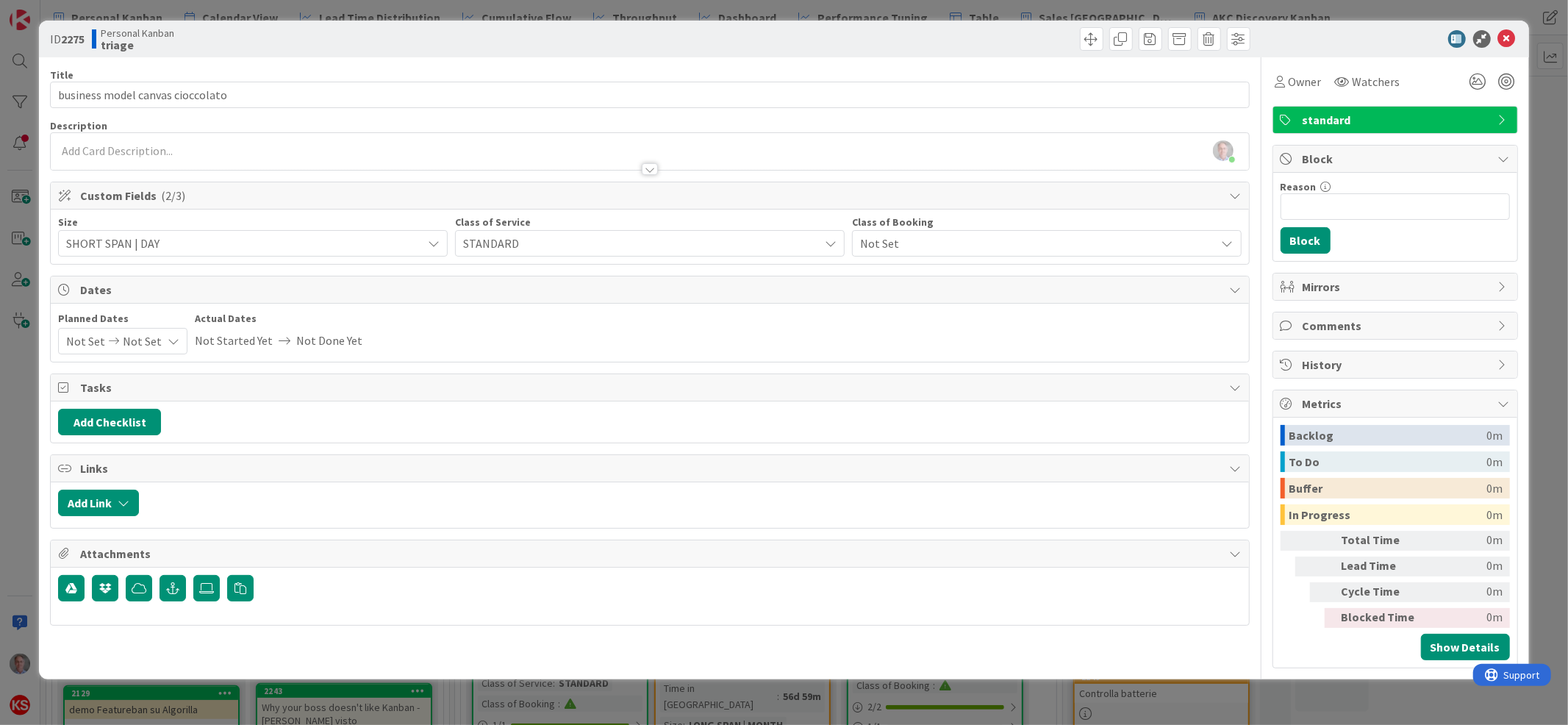
click at [888, 238] on span "Not Set" at bounding box center [1035, 243] width 349 height 21
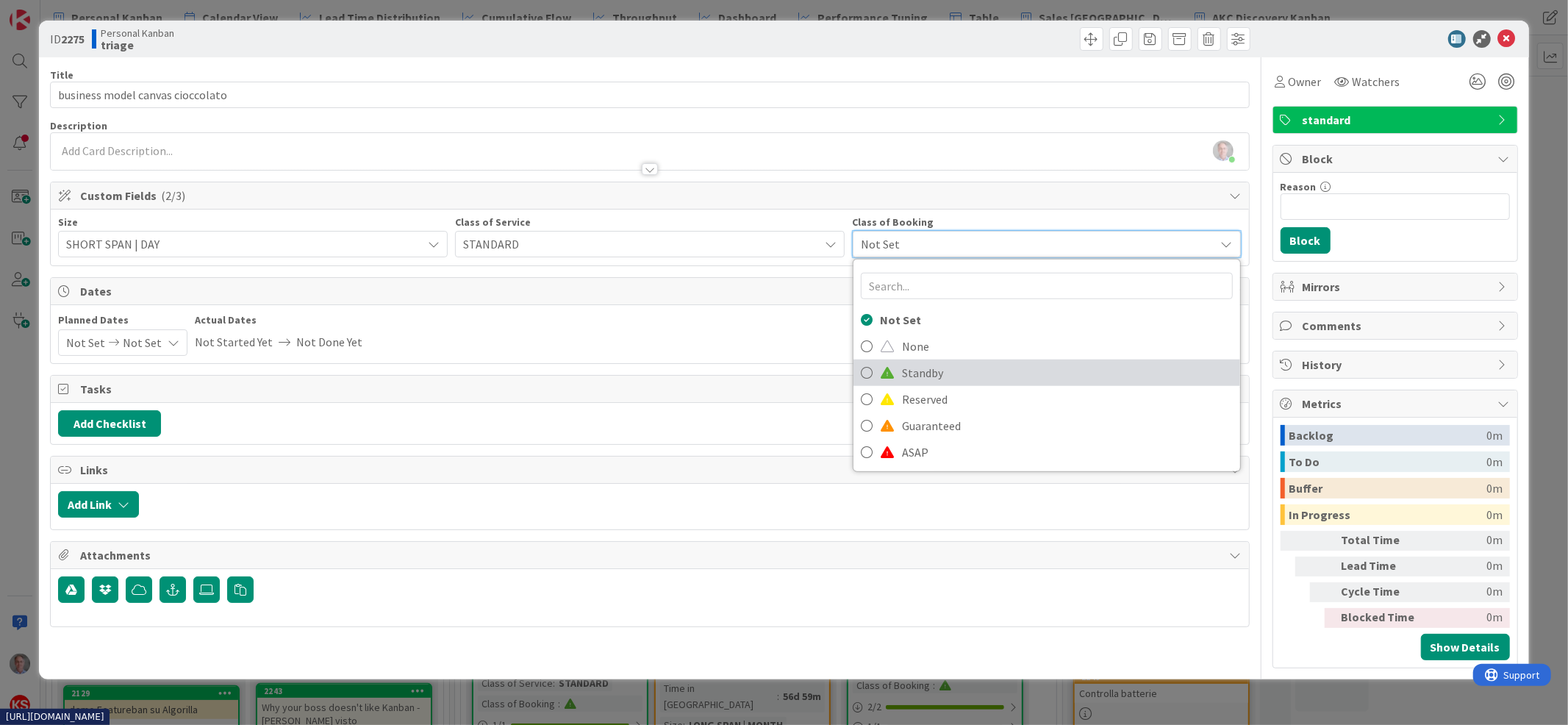
click at [918, 376] on span "Standby" at bounding box center [1067, 372] width 331 height 22
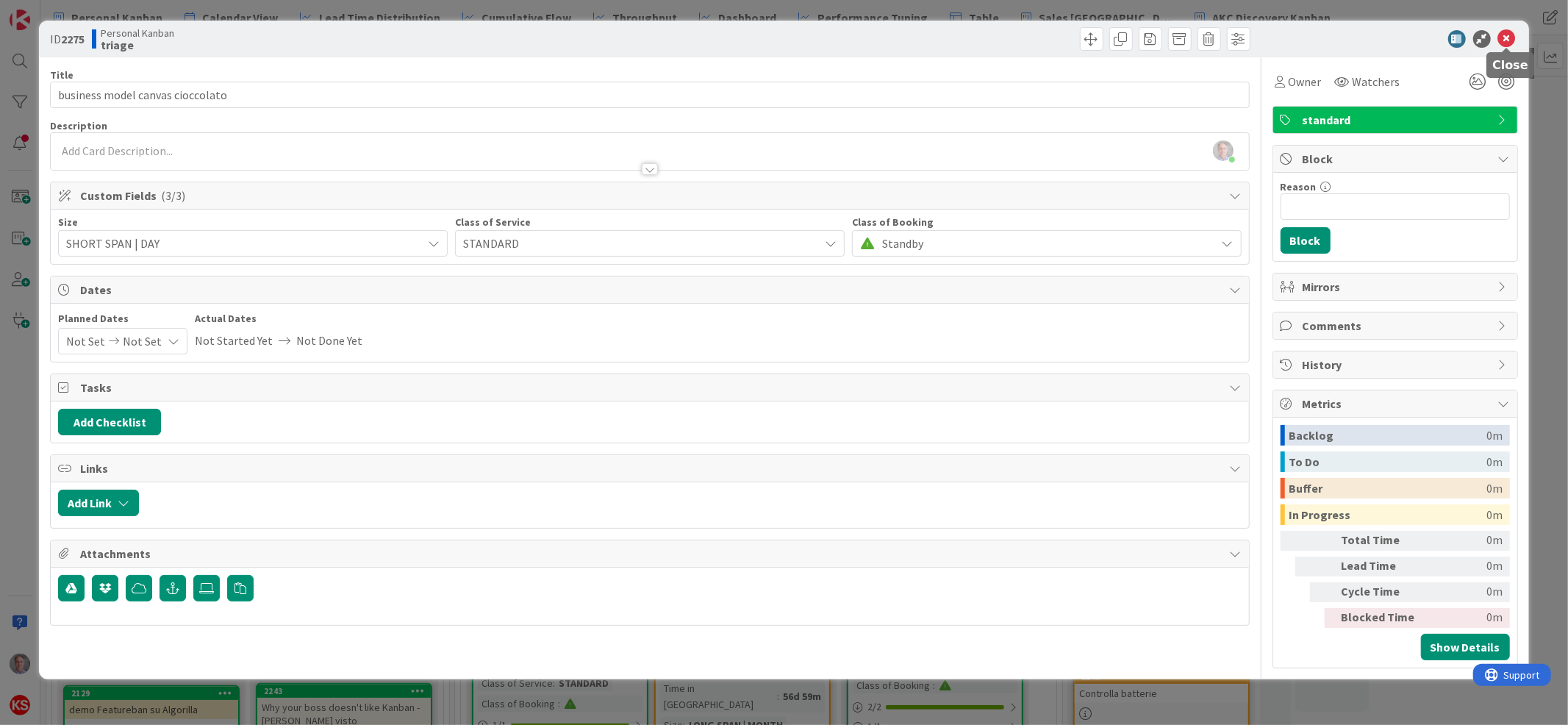
click at [1506, 37] on icon at bounding box center [1506, 38] width 17 height 17
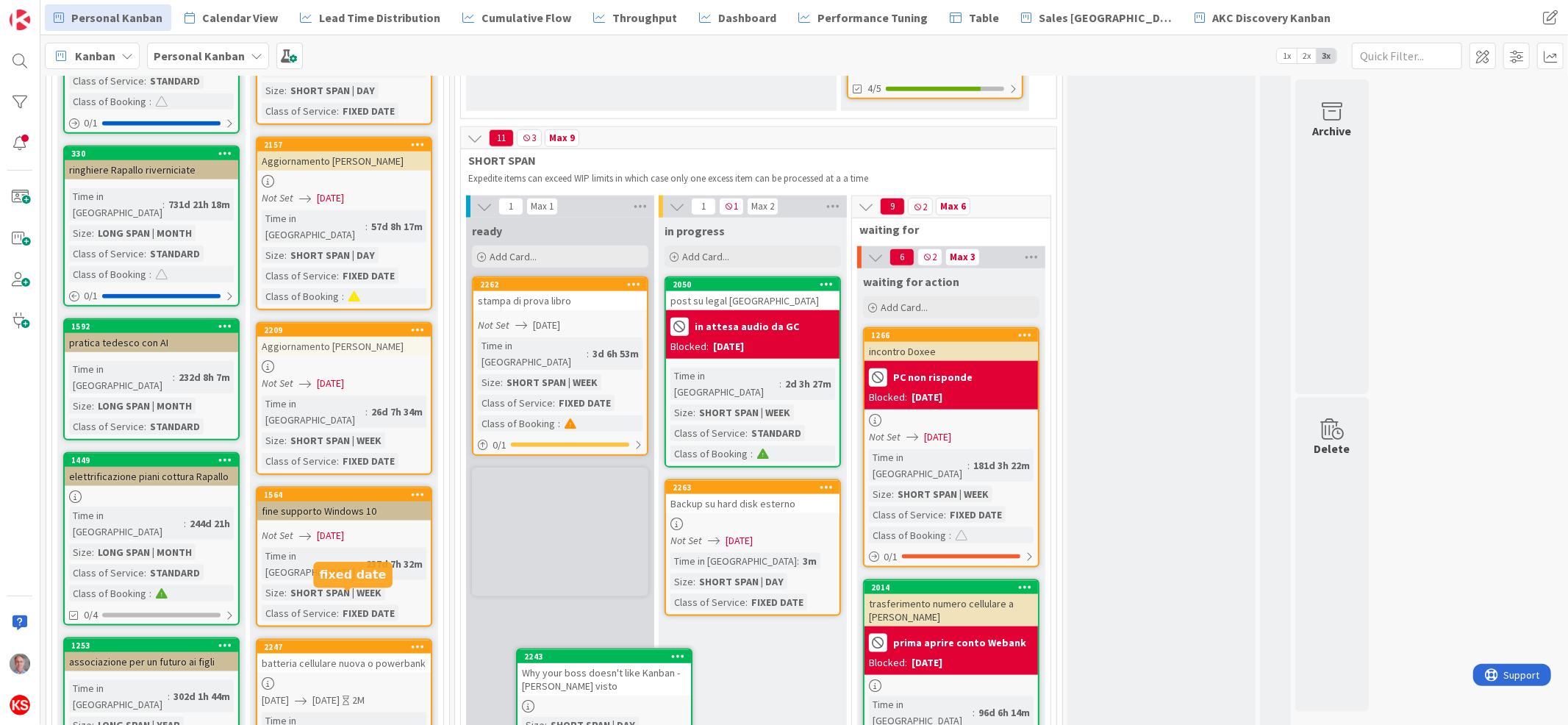
scroll to position [1408, 0]
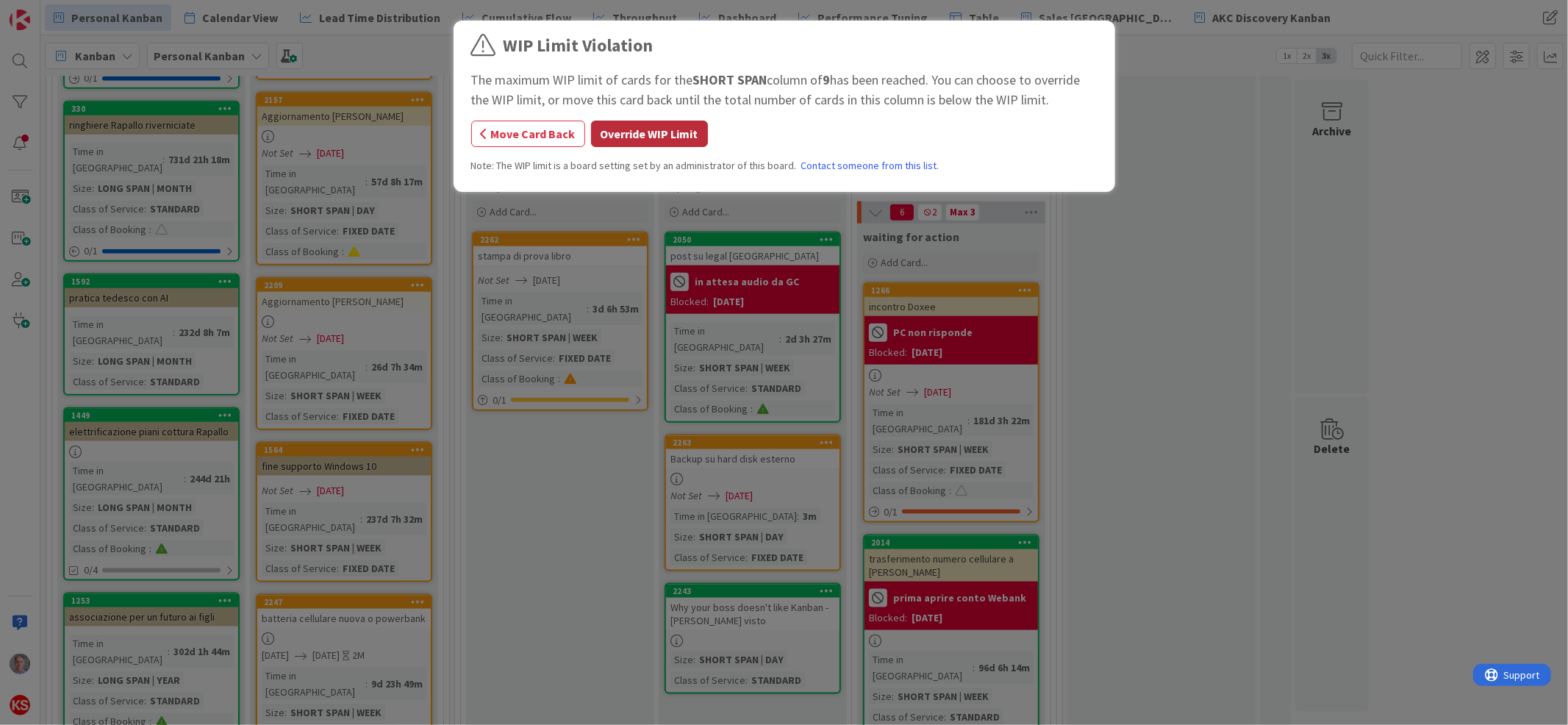
click at [681, 141] on button "Override WIP Limit" at bounding box center [650, 134] width 117 height 26
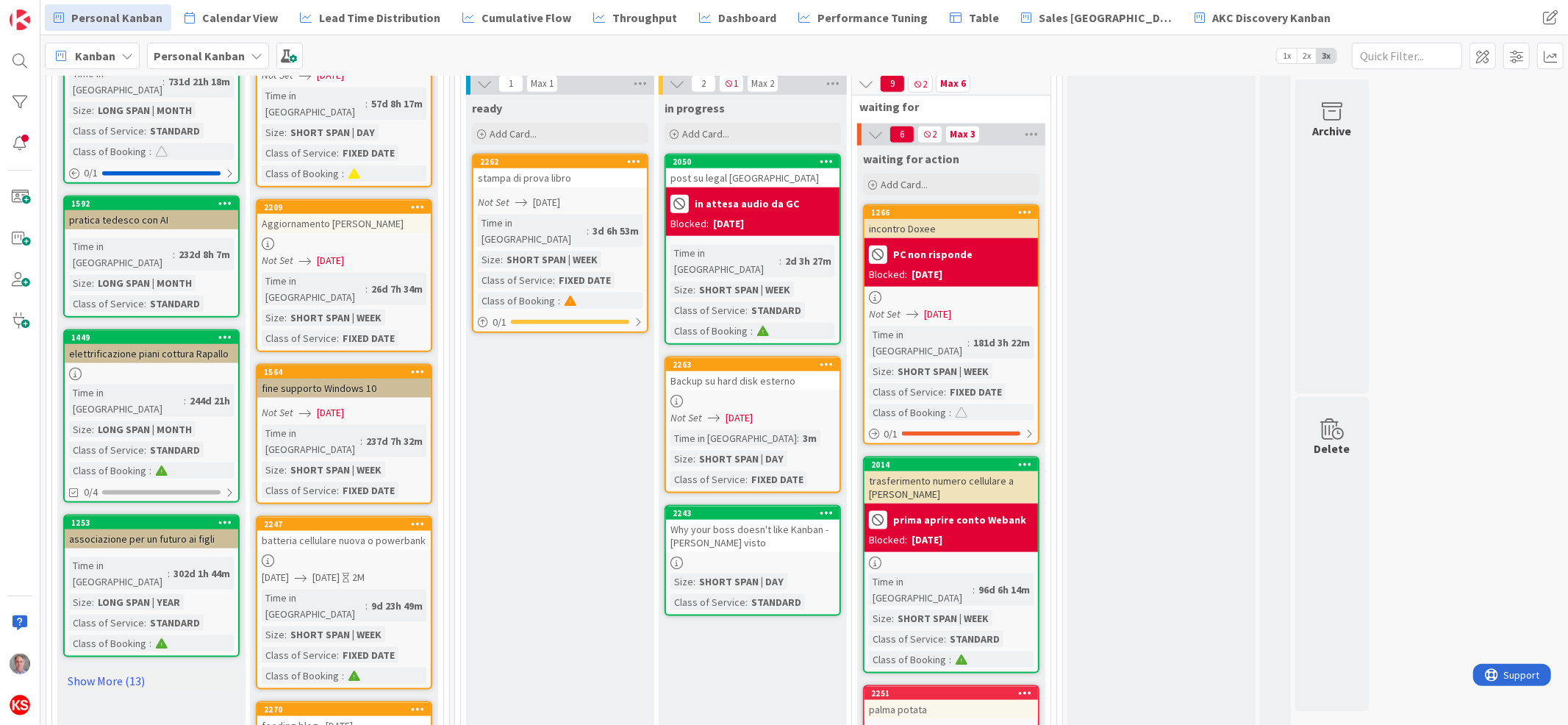
scroll to position [1528, 0]
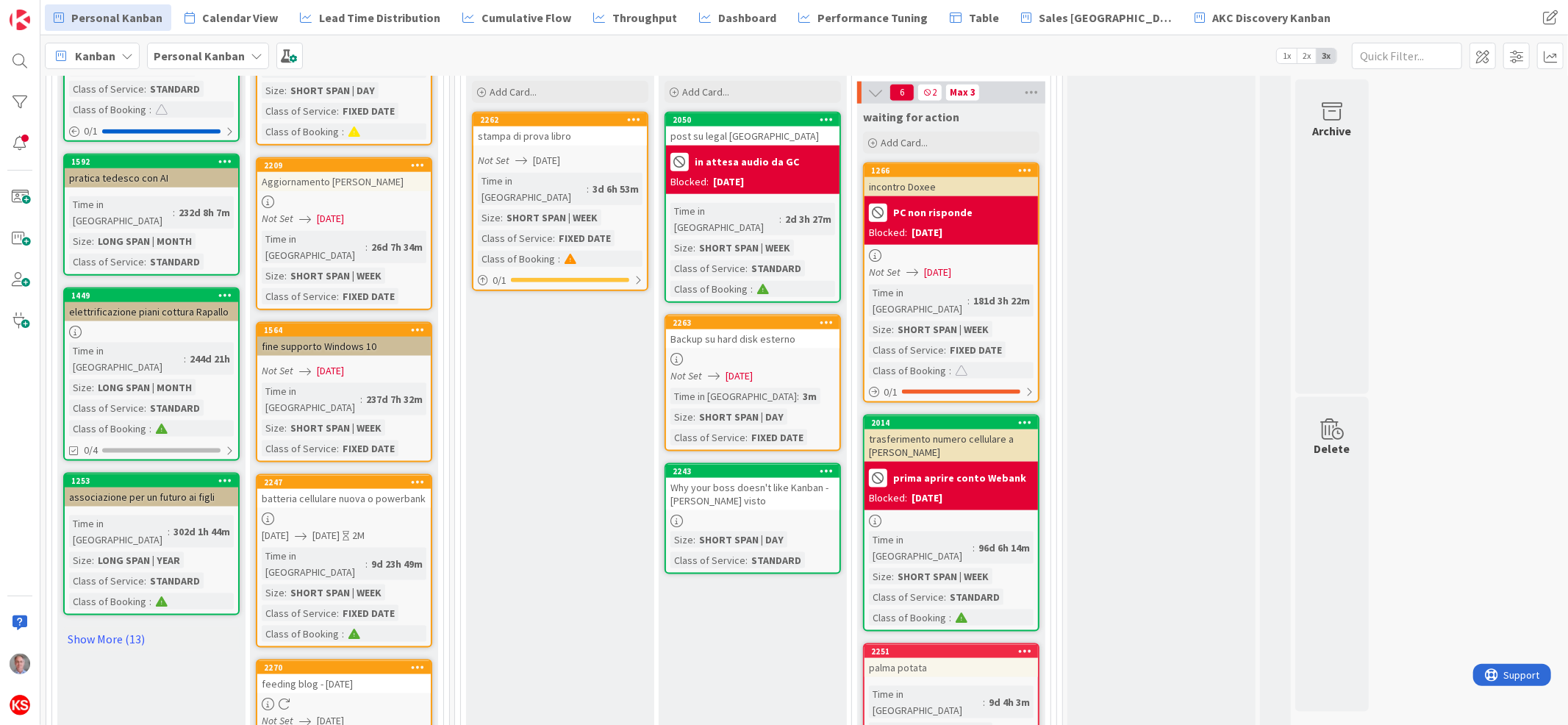
click at [789, 368] on div "Not Set [DATE]" at bounding box center [755, 375] width 169 height 15
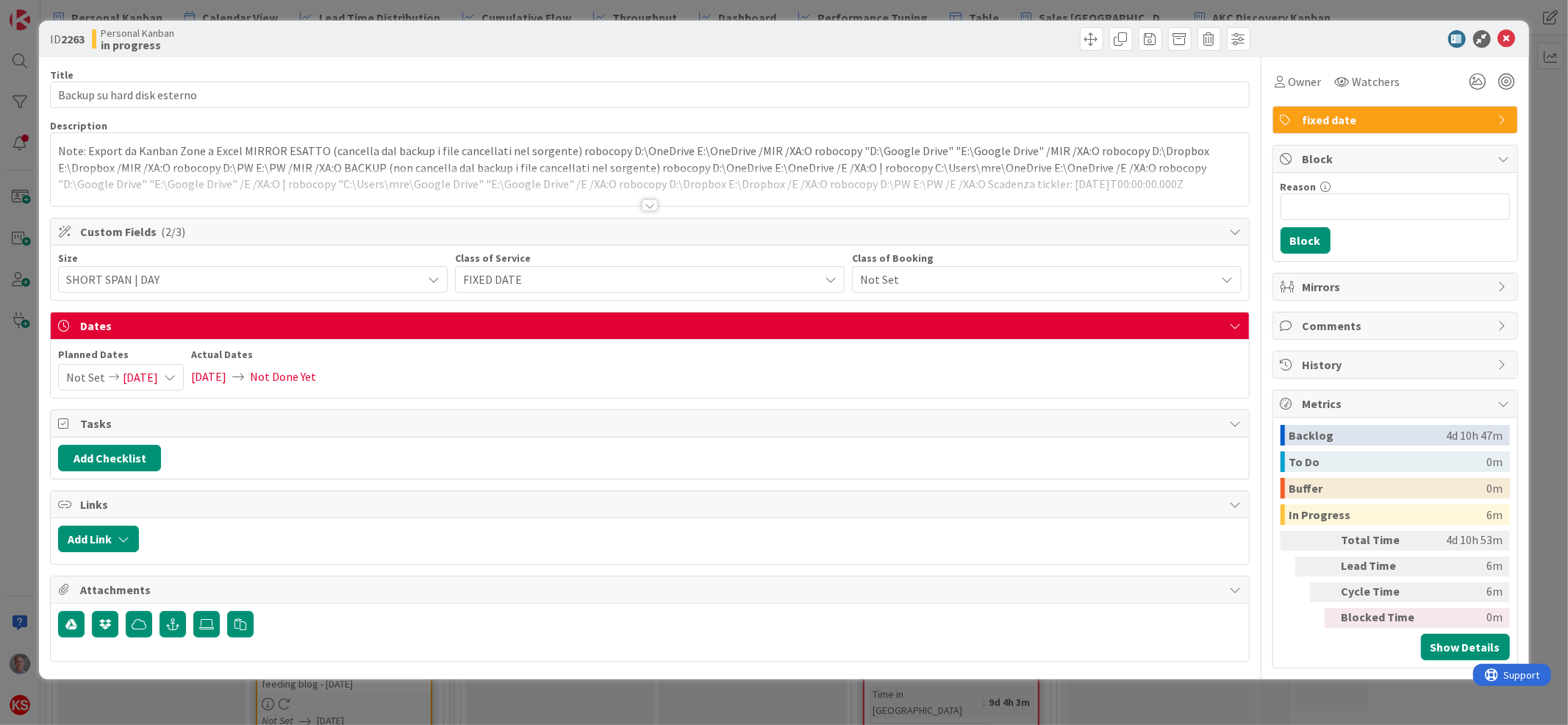
click at [653, 209] on div at bounding box center [650, 204] width 16 height 12
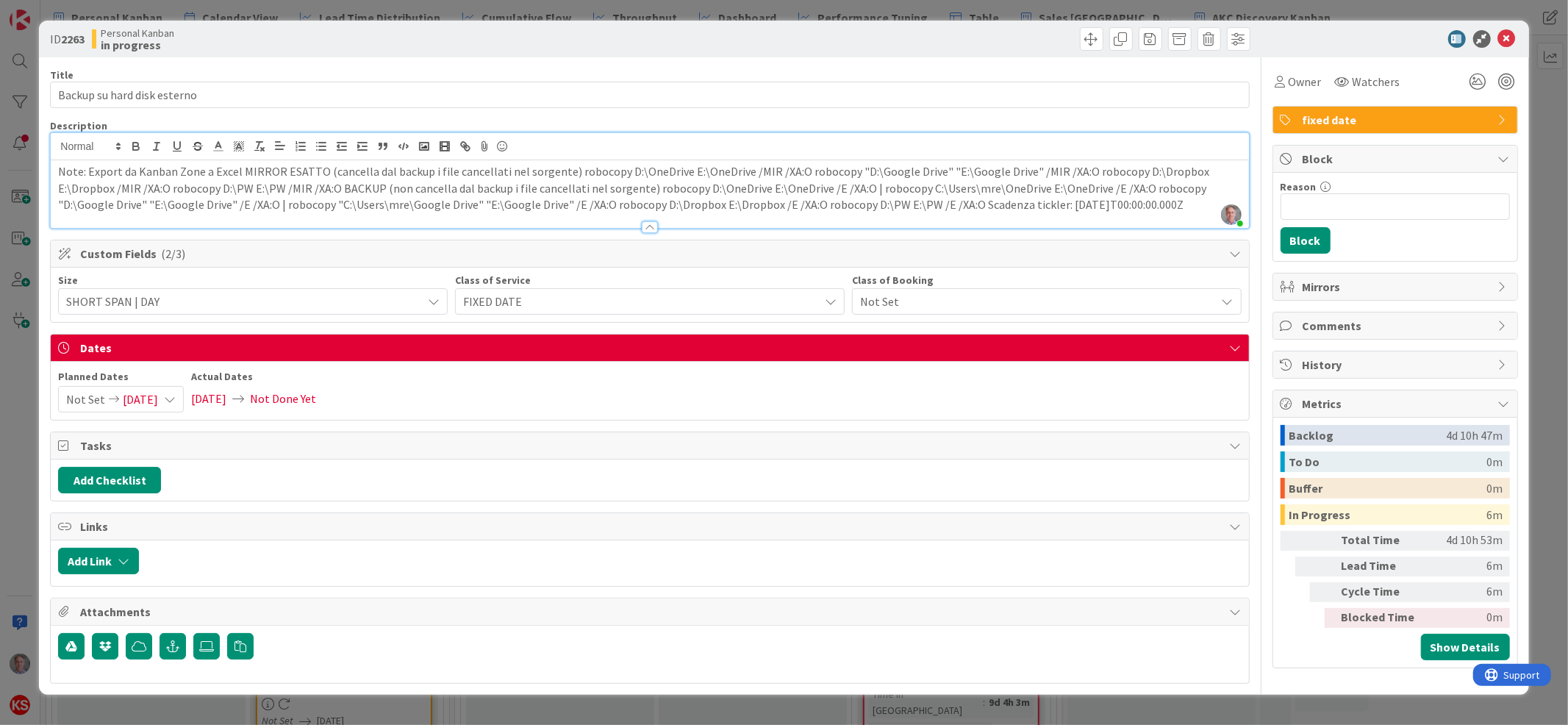
click at [89, 172] on p "Note: Export da Kanban Zone a Excel MIRROR ESATTO (cancella dal backup i file c…" at bounding box center [650, 188] width 1183 height 50
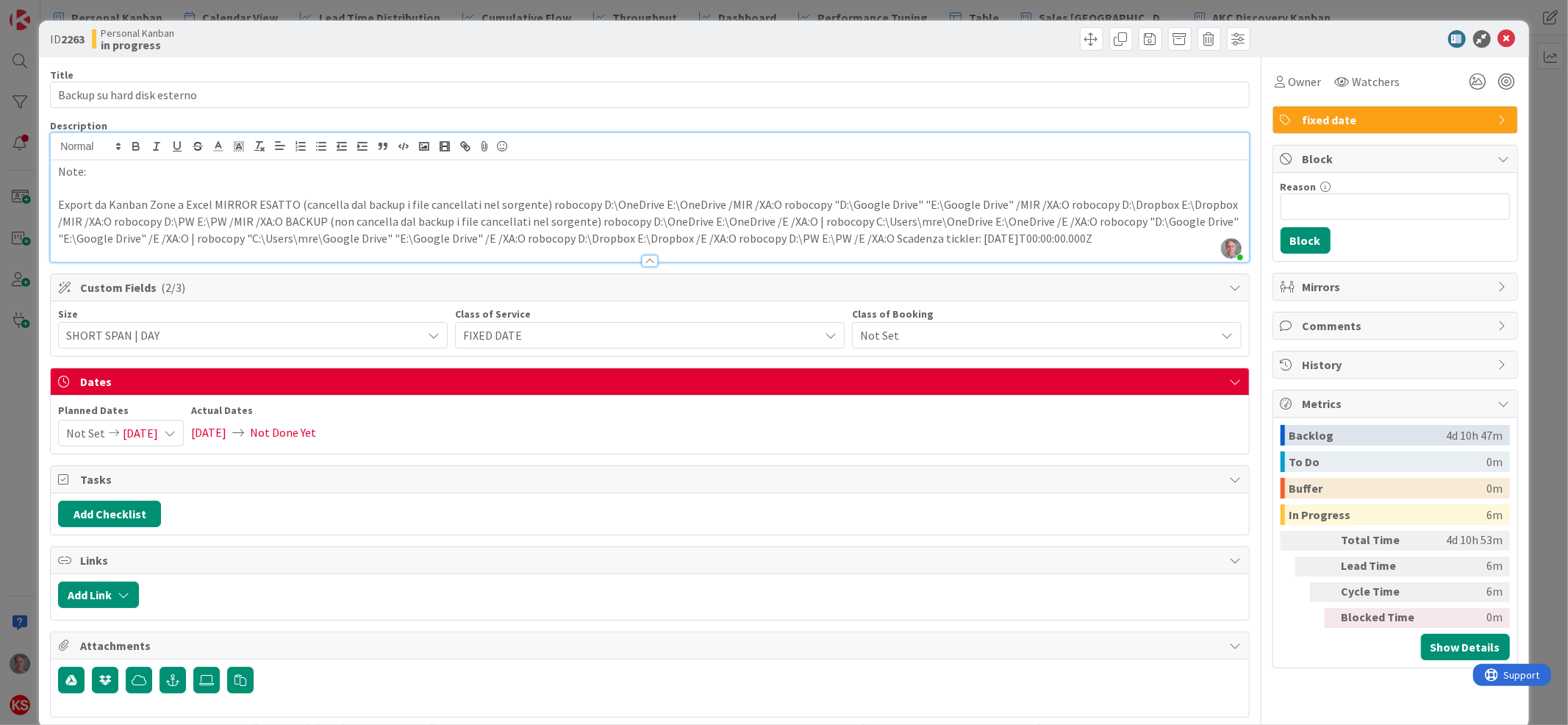
click at [211, 205] on p "Export da Kanban Zone a Excel MIRROR ESATTO (cancella dal backup i file cancell…" at bounding box center [650, 221] width 1183 height 50
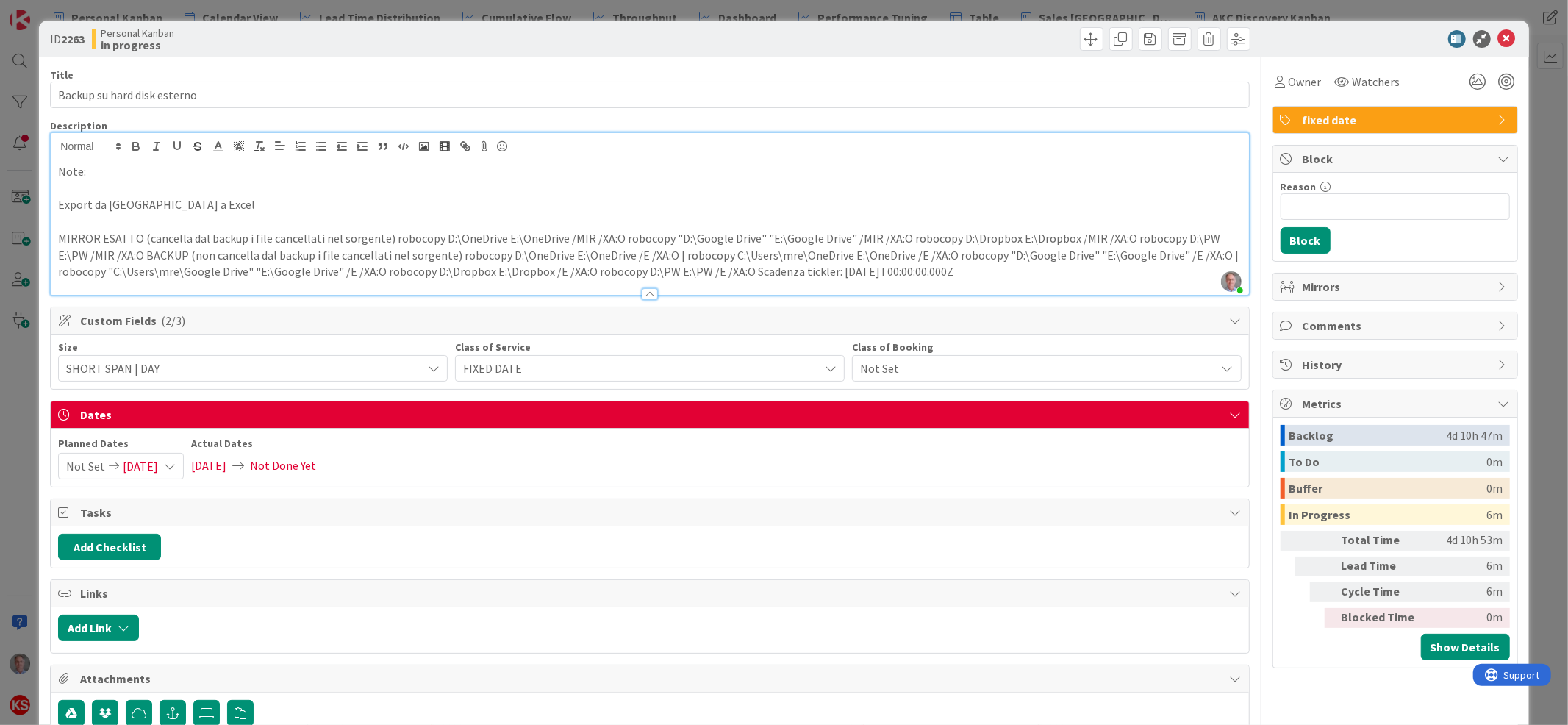
click at [113, 253] on p "MIRROR ESATTO (cancella dal backup i file cancellati nel sorgente) robocopy D:\…" at bounding box center [650, 254] width 1183 height 50
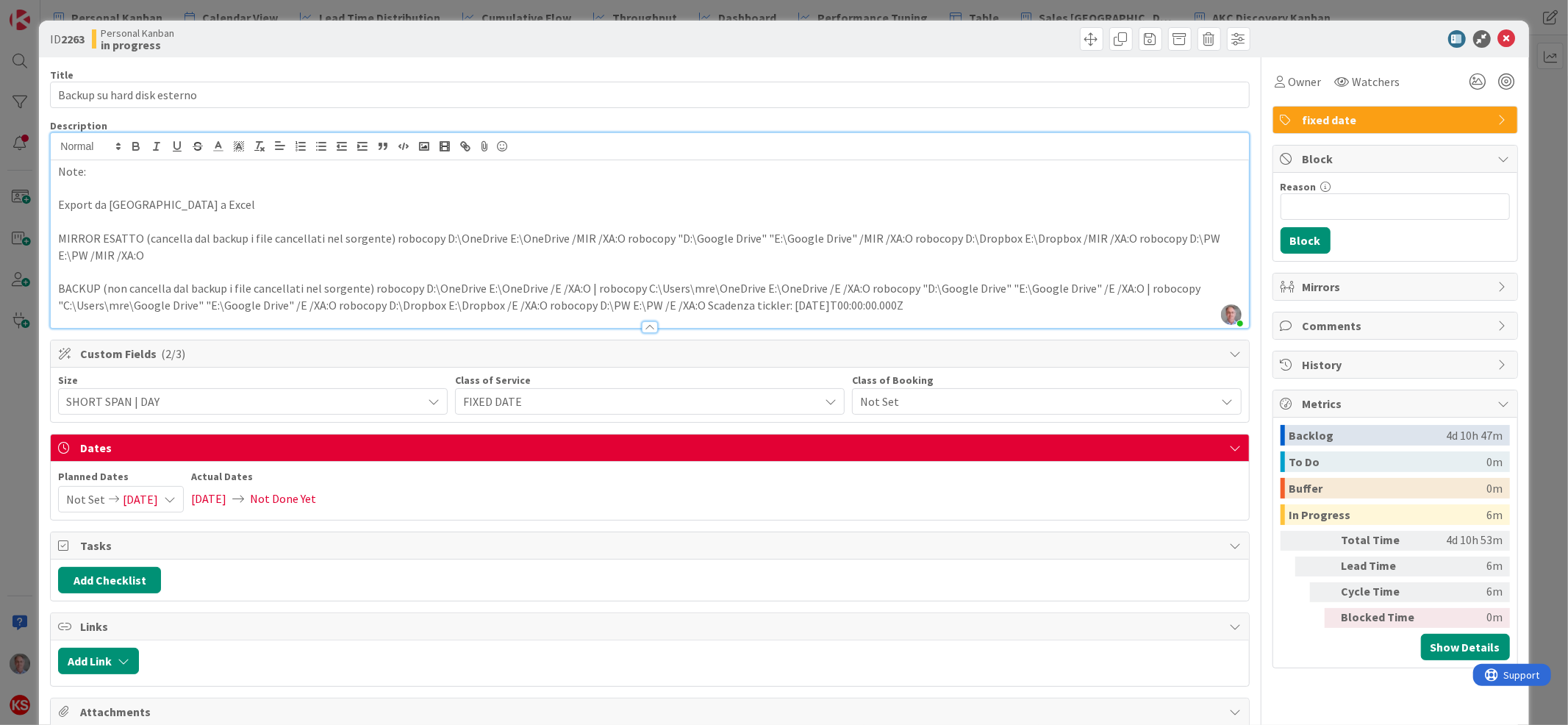
click at [364, 284] on p "BACKUP (non cancella dal backup i file cancellati nel sorgente) robocopy D:\One…" at bounding box center [650, 296] width 1183 height 33
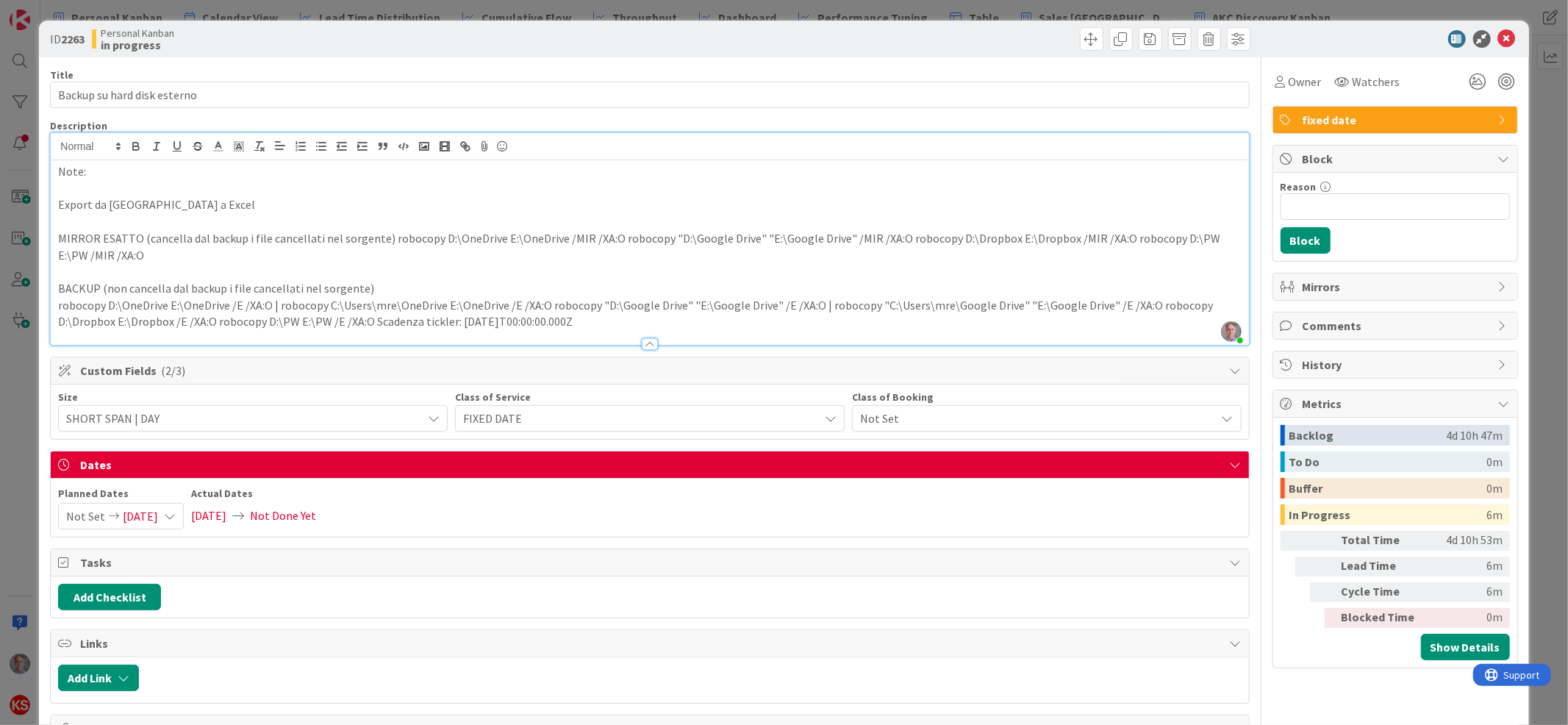
click at [547, 304] on p "robocopy D:\OneDrive E:\OneDrive /E /XA:O | robocopy C:\Users\mre\OneDrive E:\O…" at bounding box center [650, 313] width 1183 height 33
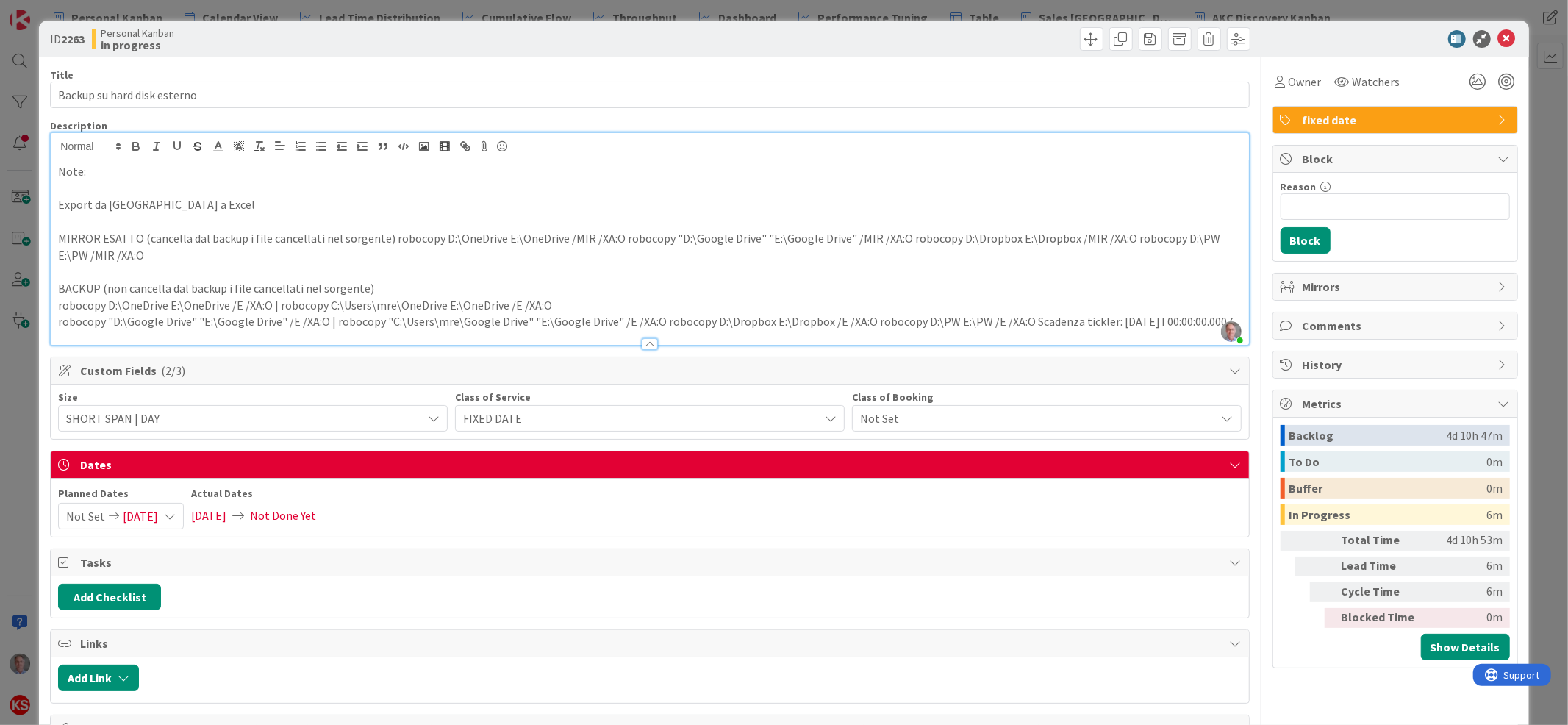
click at [656, 322] on p "robocopy "D:\Google Drive" "E:\Google Drive" /E /XA:O | robocopy "C:\Users\mre\…" at bounding box center [650, 322] width 1183 height 17
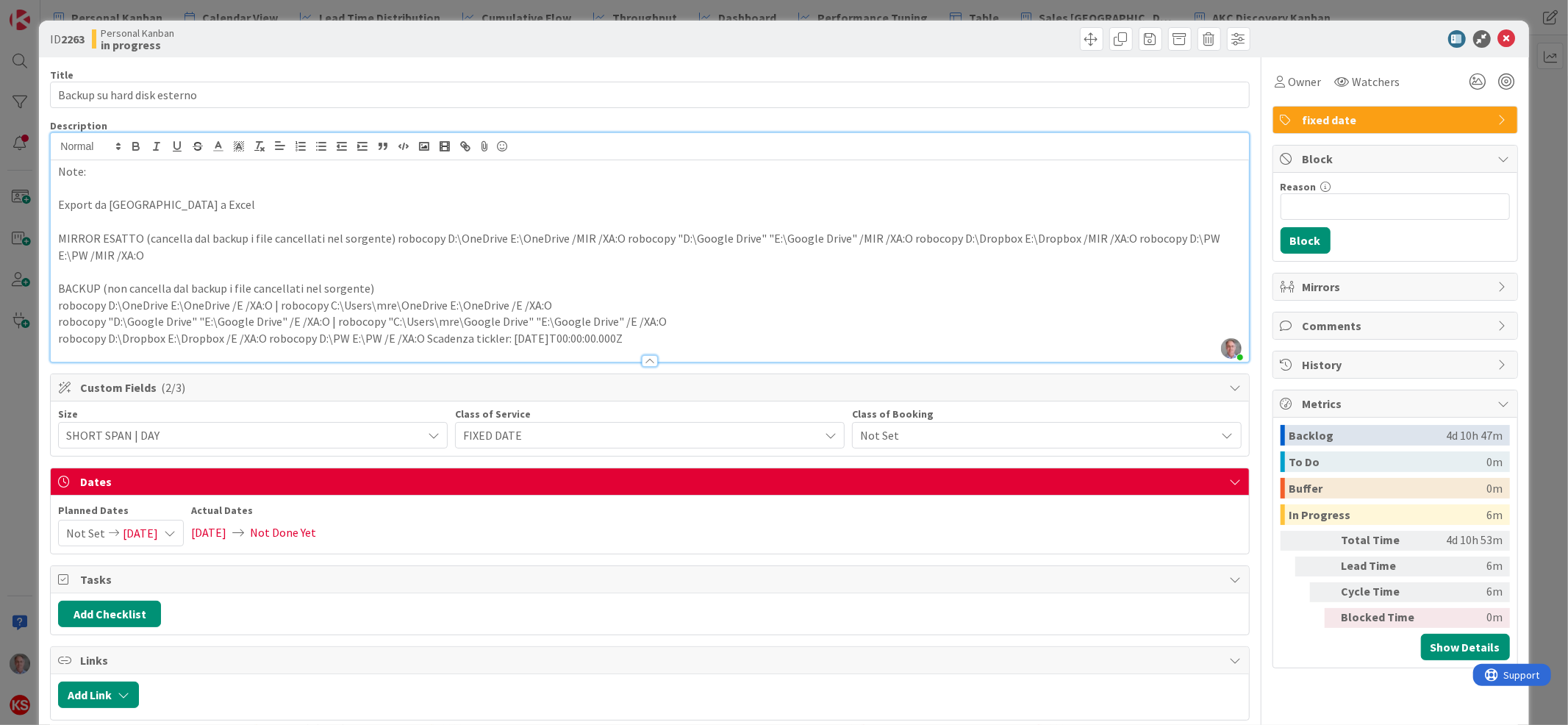
click at [267, 341] on p "robocopy D:\Dropbox E:\Dropbox /E /XA:O robocopy D:\PW E:\PW /E /XA:O Scadenza …" at bounding box center [650, 338] width 1183 height 17
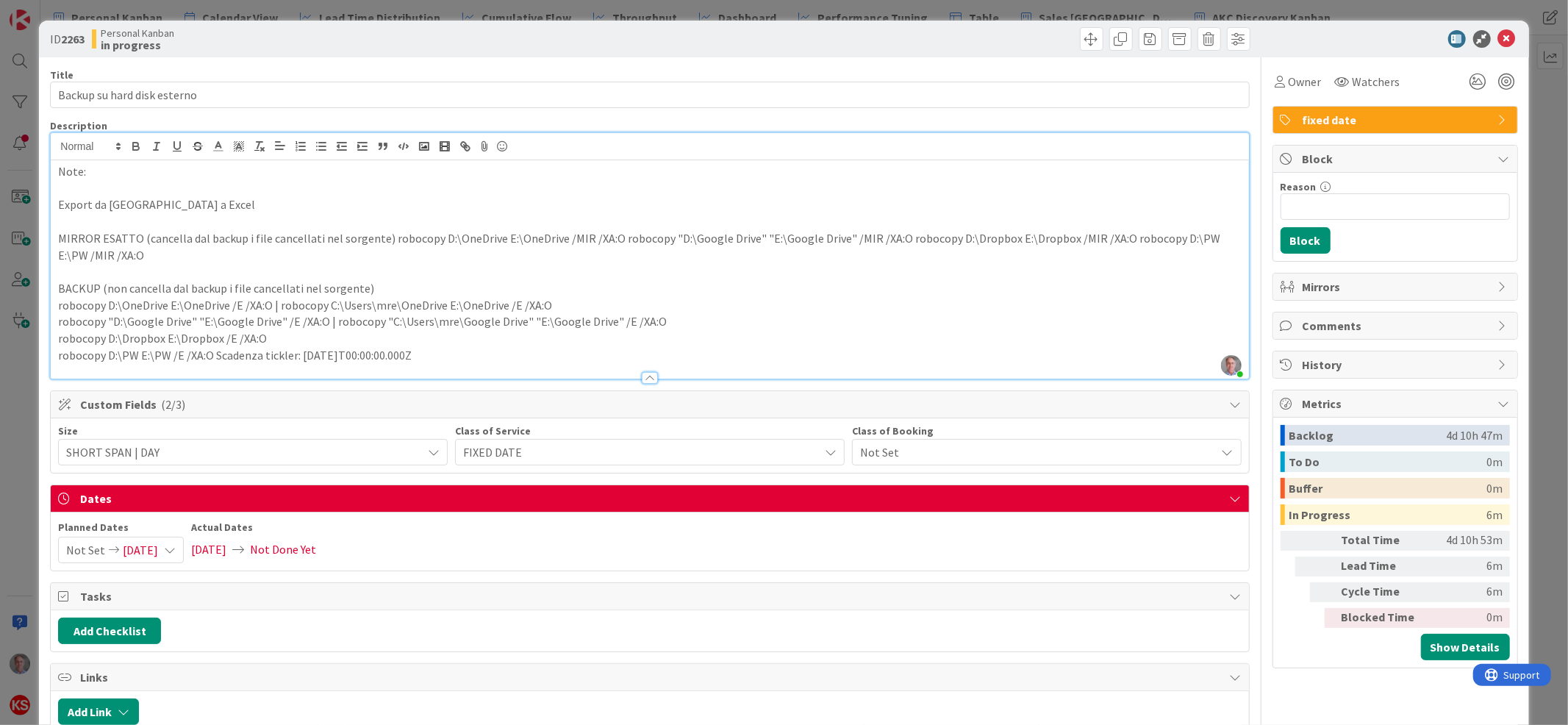
click at [213, 355] on p "robocopy D:\PW E:\PW /E /XA:O Scadenza tickler: [DATE]T00:00:00.000Z" at bounding box center [650, 355] width 1183 height 17
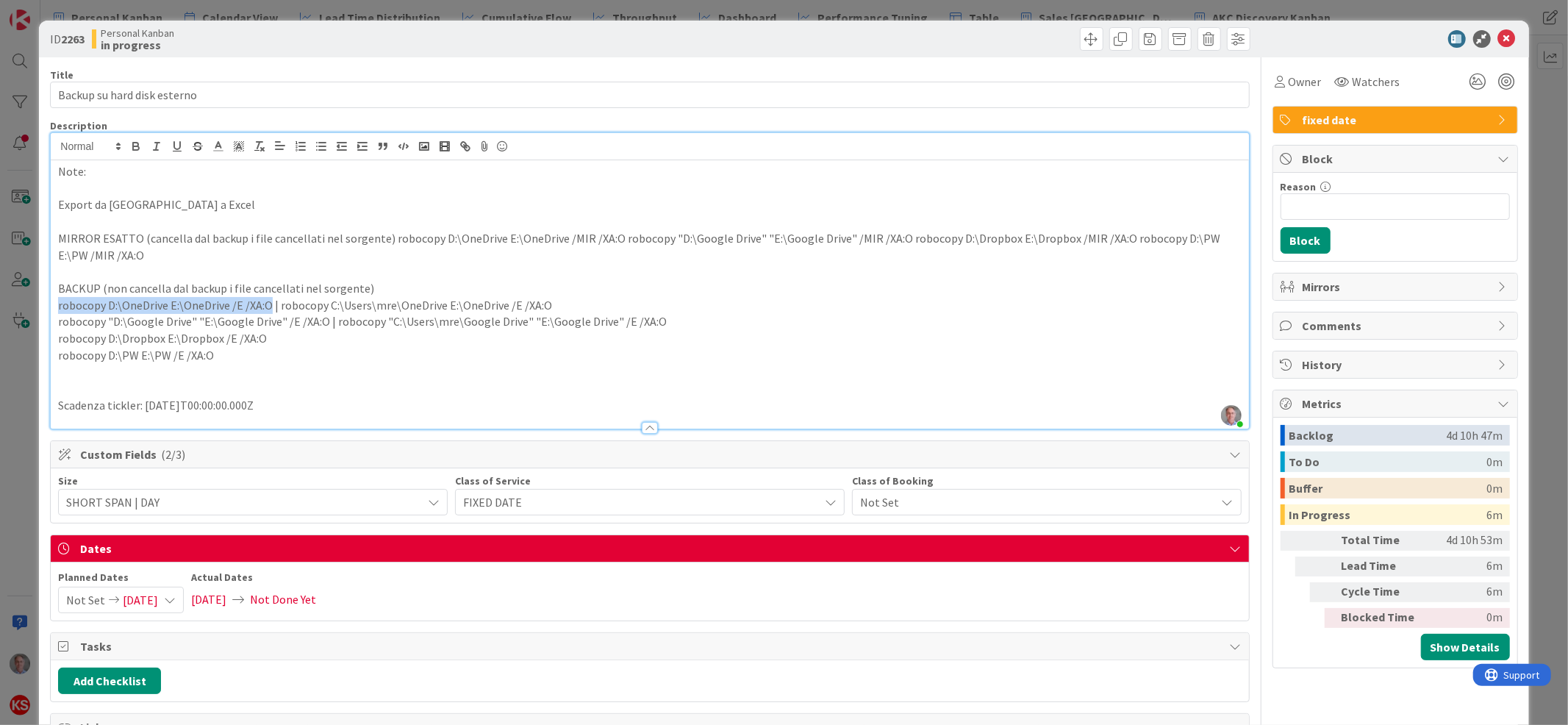
drag, startPoint x: 51, startPoint y: 303, endPoint x: 269, endPoint y: 299, distance: 218.0
click at [269, 299] on div "Note: Export da Kanban Zone a Excel MIRROR ESATTO (cancella dal backup i file c…" at bounding box center [650, 293] width 1197 height 268
copy p "robocopy D:\OneDrive E:\OneDrive /E /XA:O"
click at [1498, 39] on icon at bounding box center [1506, 38] width 17 height 17
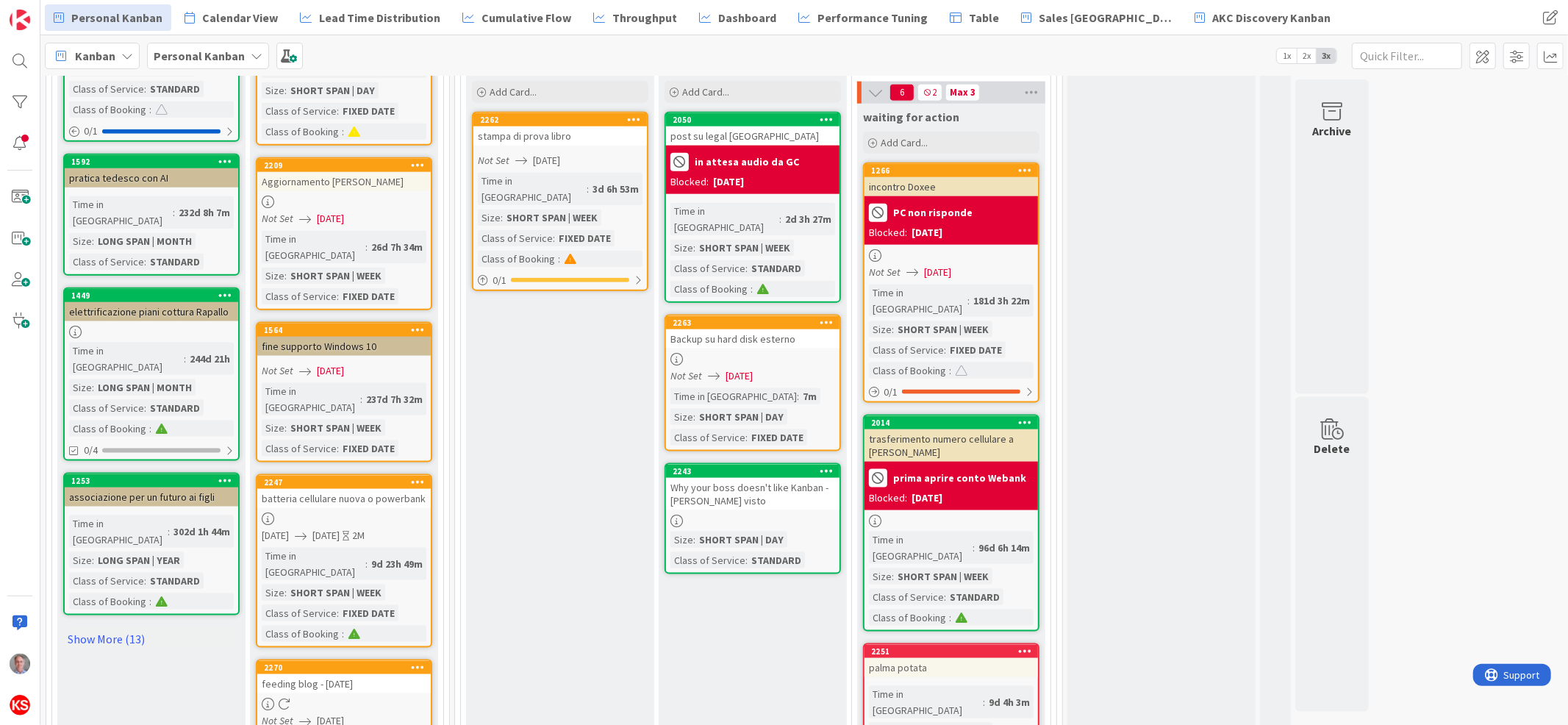
click at [779, 514] on div at bounding box center [752, 521] width 174 height 13
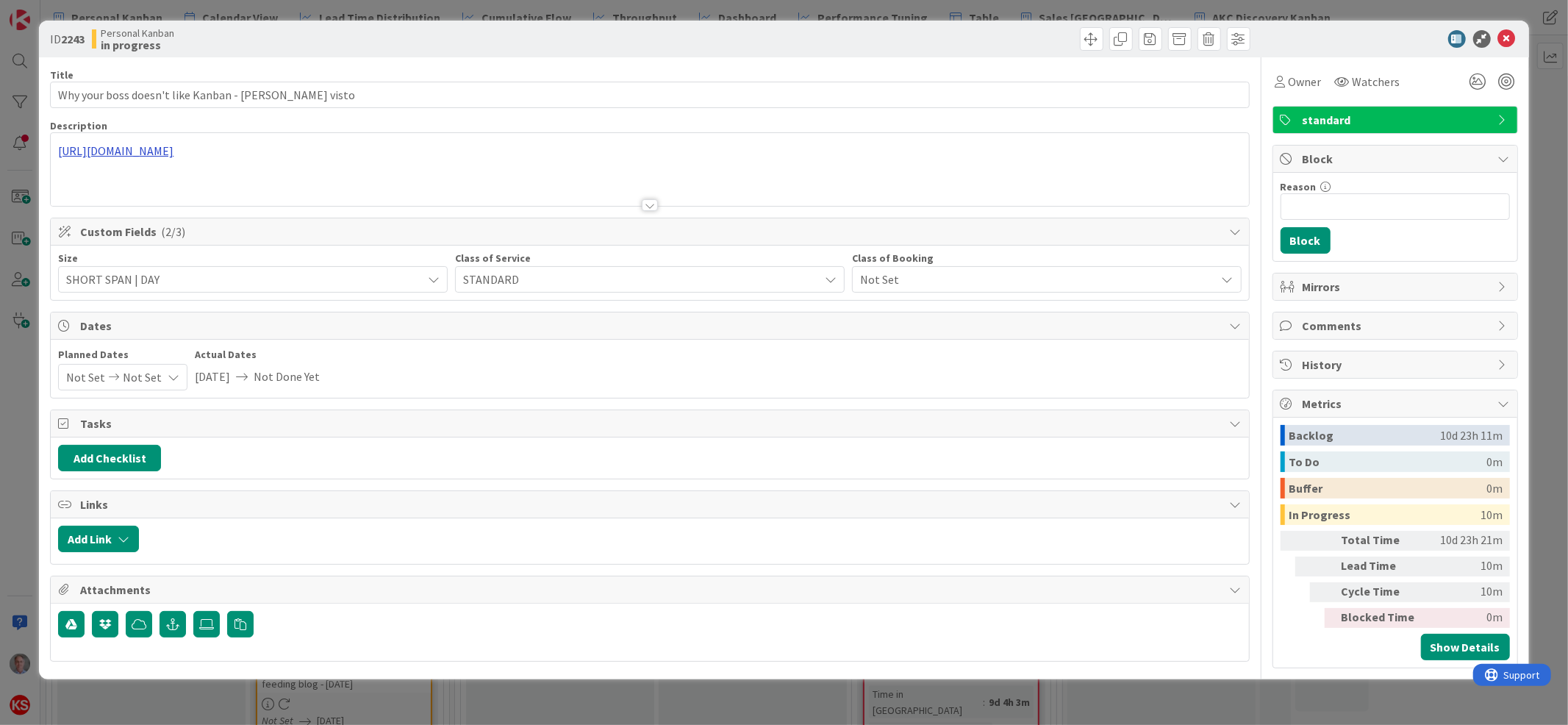
click at [306, 146] on div "[URL][DOMAIN_NAME]" at bounding box center [650, 169] width 1197 height 73
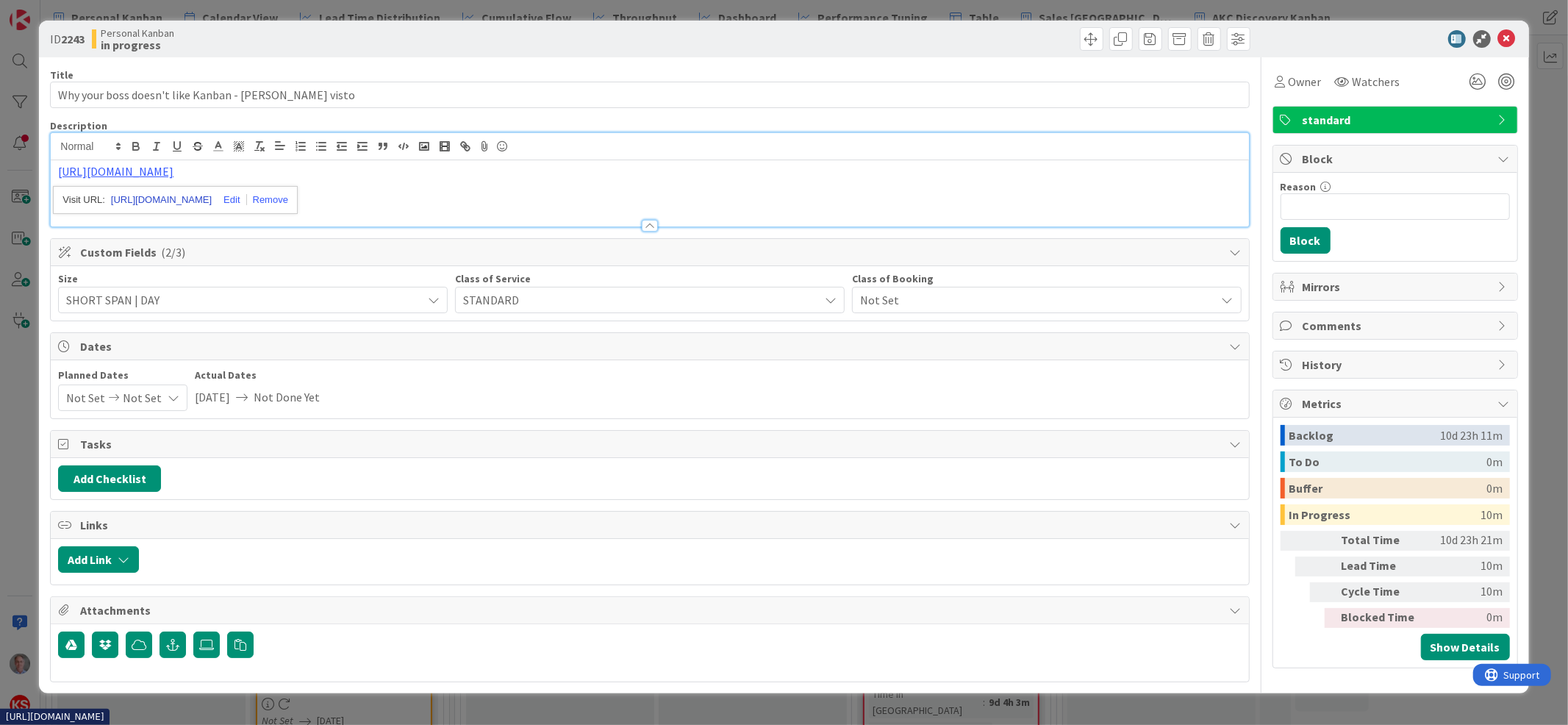
click at [206, 196] on link "[URL][DOMAIN_NAME]" at bounding box center [161, 200] width 101 height 19
click at [1511, 42] on icon at bounding box center [1506, 38] width 17 height 17
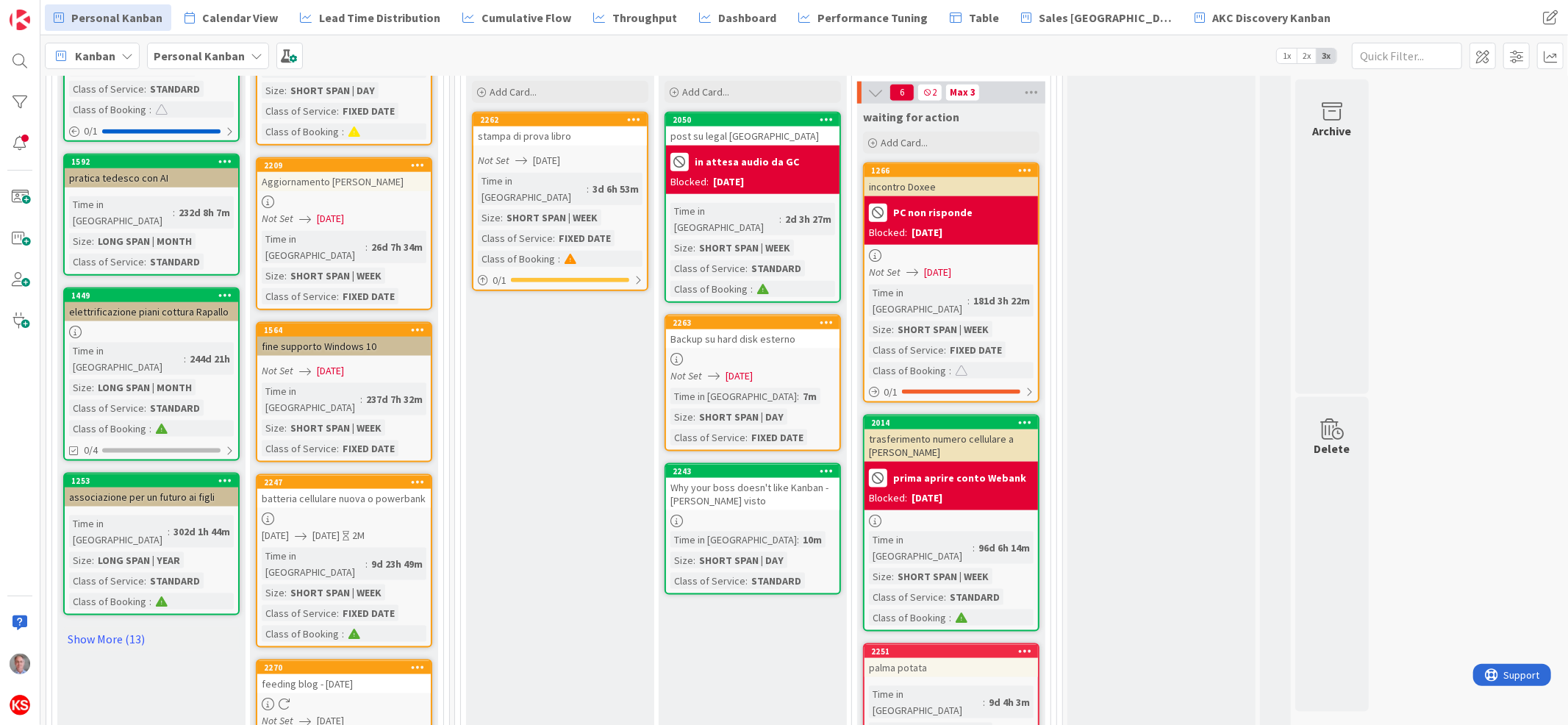
click at [763, 463] on div "2243 Why your boss doesn't like Kanban - [PERSON_NAME] visto Time in Column : 1…" at bounding box center [753, 529] width 176 height 132
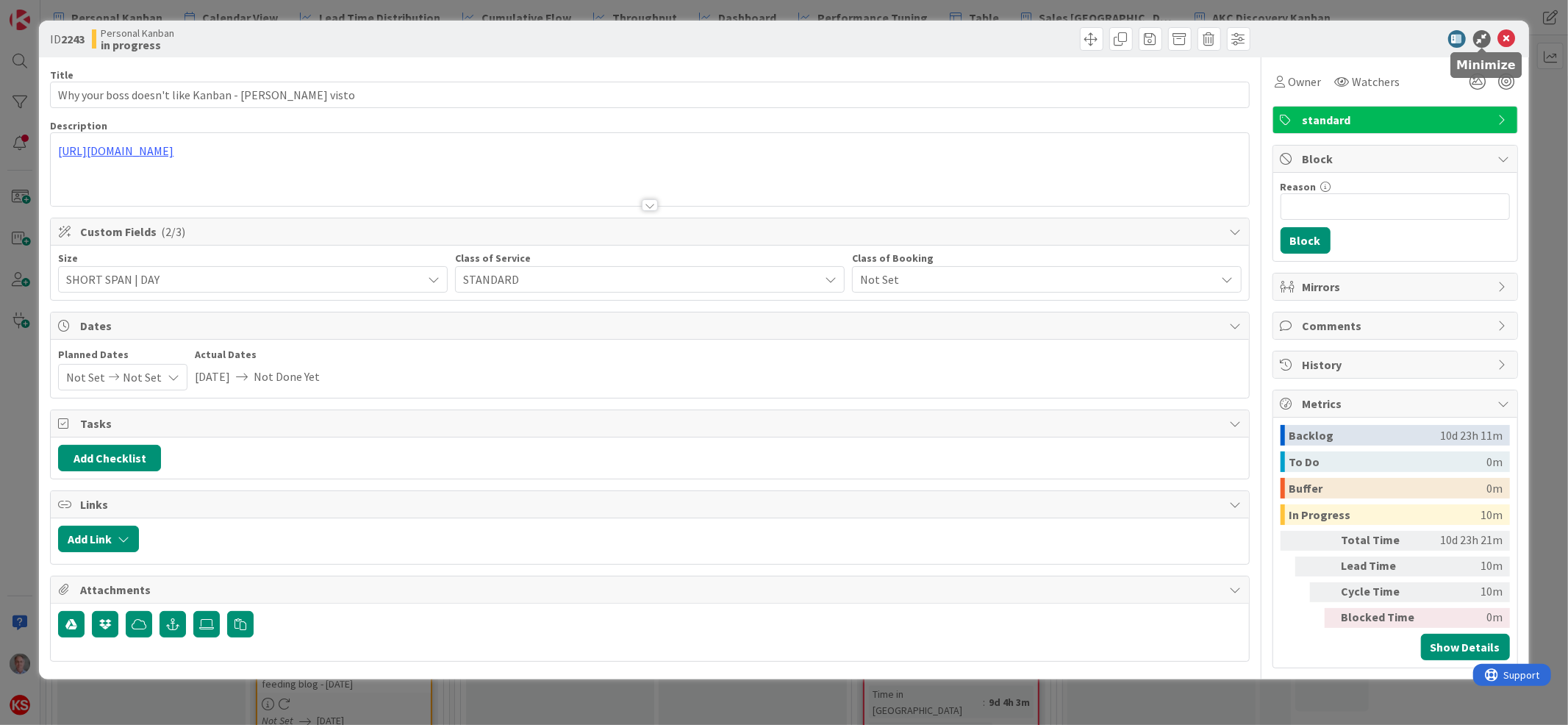
click at [1504, 34] on icon at bounding box center [1506, 38] width 17 height 17
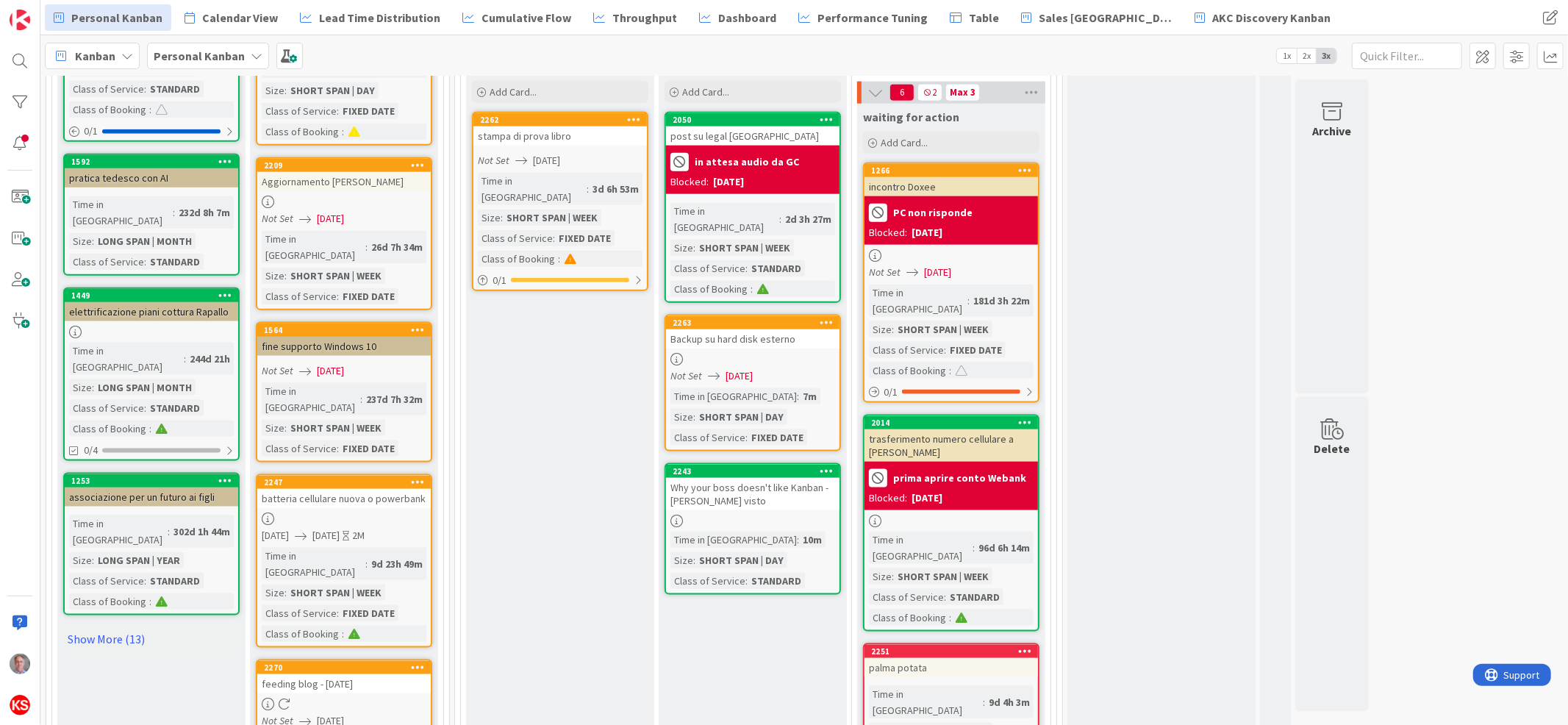
click at [757, 330] on div "Backup su hard disk esterno" at bounding box center [752, 339] width 174 height 19
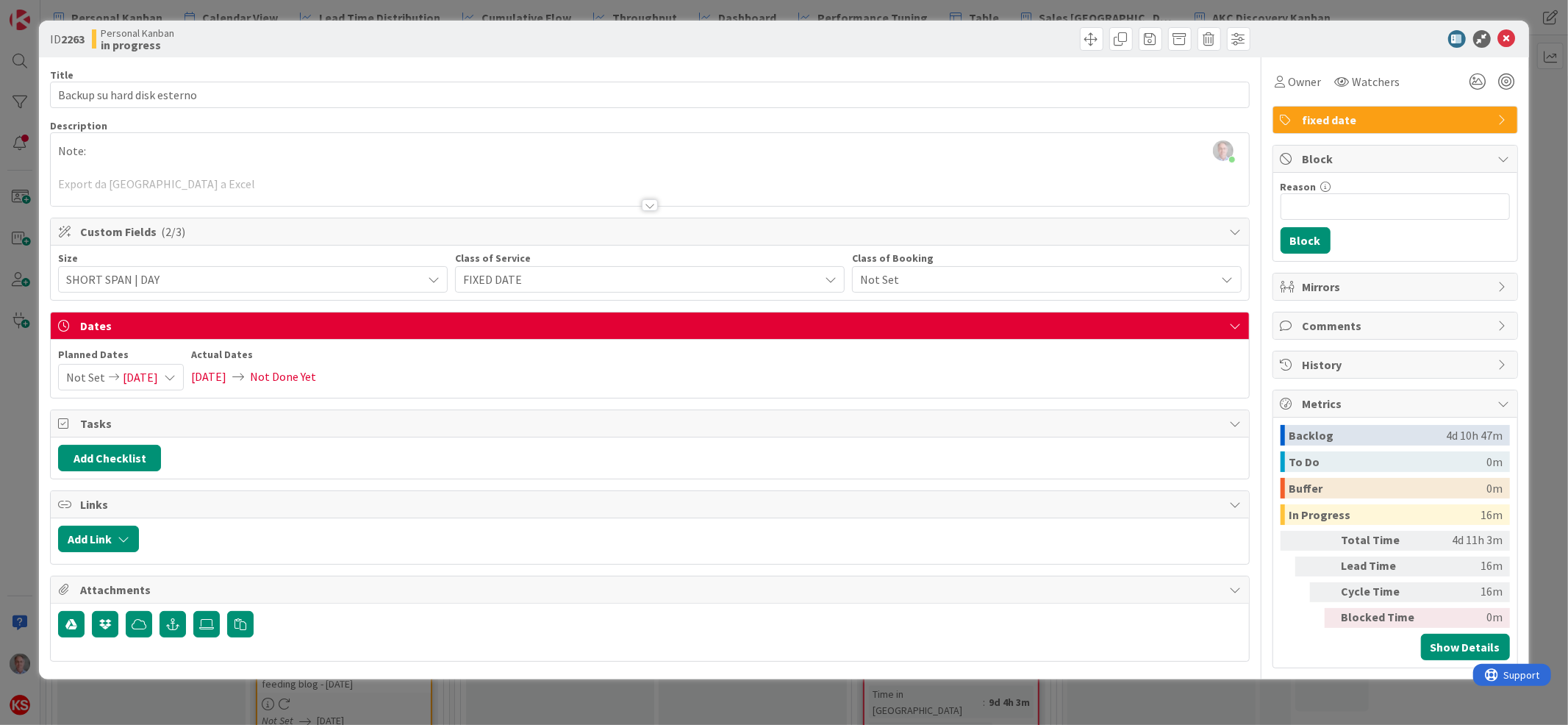
click at [652, 203] on div at bounding box center [650, 204] width 16 height 12
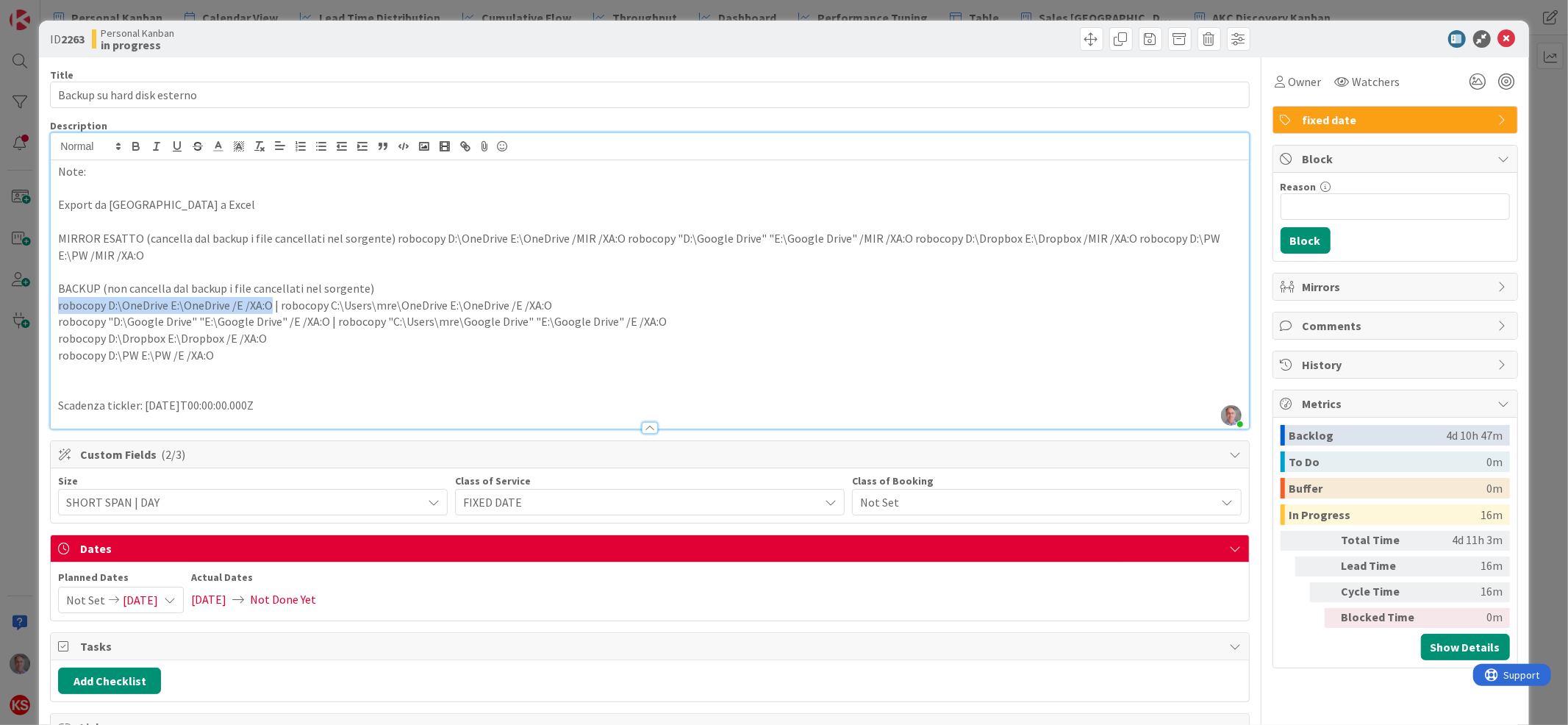
drag, startPoint x: 56, startPoint y: 303, endPoint x: 268, endPoint y: 298, distance: 212.1
click at [268, 298] on p "robocopy D:\OneDrive E:\OneDrive /E /XA:O | robocopy C:\Users\mre\OneDrive E:\O…" at bounding box center [650, 305] width 1183 height 17
drag, startPoint x: 58, startPoint y: 322, endPoint x: 324, endPoint y: 313, distance: 266.2
click at [324, 313] on p "robocopy "D:\Google Drive" "E:\Google Drive" /E /XA:O | robocopy "C:\Users\mre\…" at bounding box center [650, 322] width 1183 height 17
copy p "robocopy "D:\Google Drive" "E:\Google Drive" /E /XA:O"
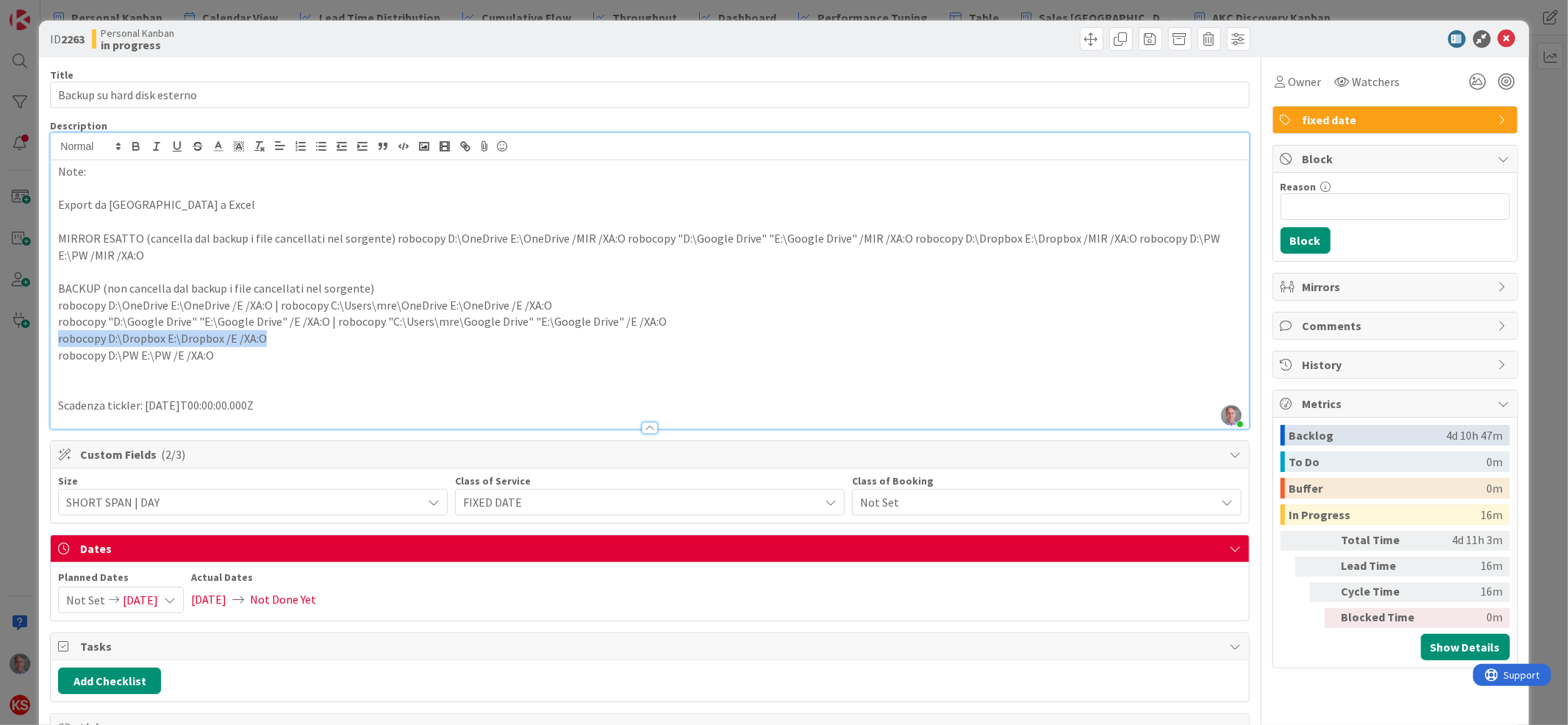
drag, startPoint x: 272, startPoint y: 337, endPoint x: 55, endPoint y: 337, distance: 217.0
click at [55, 337] on div "Note: Export da Kanban Zone a Excel MIRROR ESATTO (cancella dal backup i file c…" at bounding box center [650, 293] width 1197 height 268
copy p "robocopy D:\Dropbox E:\Dropbox /E /XA:O"
drag, startPoint x: 218, startPoint y: 358, endPoint x: 49, endPoint y: 363, distance: 169.1
click at [51, 363] on div "Note: Export da Kanban Zone a Excel MIRROR ESATTO (cancella dal backup i file c…" at bounding box center [650, 293] width 1197 height 268
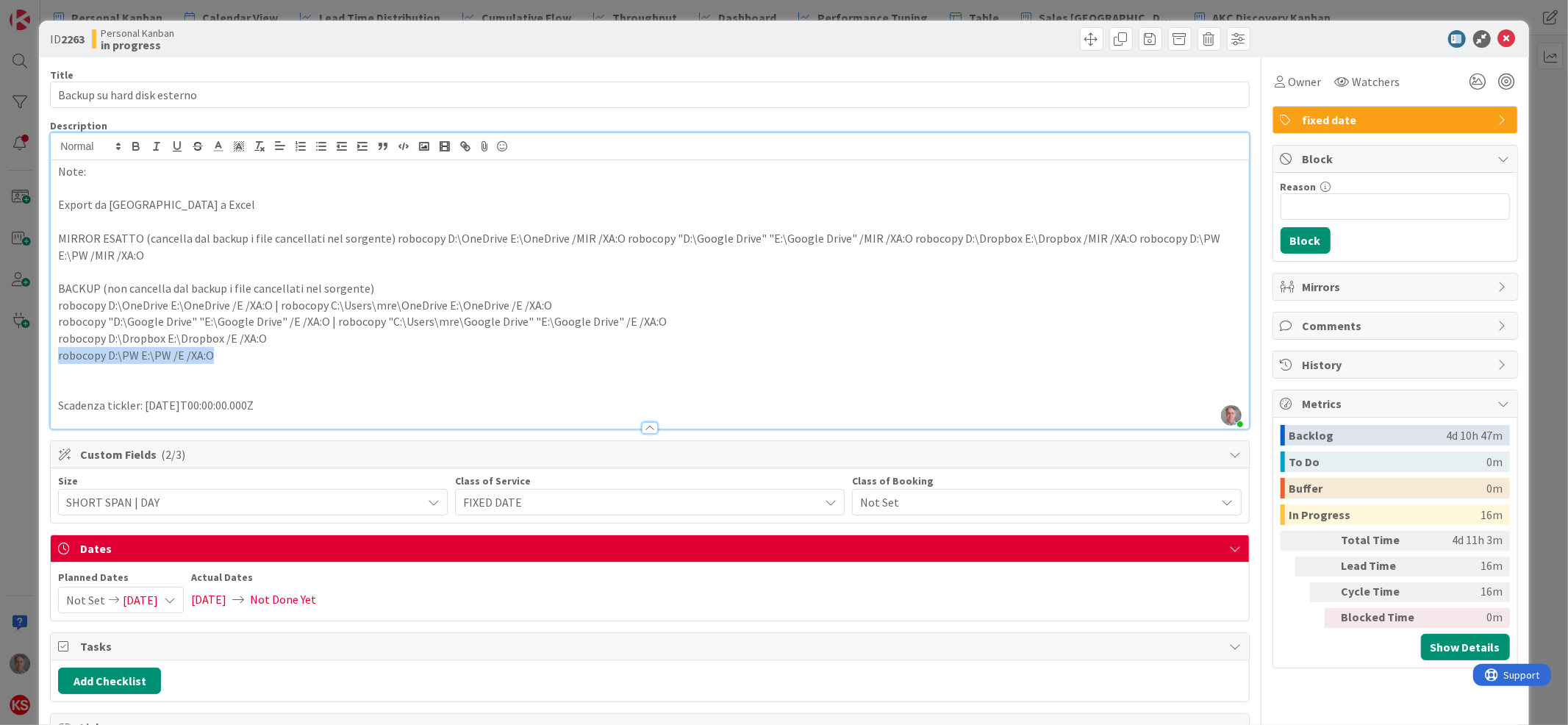
copy p "robocopy D:\PW E:\PW /E /XA:O"
click at [1498, 40] on icon at bounding box center [1506, 38] width 17 height 17
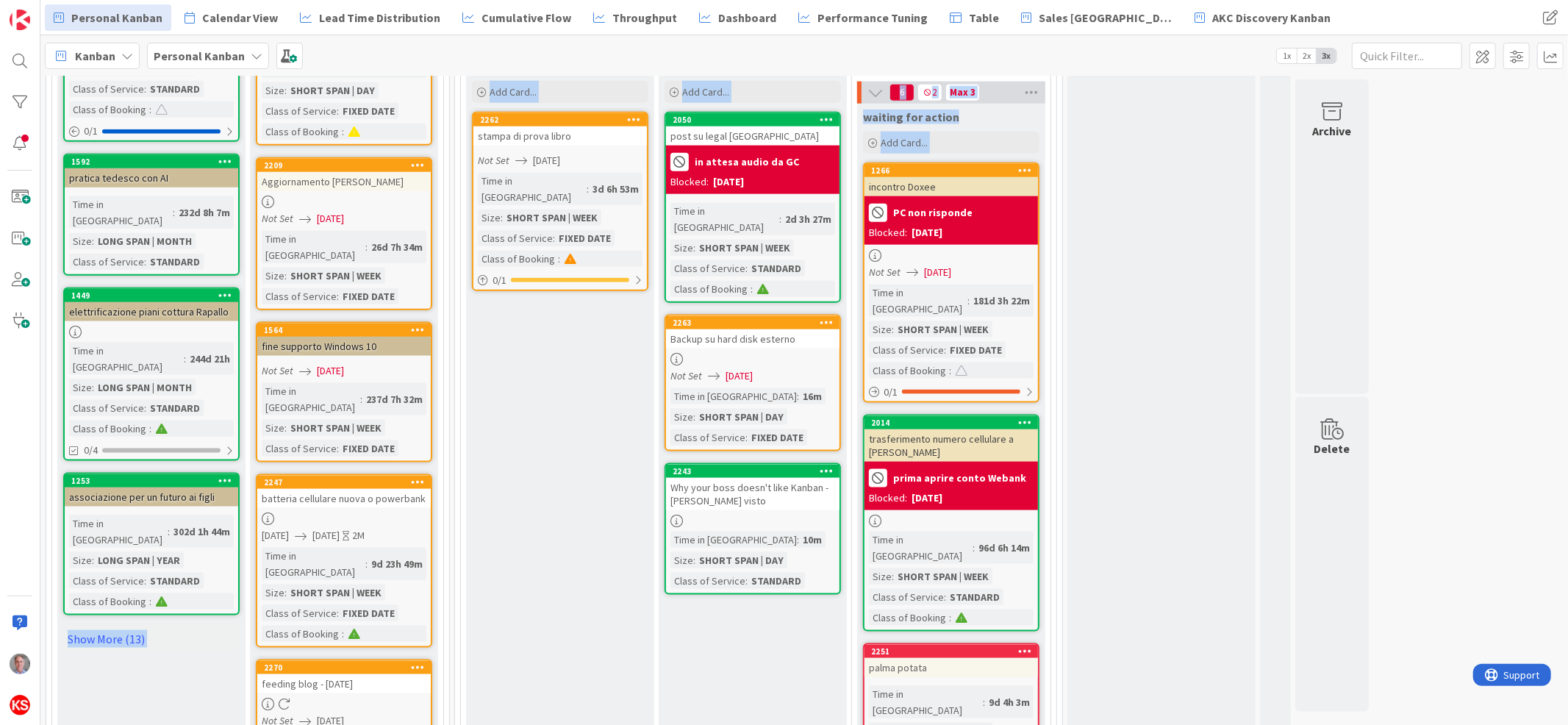
drag, startPoint x: 1488, startPoint y: 40, endPoint x: 1033, endPoint y: 183, distance: 476.9
click at [1033, 183] on div "Personal Kanban Calendar View Lead Time Distribution Cumulative Flow Throughput…" at bounding box center [805, 362] width 1528 height 725
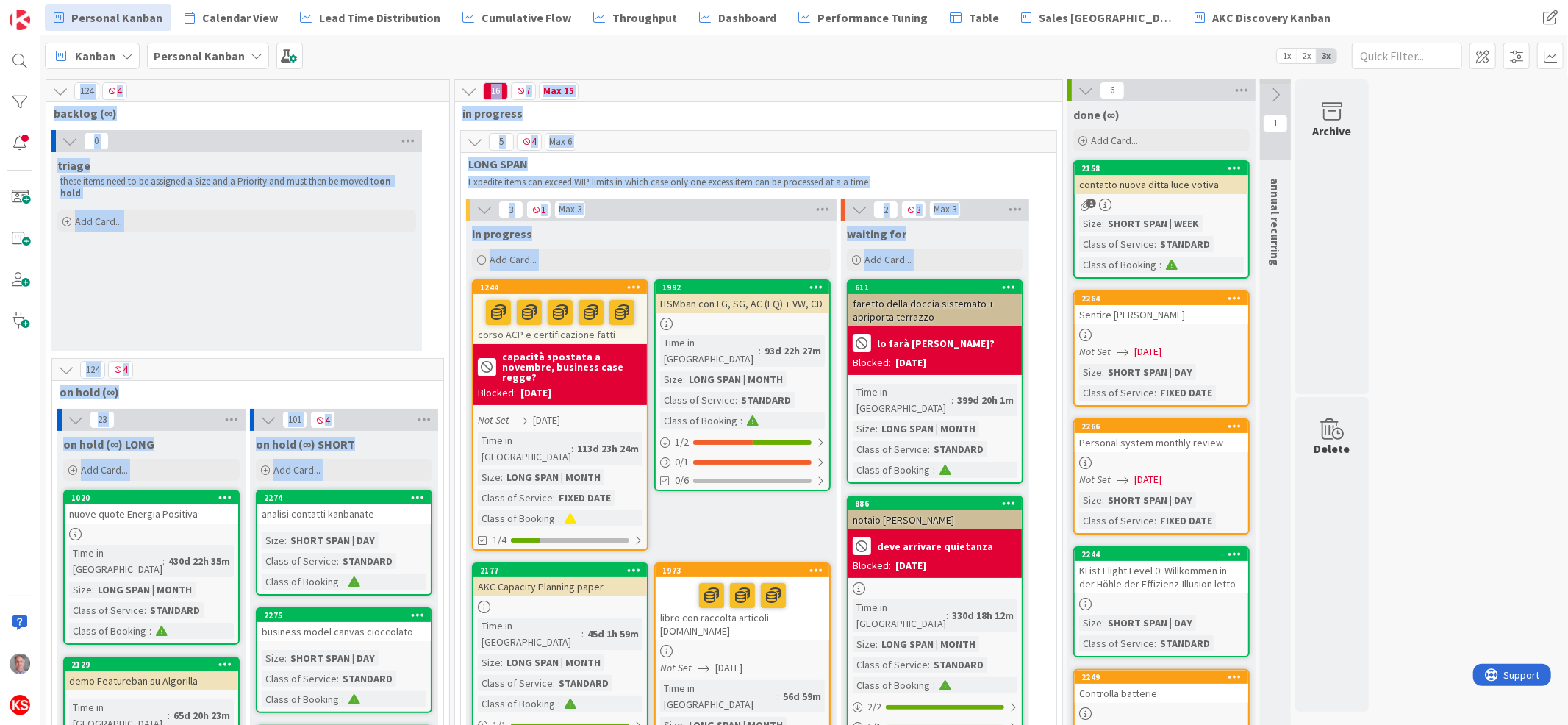
click at [325, 269] on div "triage these items need to be assigned a Size and a Priority and must then be m…" at bounding box center [237, 252] width 371 height 198
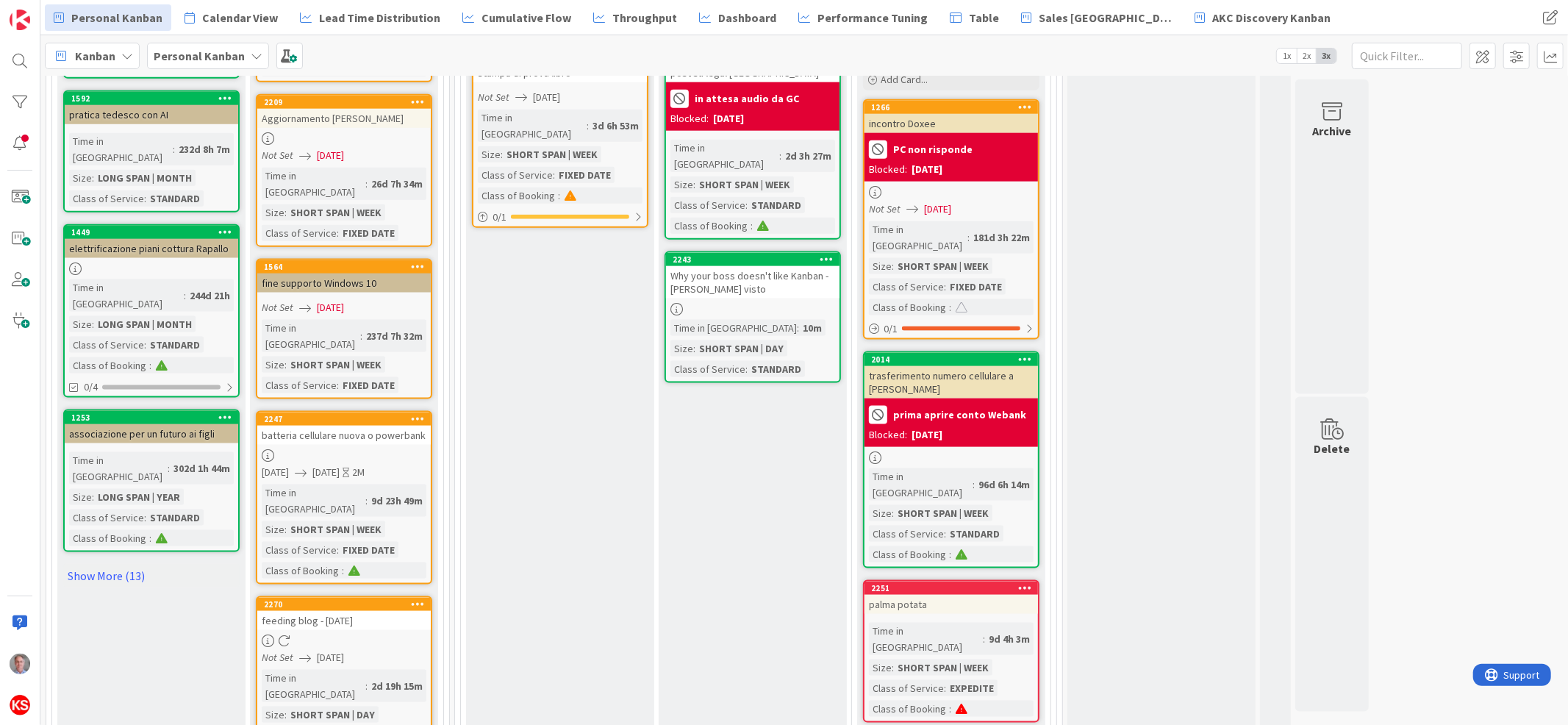
scroll to position [1485, 0]
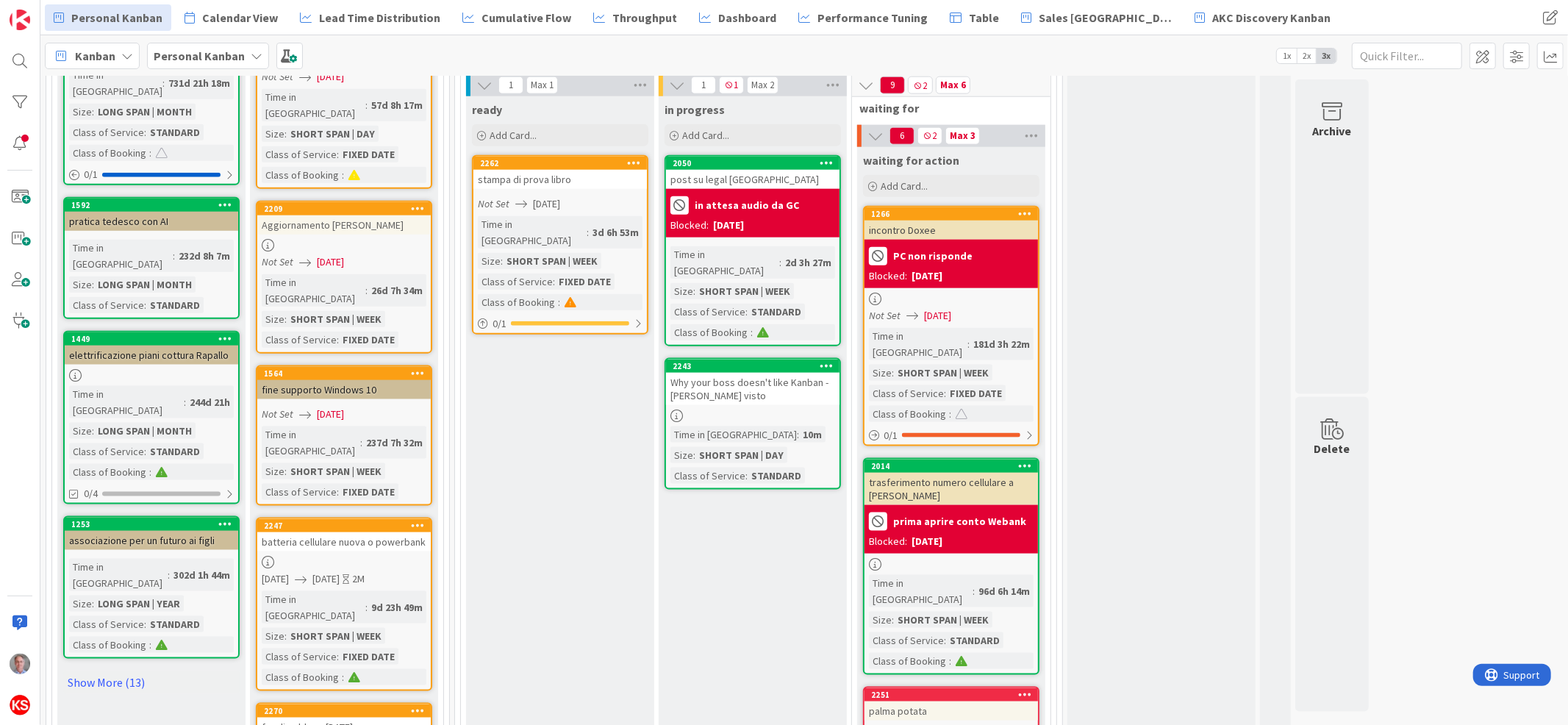
click at [368, 600] on div "9d 23h 49m" at bounding box center [397, 608] width 59 height 16
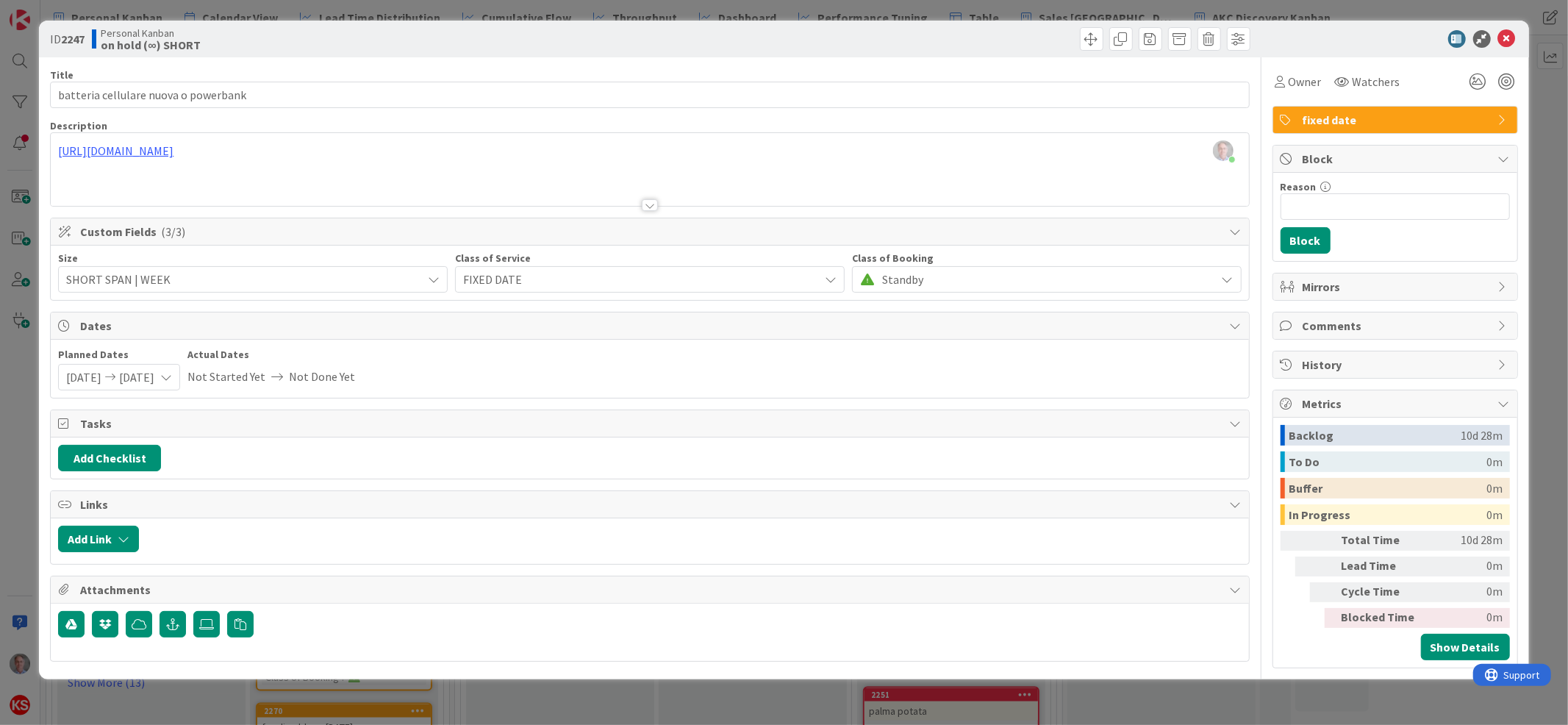
click at [977, 276] on span "Standby" at bounding box center [1045, 279] width 326 height 21
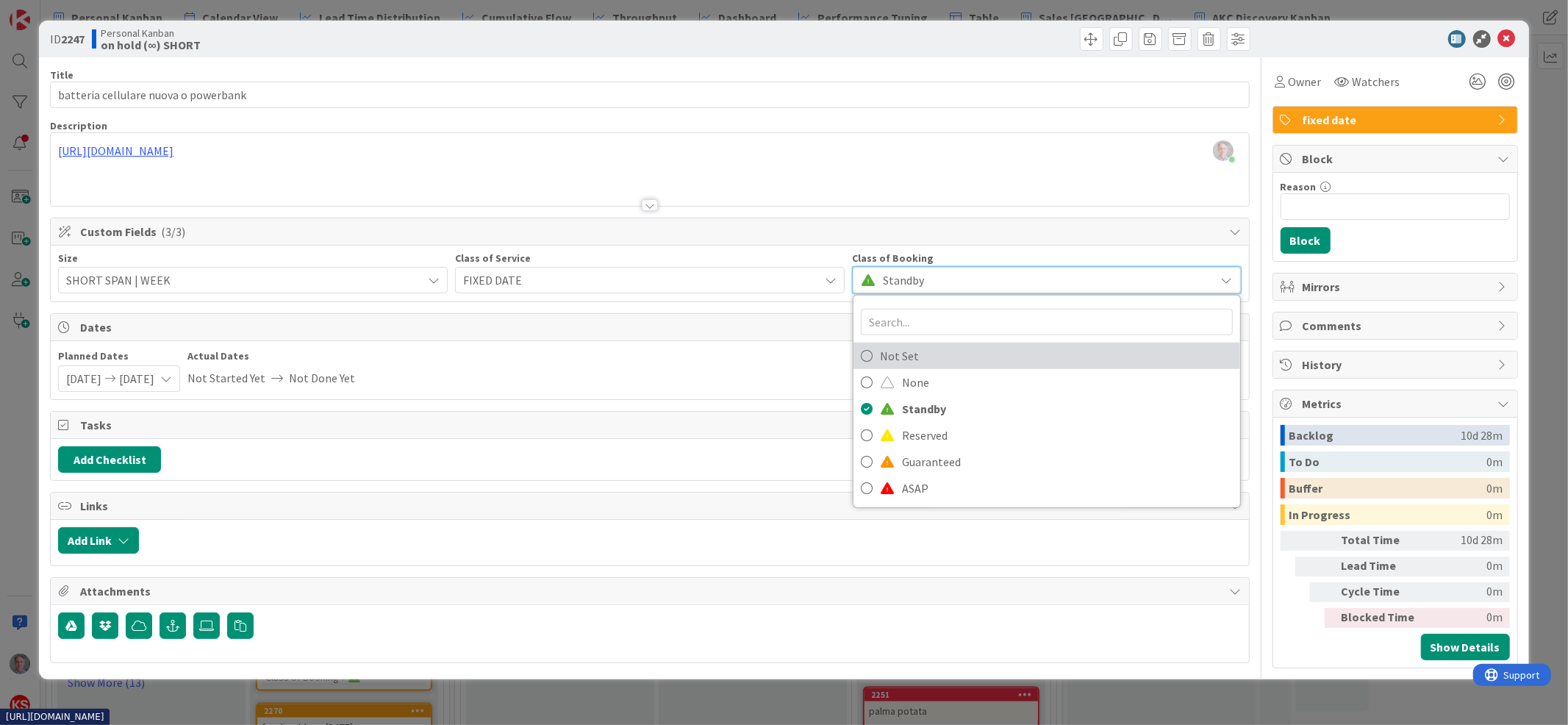
click at [950, 356] on span "Not Set" at bounding box center [1057, 356] width 352 height 22
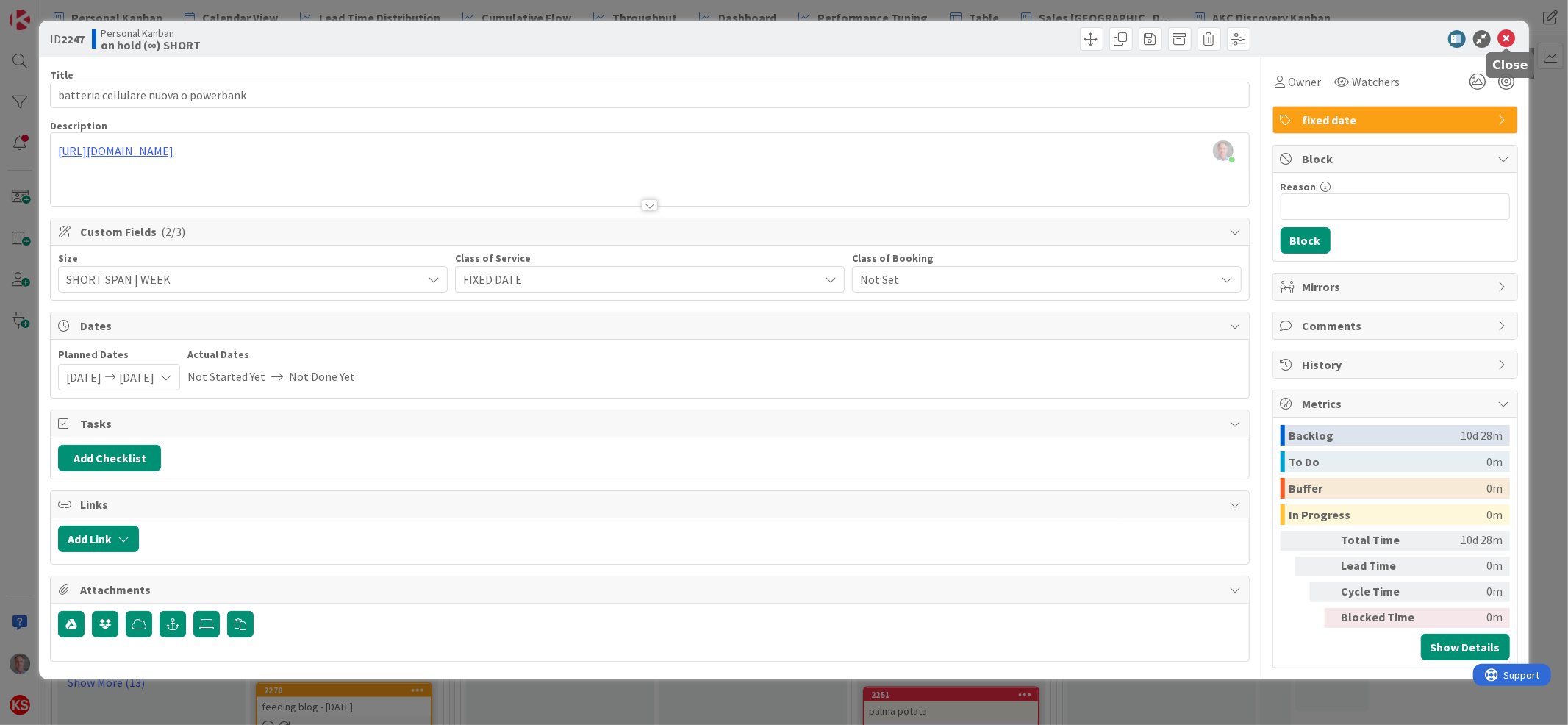
click at [1508, 37] on icon at bounding box center [1506, 38] width 17 height 17
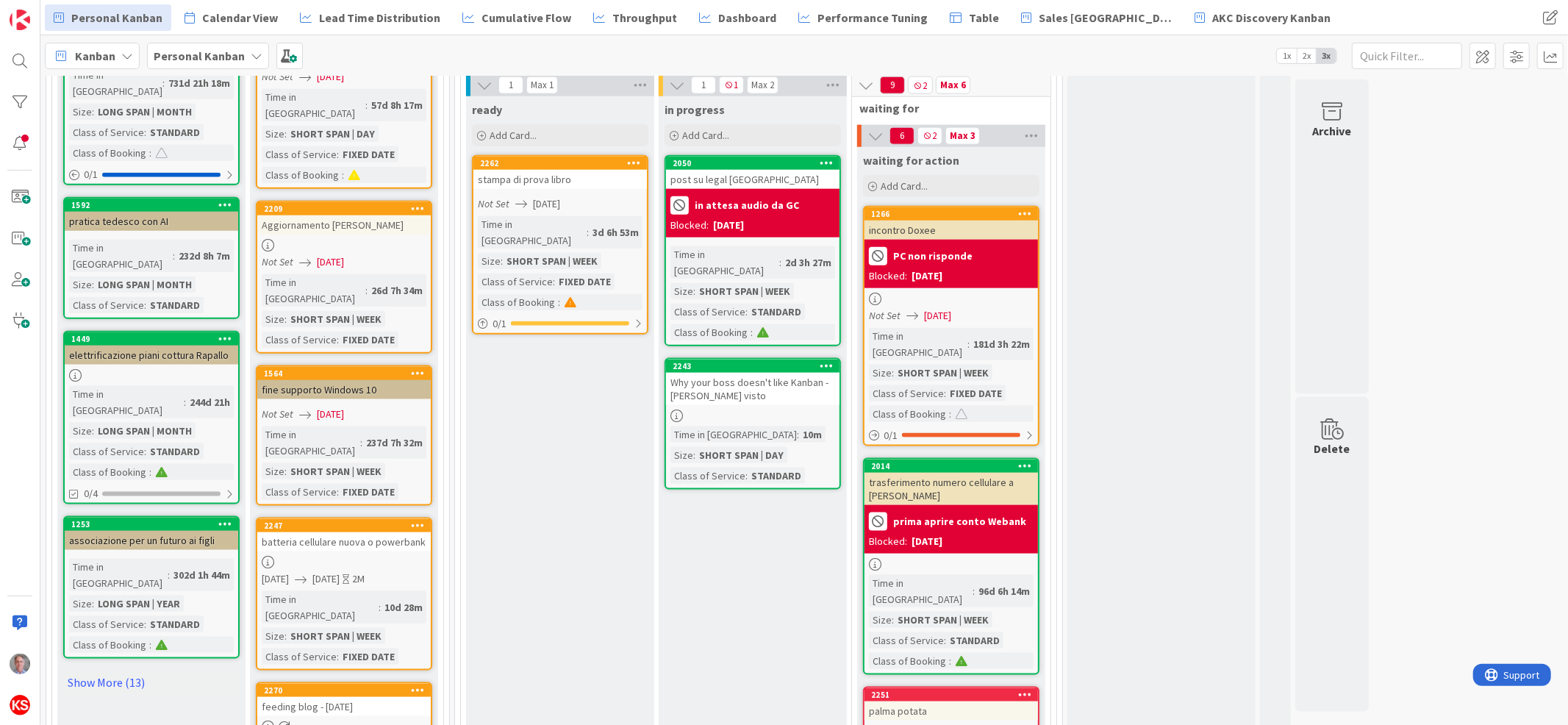
click at [412, 520] on icon at bounding box center [417, 524] width 14 height 10
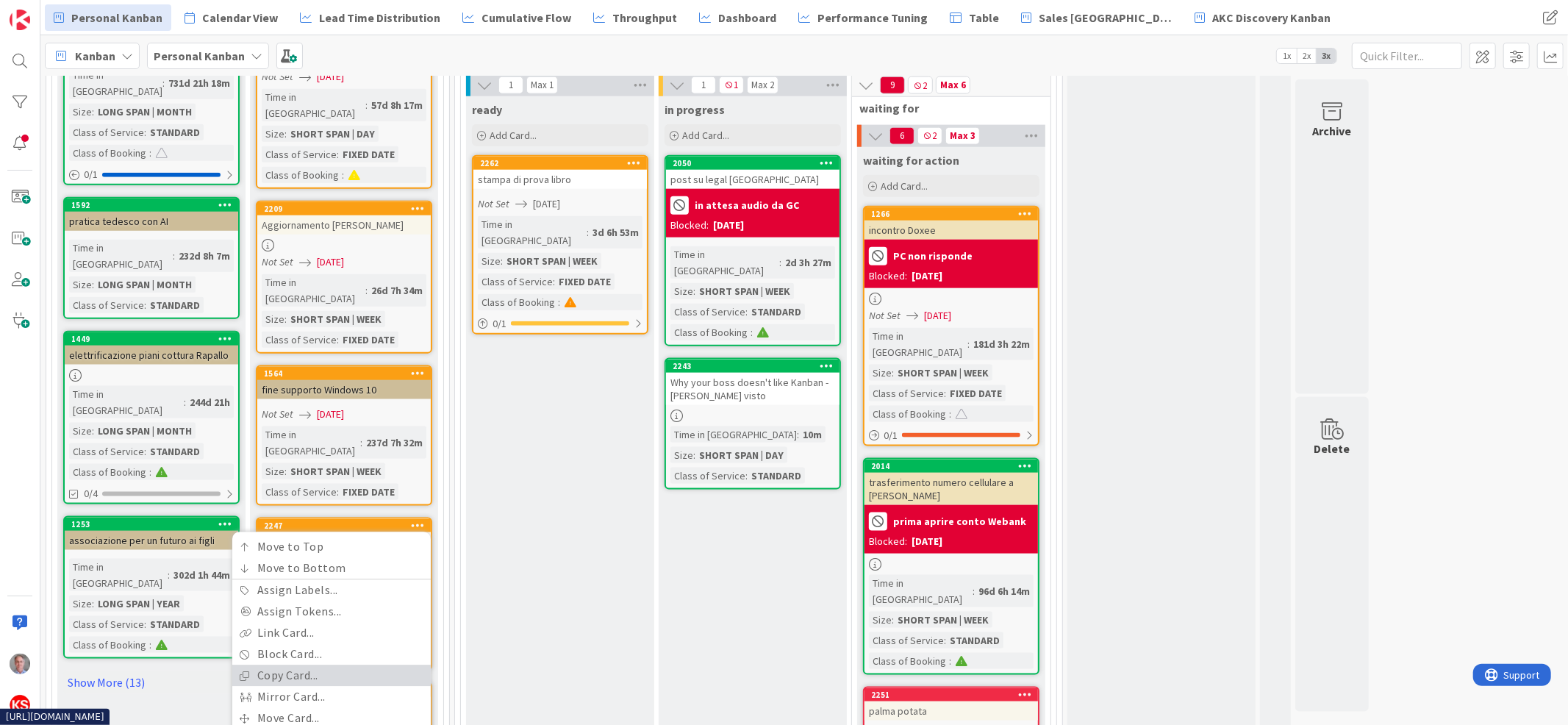
click at [307, 665] on link "Copy Card..." at bounding box center [332, 675] width 198 height 21
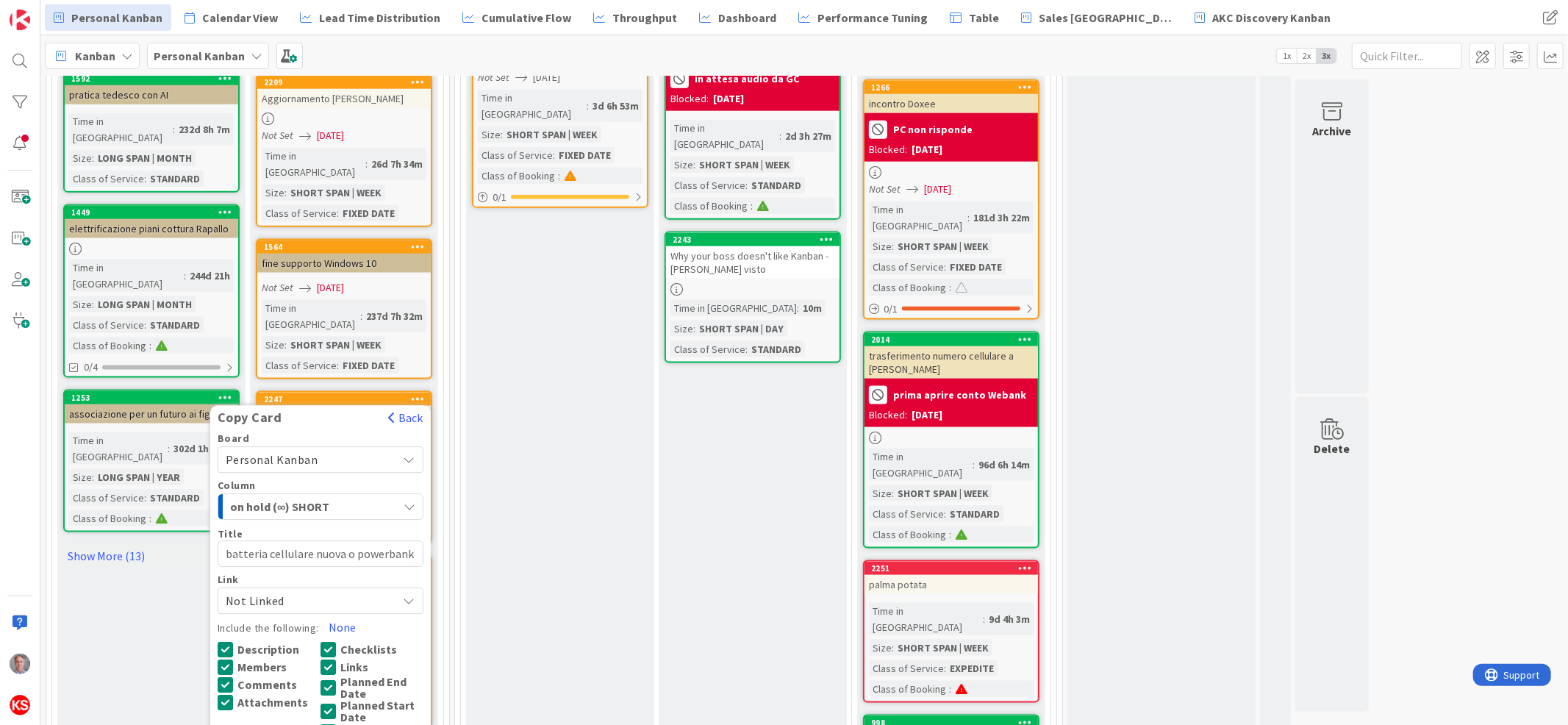
scroll to position [1653, 0]
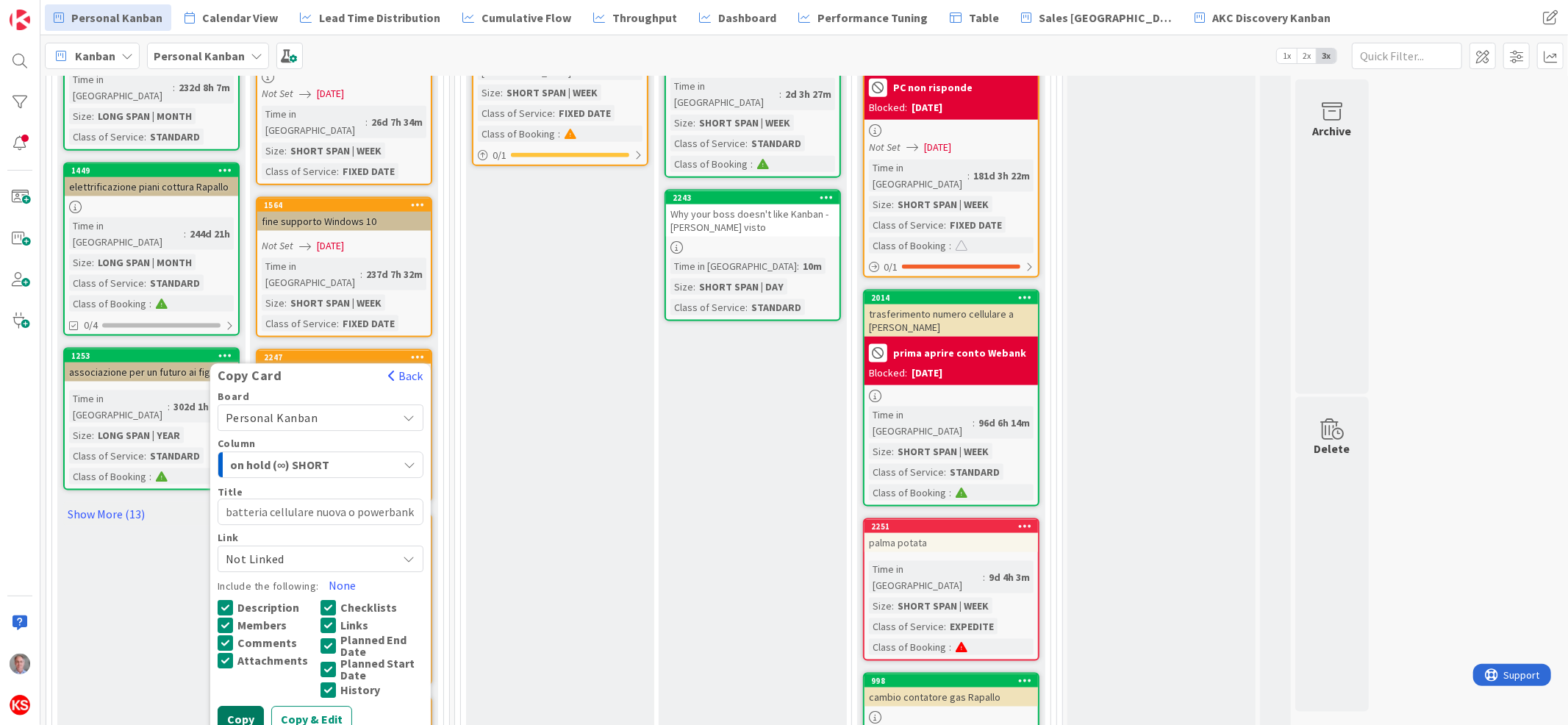
click at [230, 707] on button "Copy" at bounding box center [241, 720] width 46 height 26
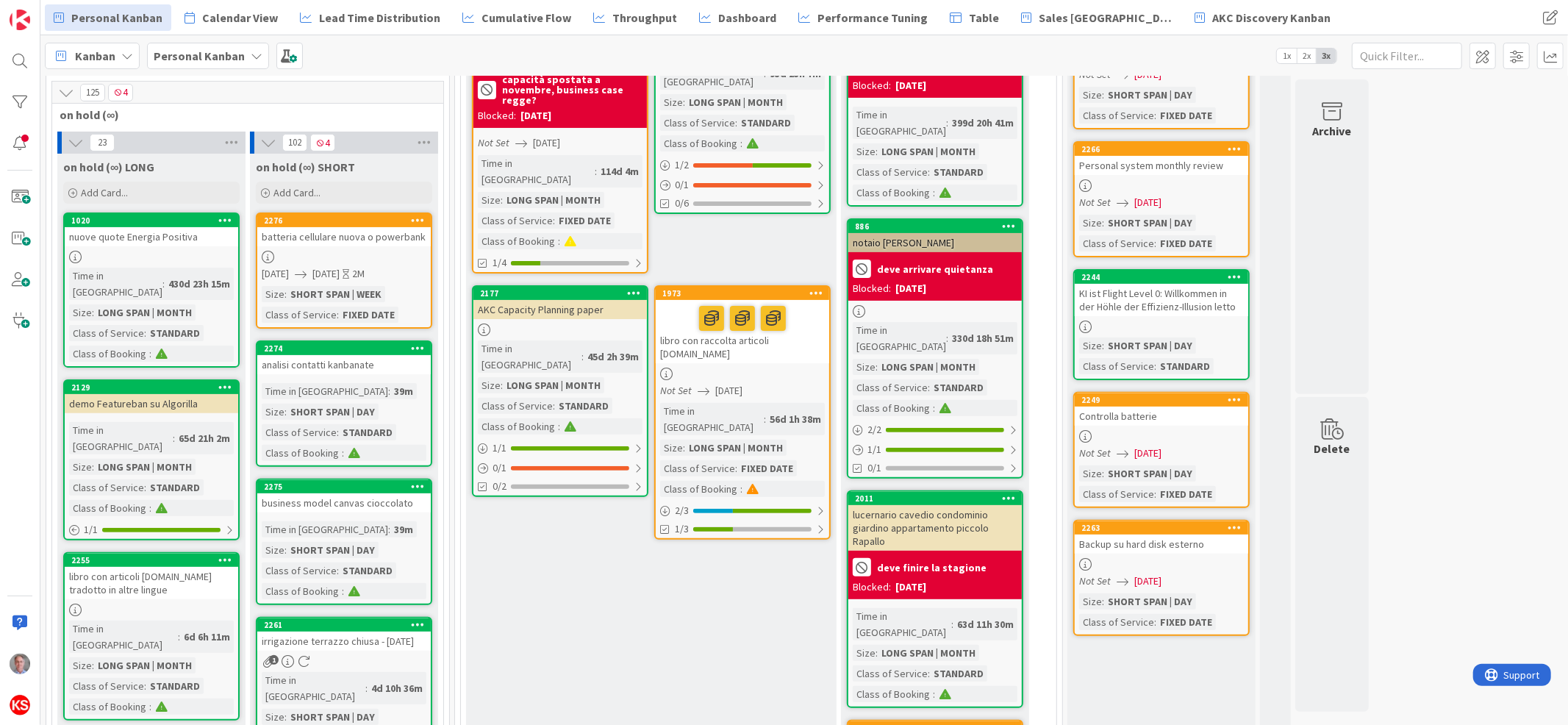
scroll to position [278, 0]
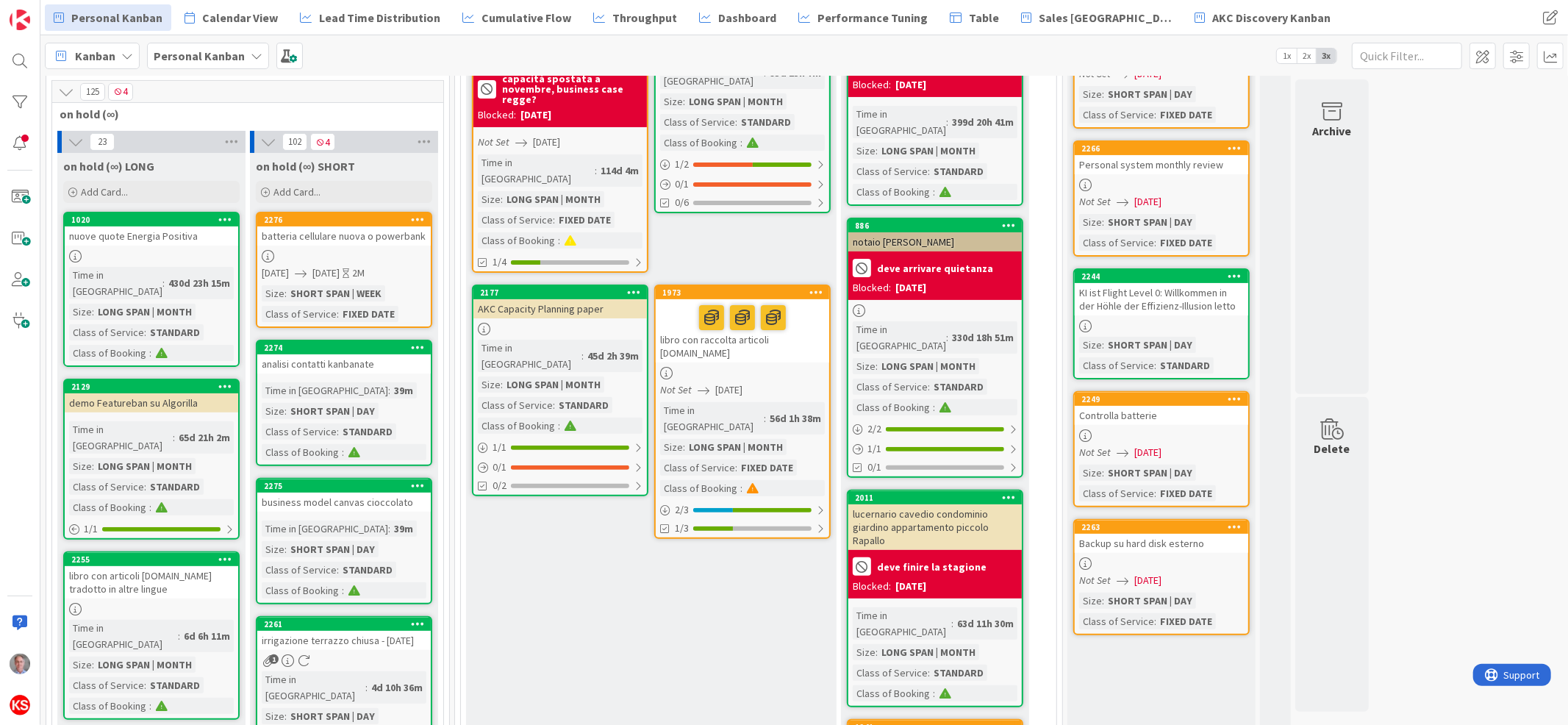
click at [333, 233] on div "batteria cellulare nuova o powerbank" at bounding box center [343, 235] width 174 height 19
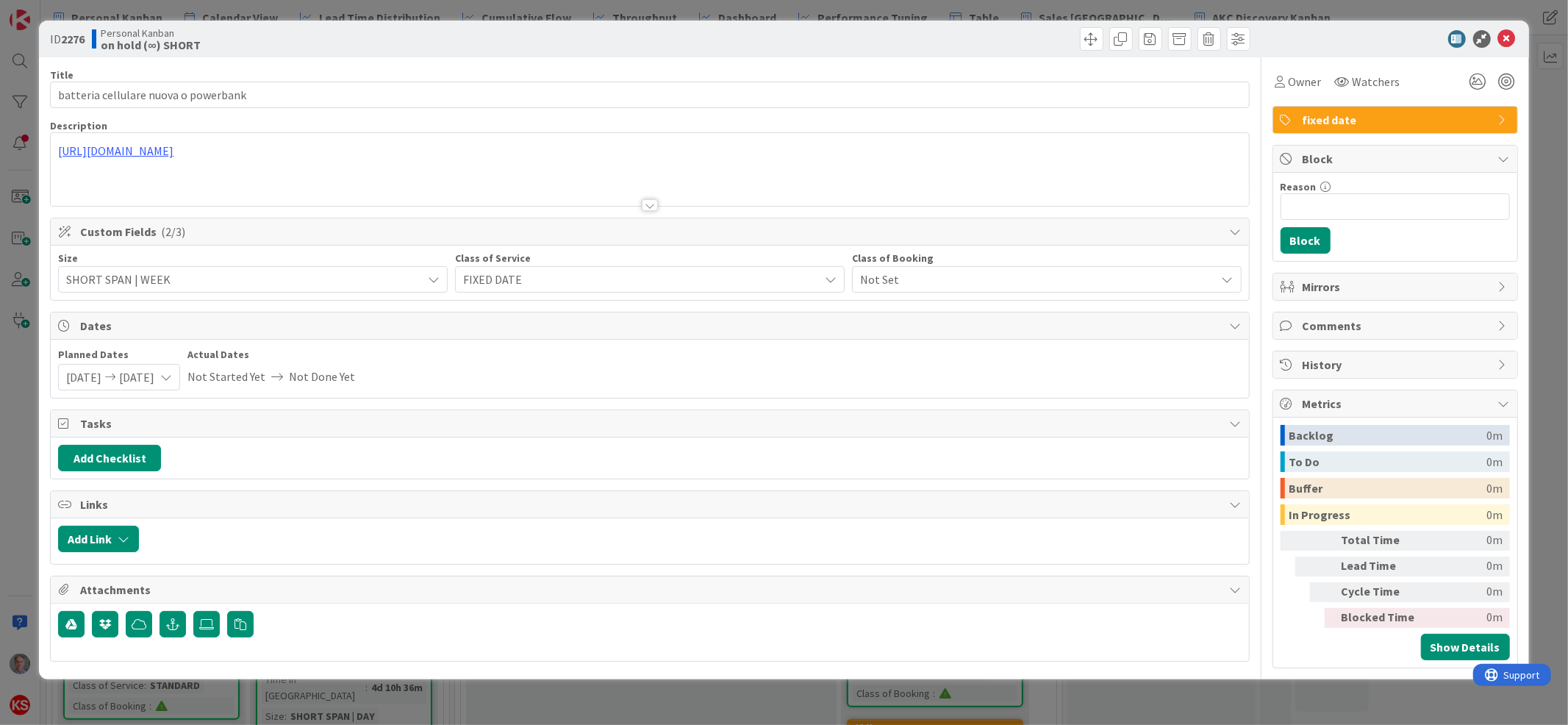
click at [1336, 124] on span "fixed date" at bounding box center [1396, 119] width 188 height 17
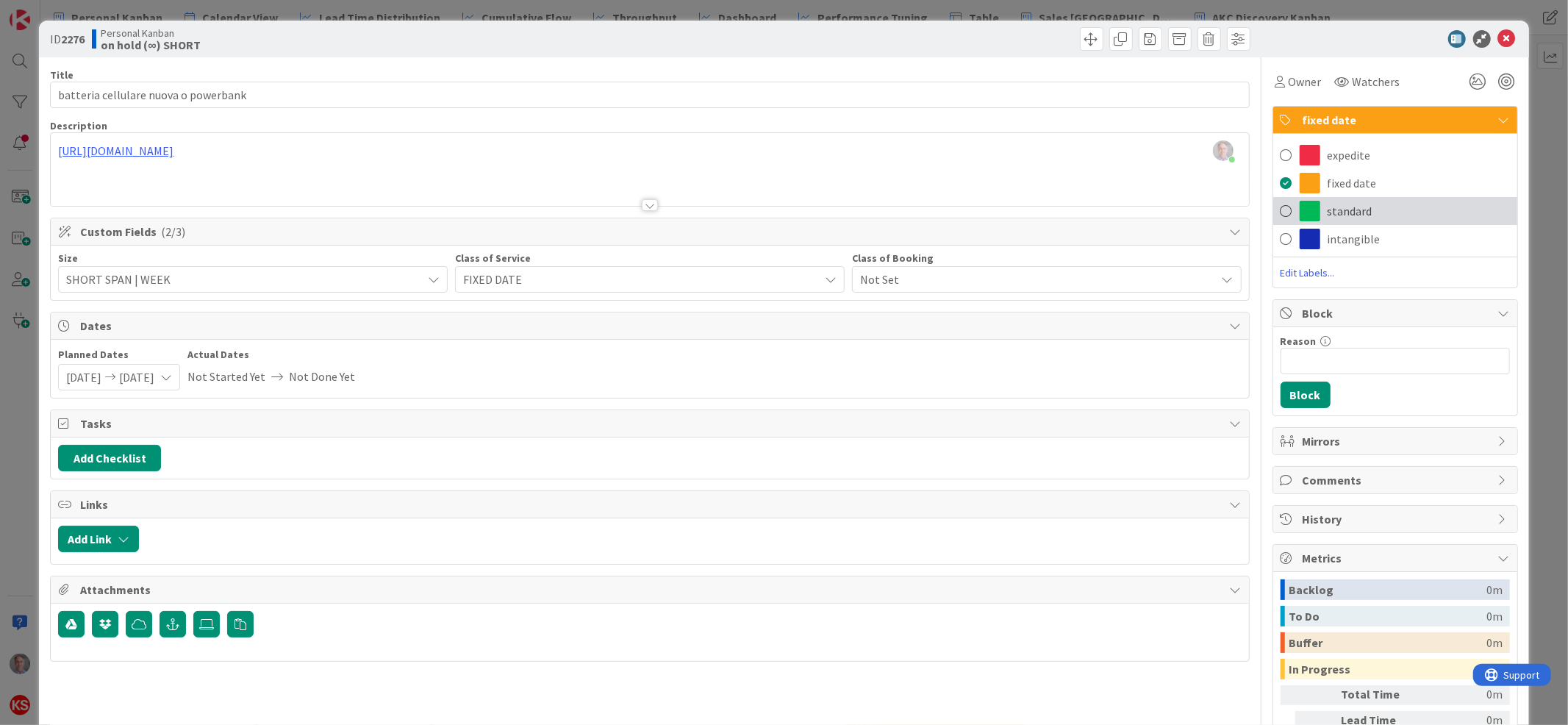
click at [1333, 217] on span "standard" at bounding box center [1349, 211] width 45 height 17
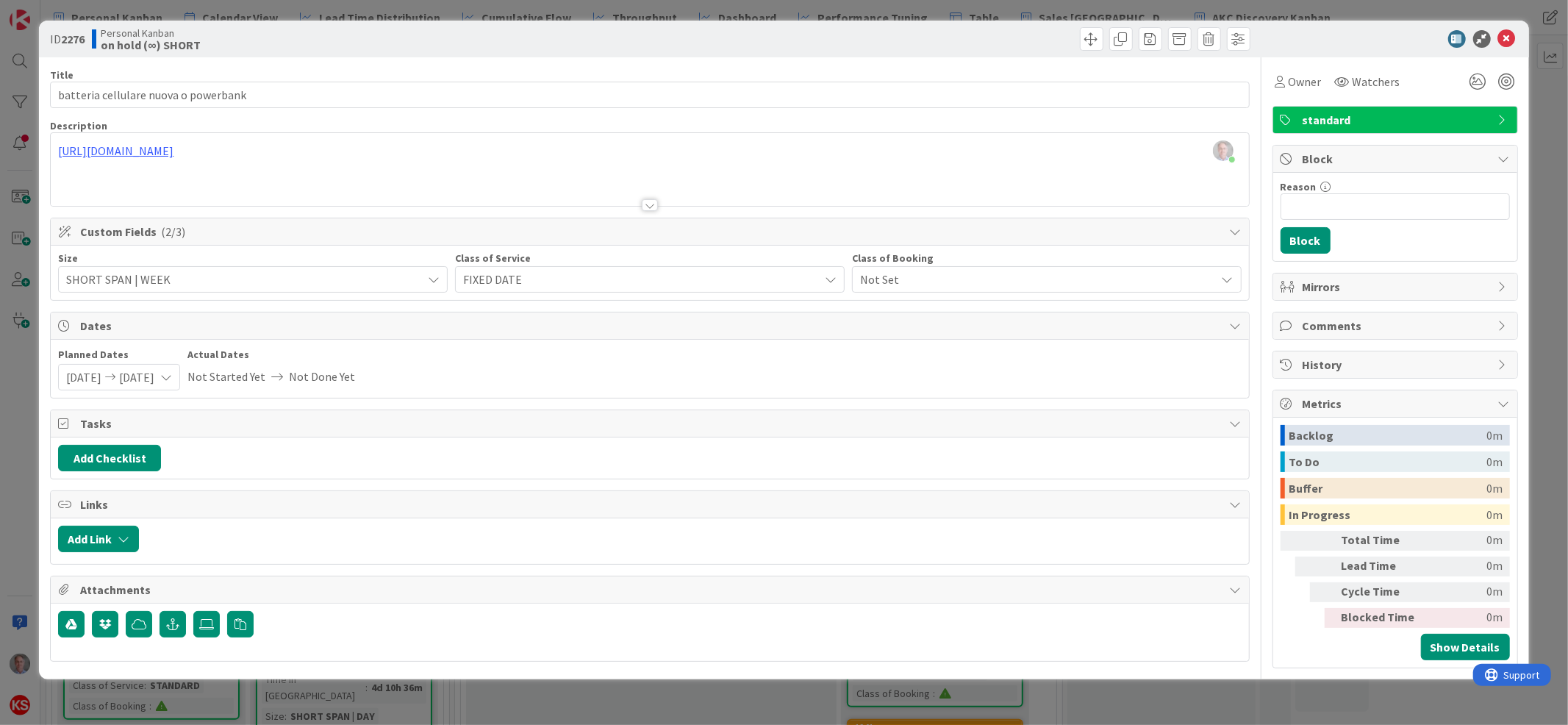
type textarea "x"
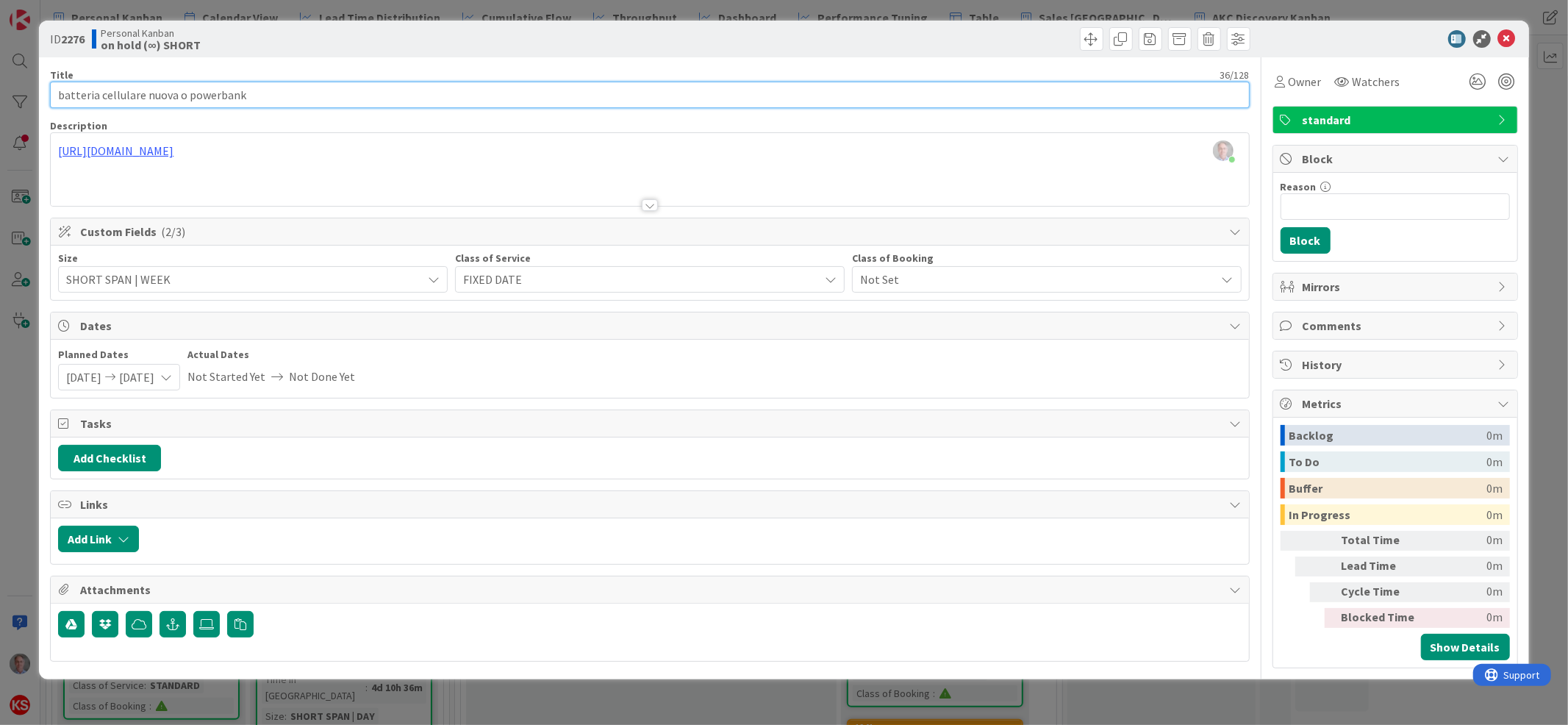
click at [271, 90] on input "batteria cellulare nuova o powerbank" at bounding box center [650, 94] width 1199 height 26
type input "batteria cellulare nuova"
type textarea "x"
type input "batteria cellulare nuova"
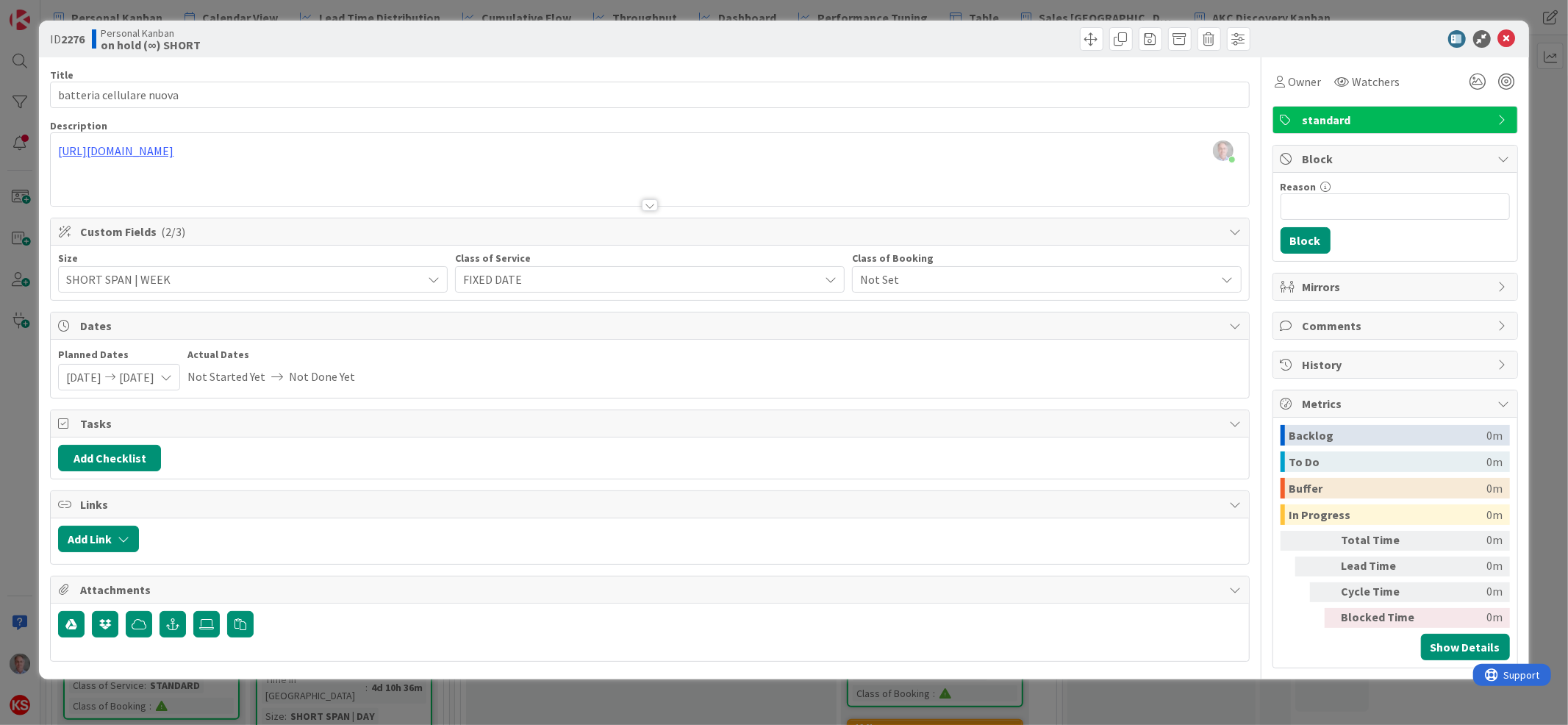
click at [589, 274] on span "FIXED DATE" at bounding box center [638, 279] width 349 height 21
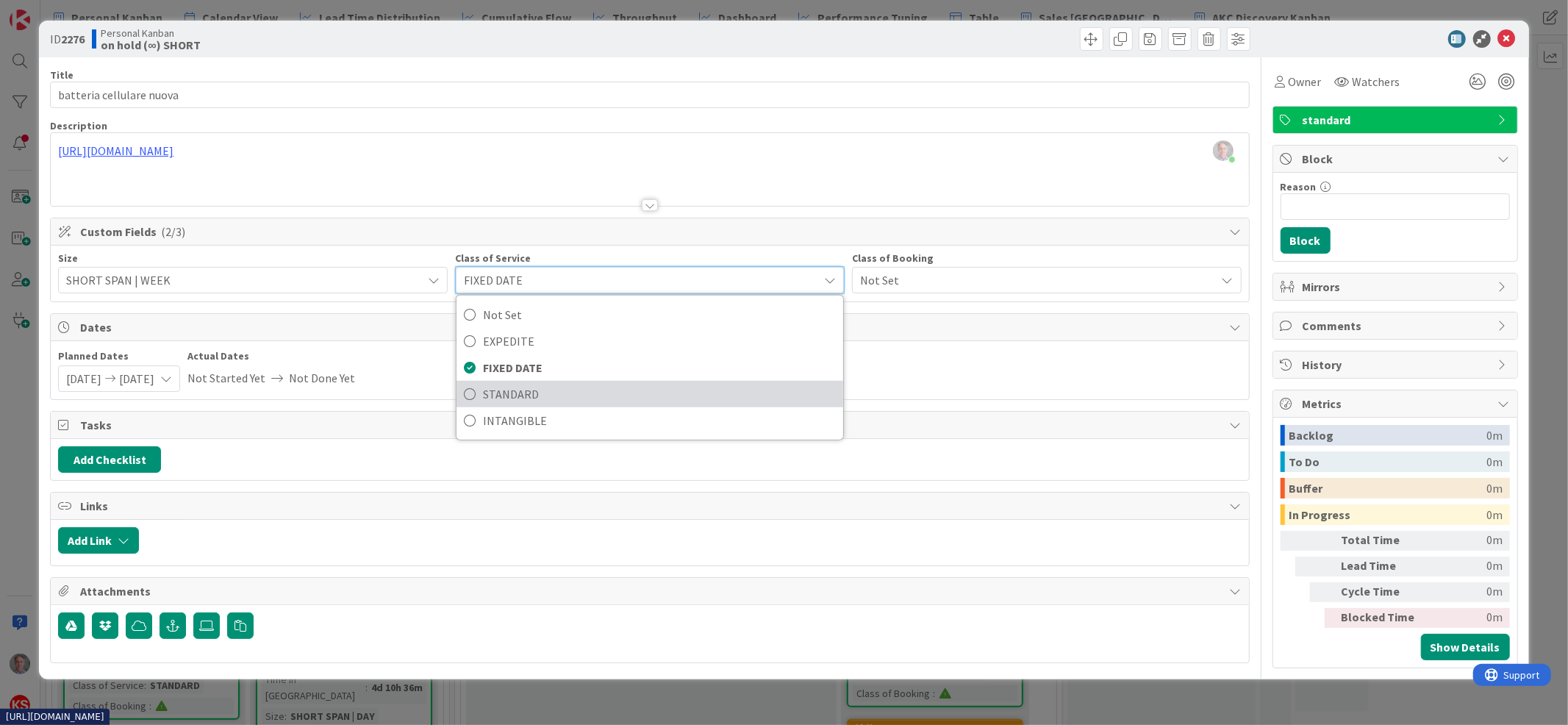
click at [557, 387] on span "STANDARD" at bounding box center [660, 394] width 352 height 22
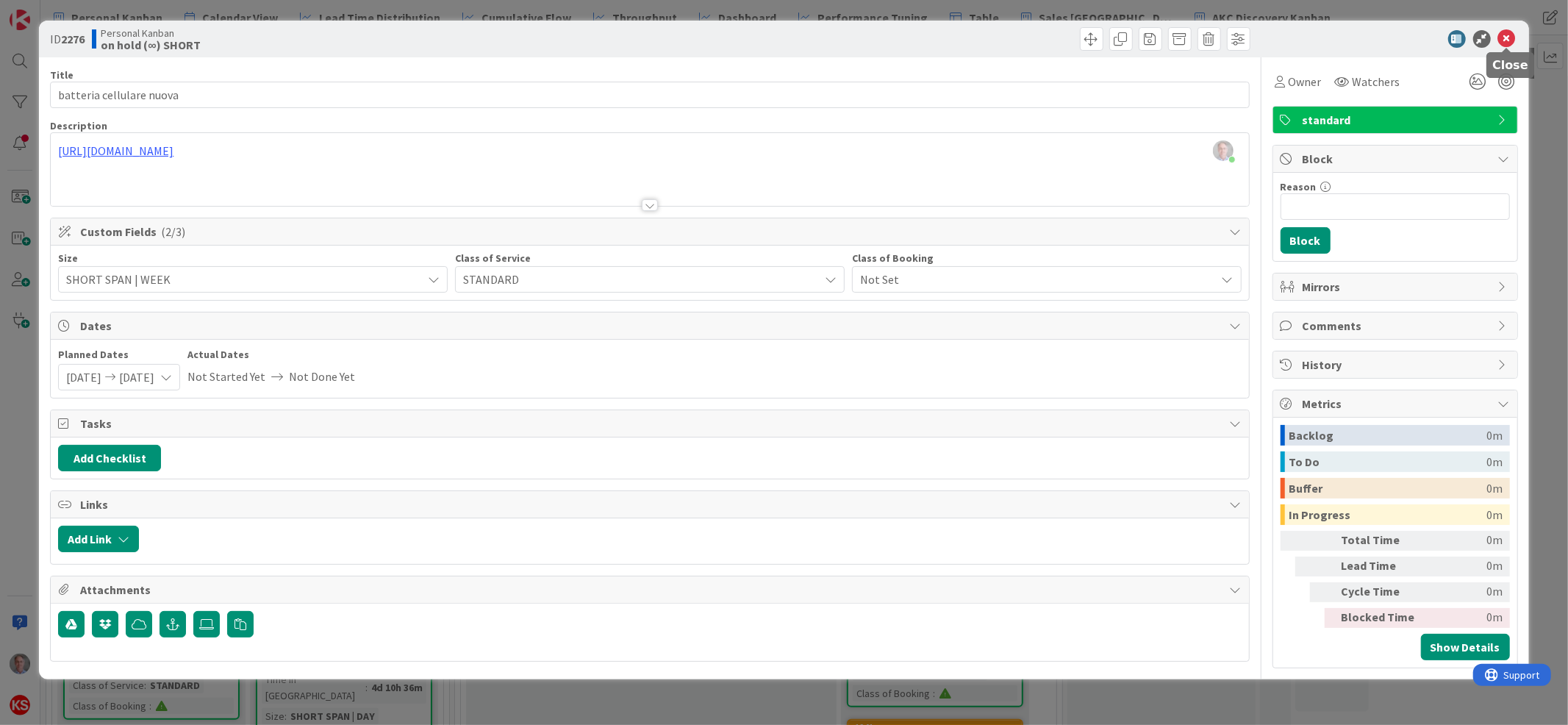
click at [1510, 40] on icon at bounding box center [1506, 38] width 17 height 17
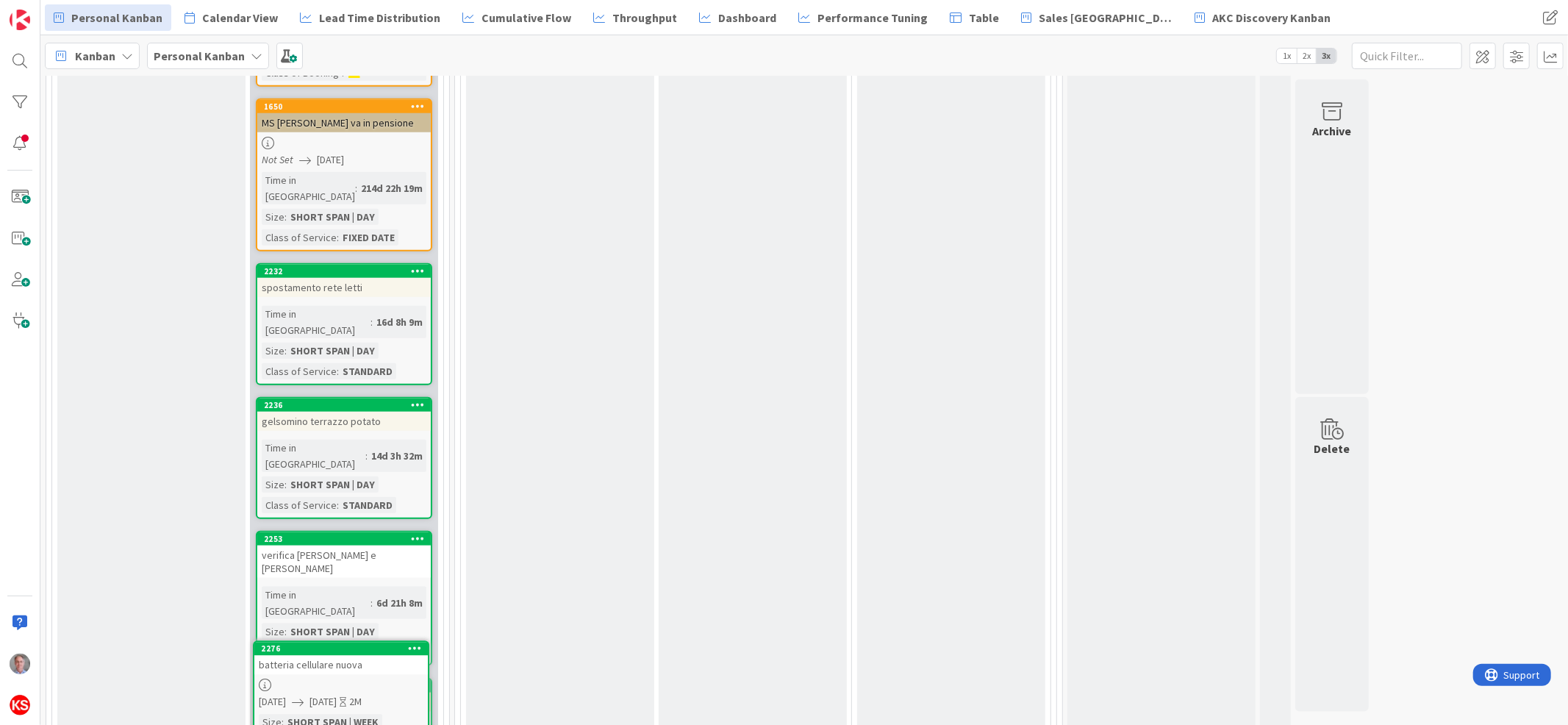
scroll to position [6033, 0]
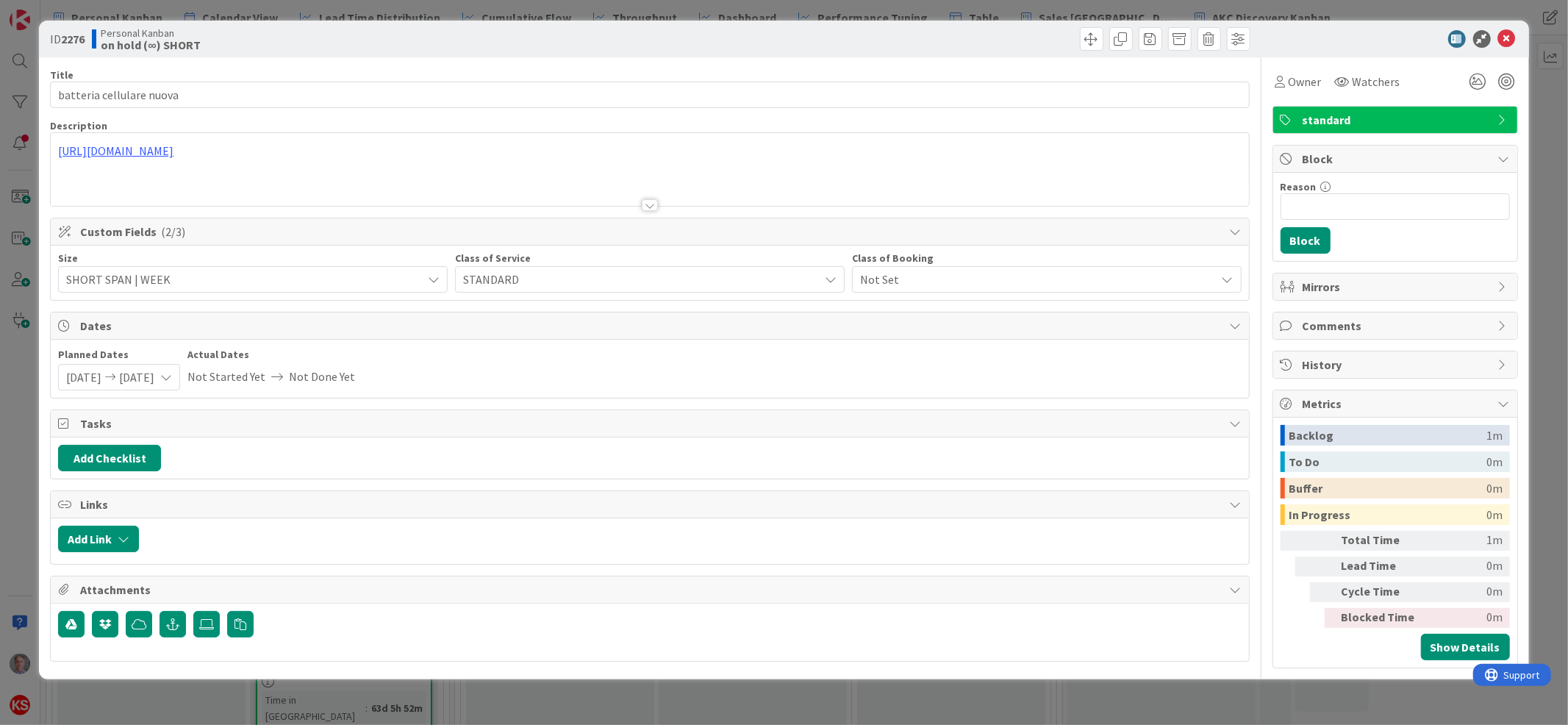
type textarea "x"
click at [99, 376] on span "[DATE]" at bounding box center [84, 377] width 35 height 25
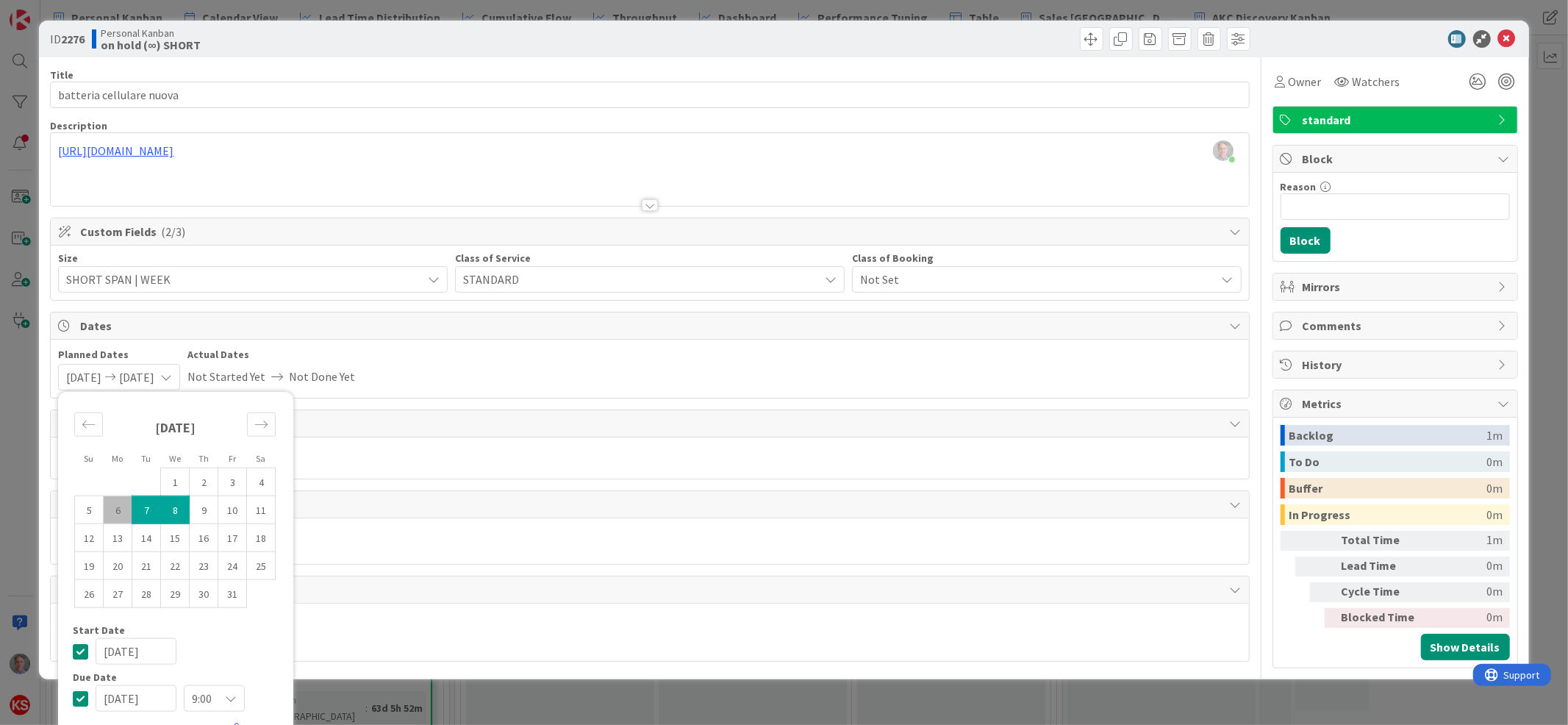
click at [79, 653] on icon at bounding box center [80, 651] width 15 height 17
type textarea "x"
click at [79, 696] on icon at bounding box center [80, 698] width 15 height 17
click at [1498, 38] on icon at bounding box center [1506, 38] width 17 height 17
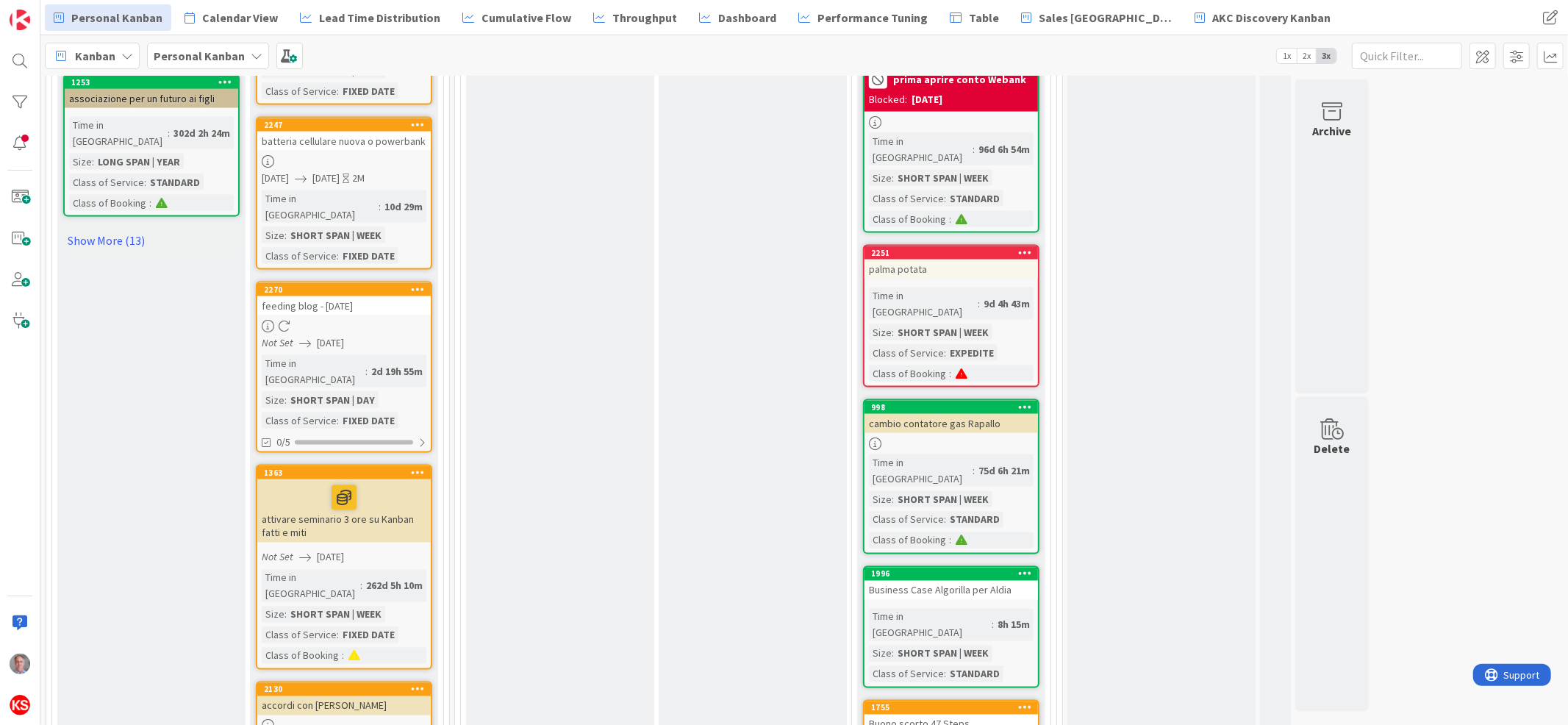
scroll to position [1840, 0]
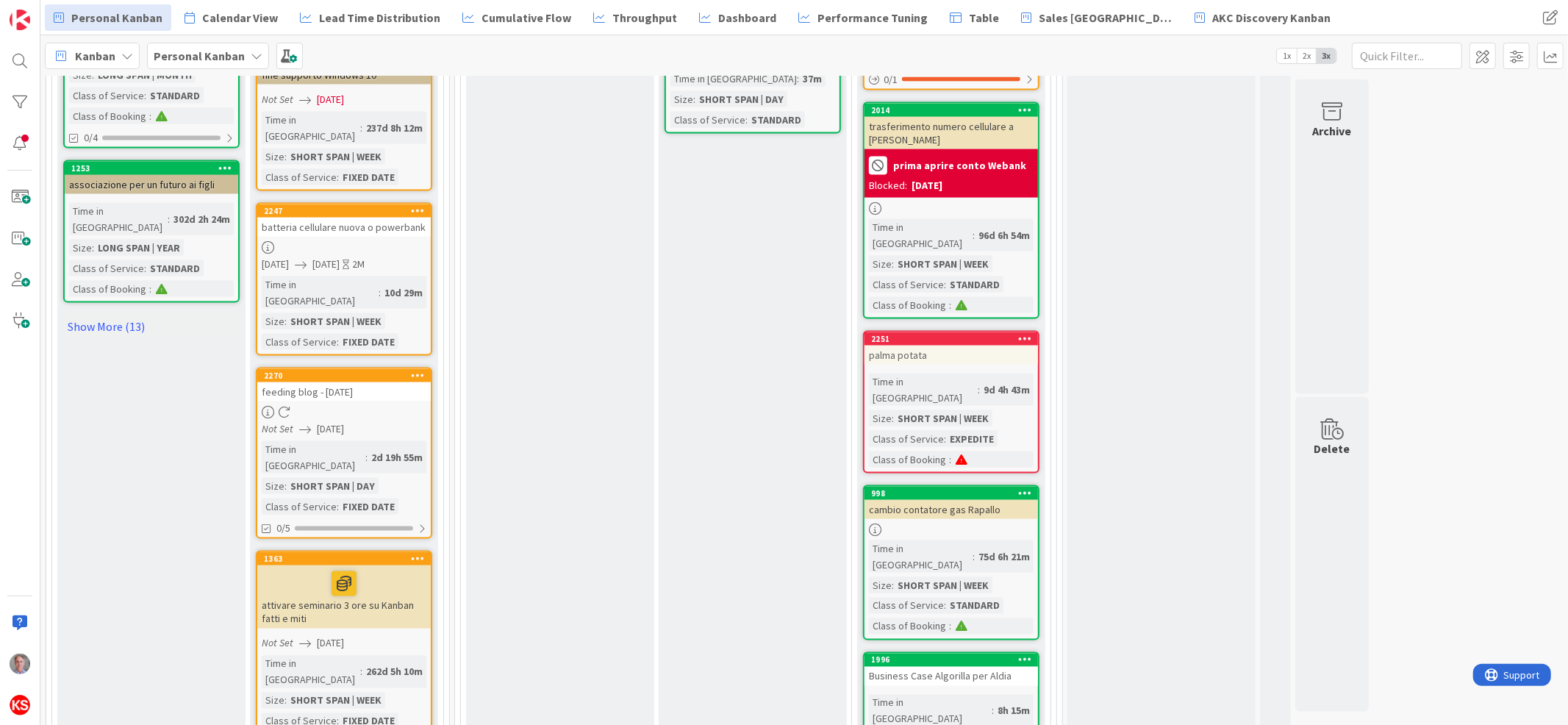
click at [364, 218] on div "batteria cellulare nuova o powerbank" at bounding box center [343, 227] width 174 height 19
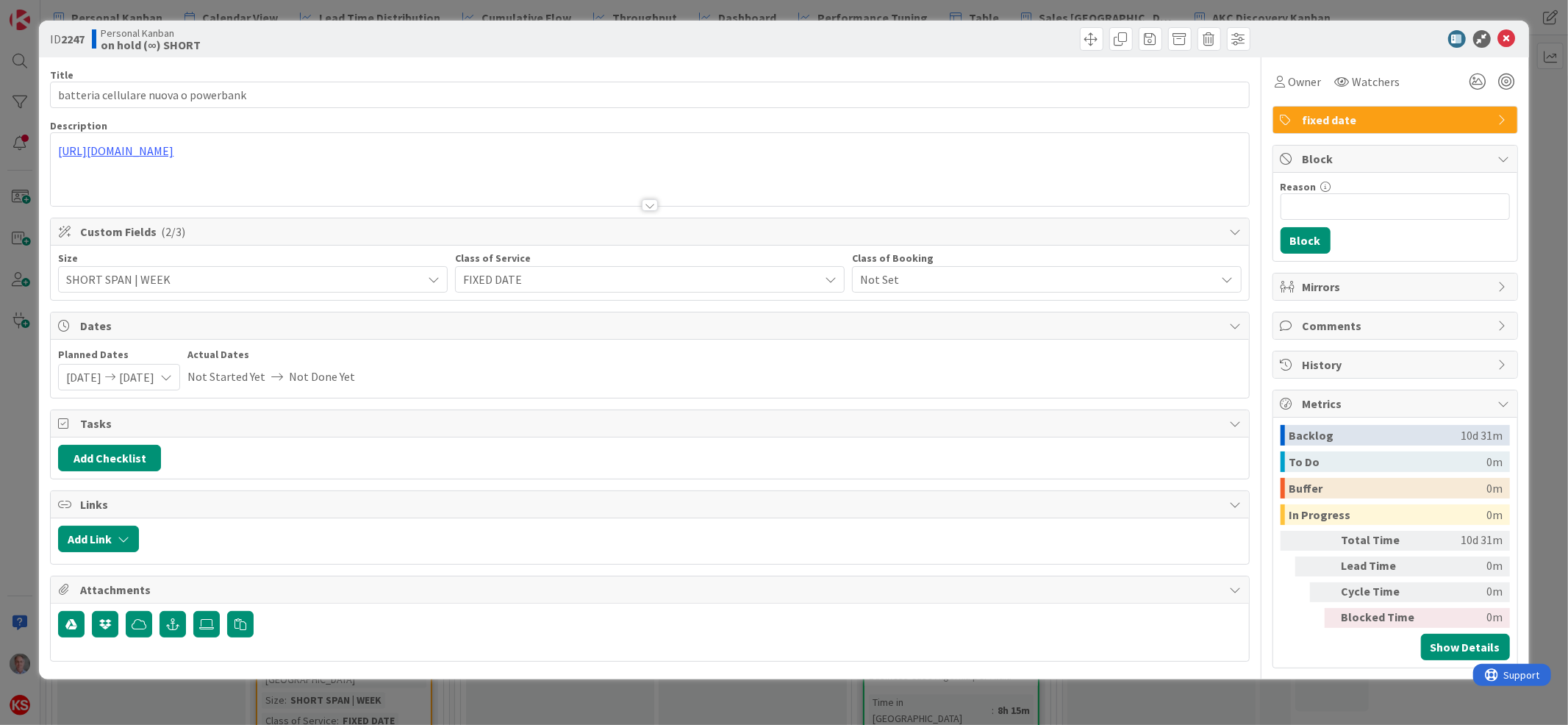
type textarea "x"
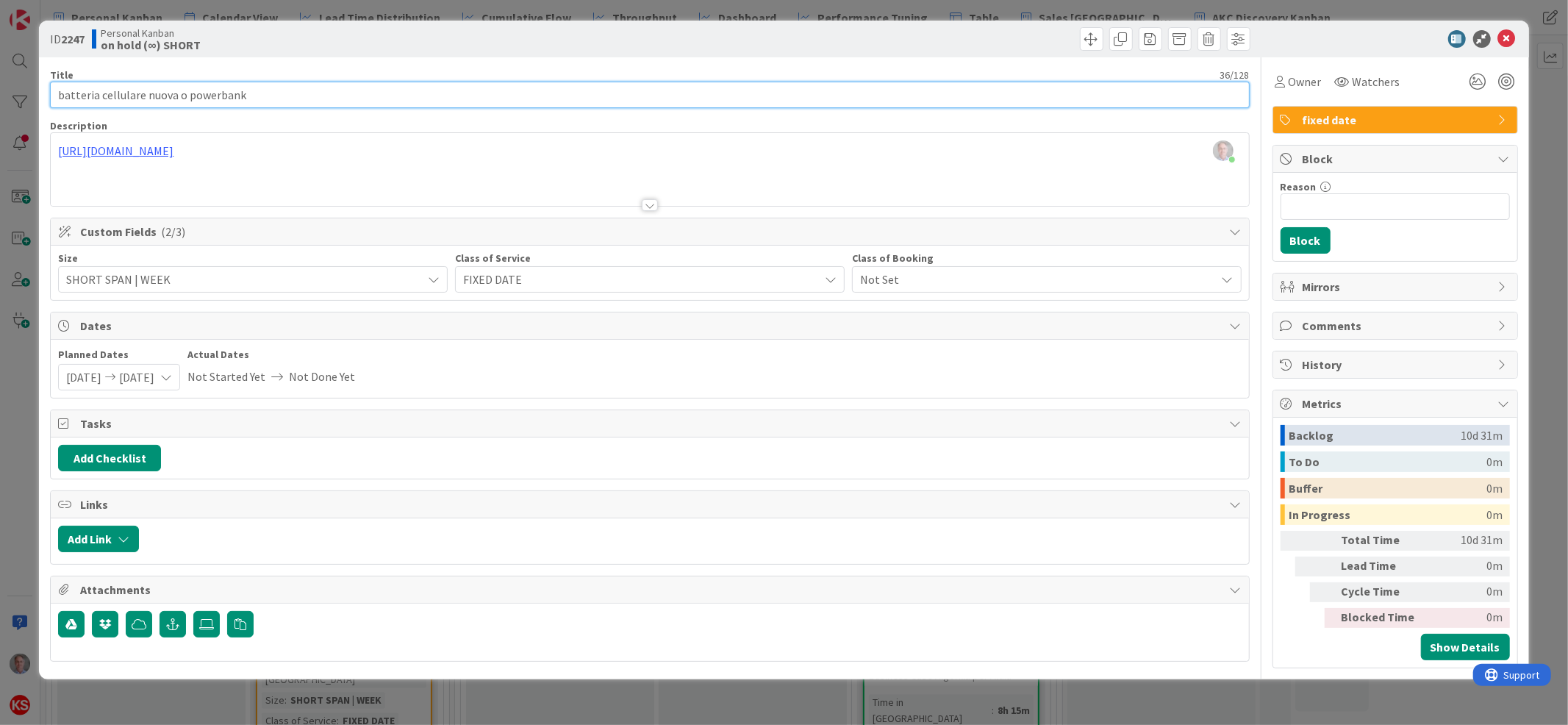
drag, startPoint x: 187, startPoint y: 87, endPoint x: 20, endPoint y: 97, distance: 167.3
click at [20, 97] on div "ID 2247 Personal Kanban on hold (∞) SHORT Title 36 / 128 batteria cellulare nuo…" at bounding box center [784, 362] width 1568 height 725
type input "powerbank"
type textarea "x"
type input "powerbank"
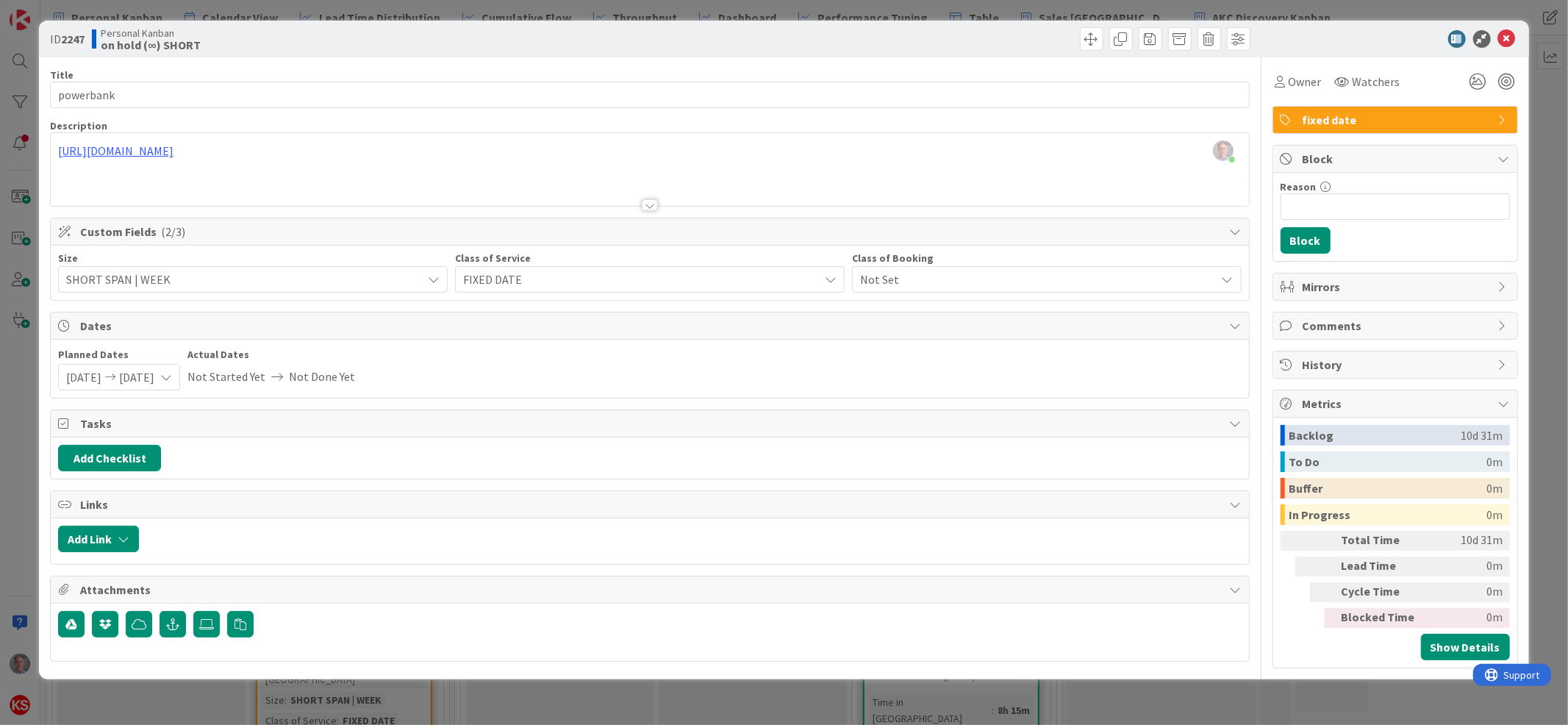
click at [280, 293] on div "Size SHORT SPAN | WEEK Class of Service FIXED DATE Class of Booking Not Set" at bounding box center [650, 273] width 1197 height 55
click at [280, 283] on span "SHORT SPAN | WEEK" at bounding box center [241, 279] width 349 height 21
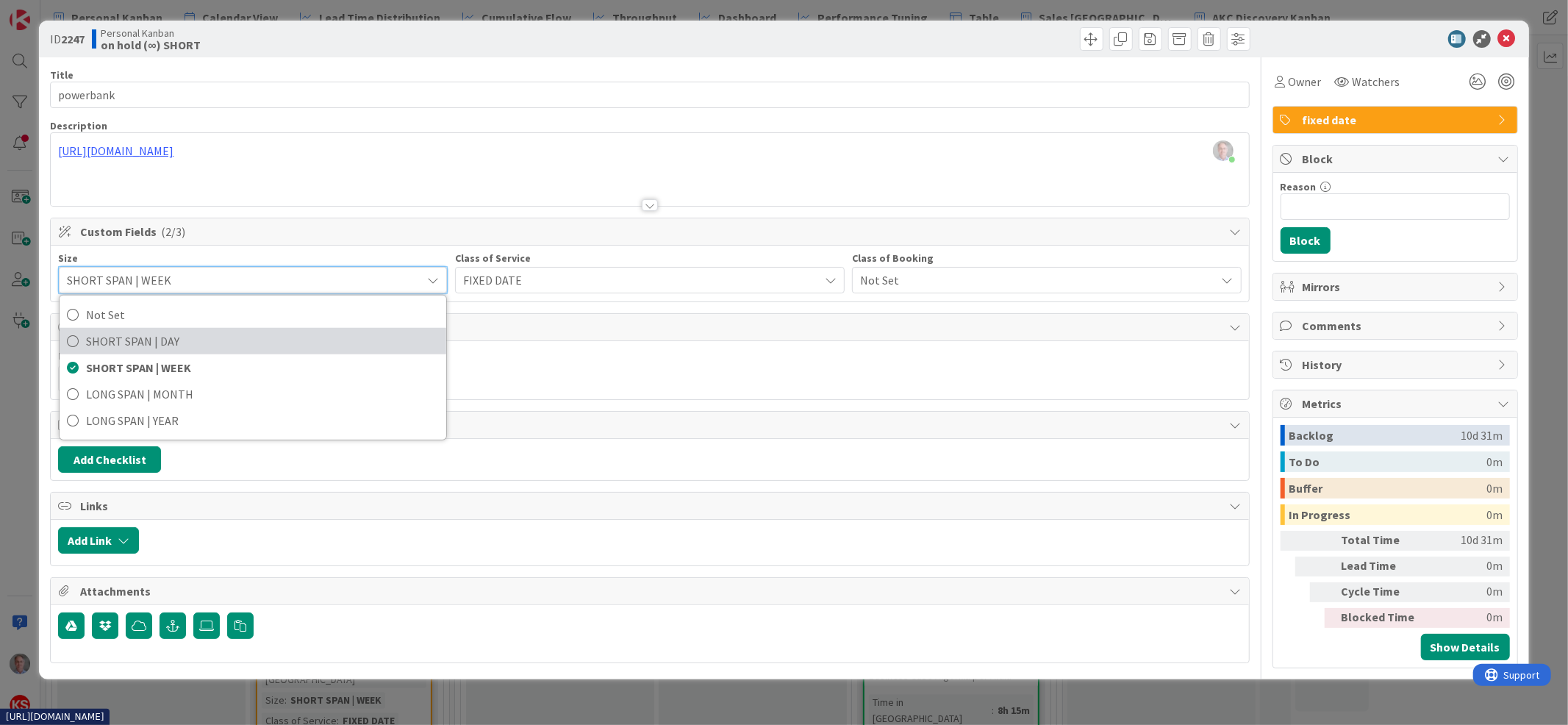
click at [256, 349] on span "SHORT SPAN | DAY" at bounding box center [263, 341] width 352 height 22
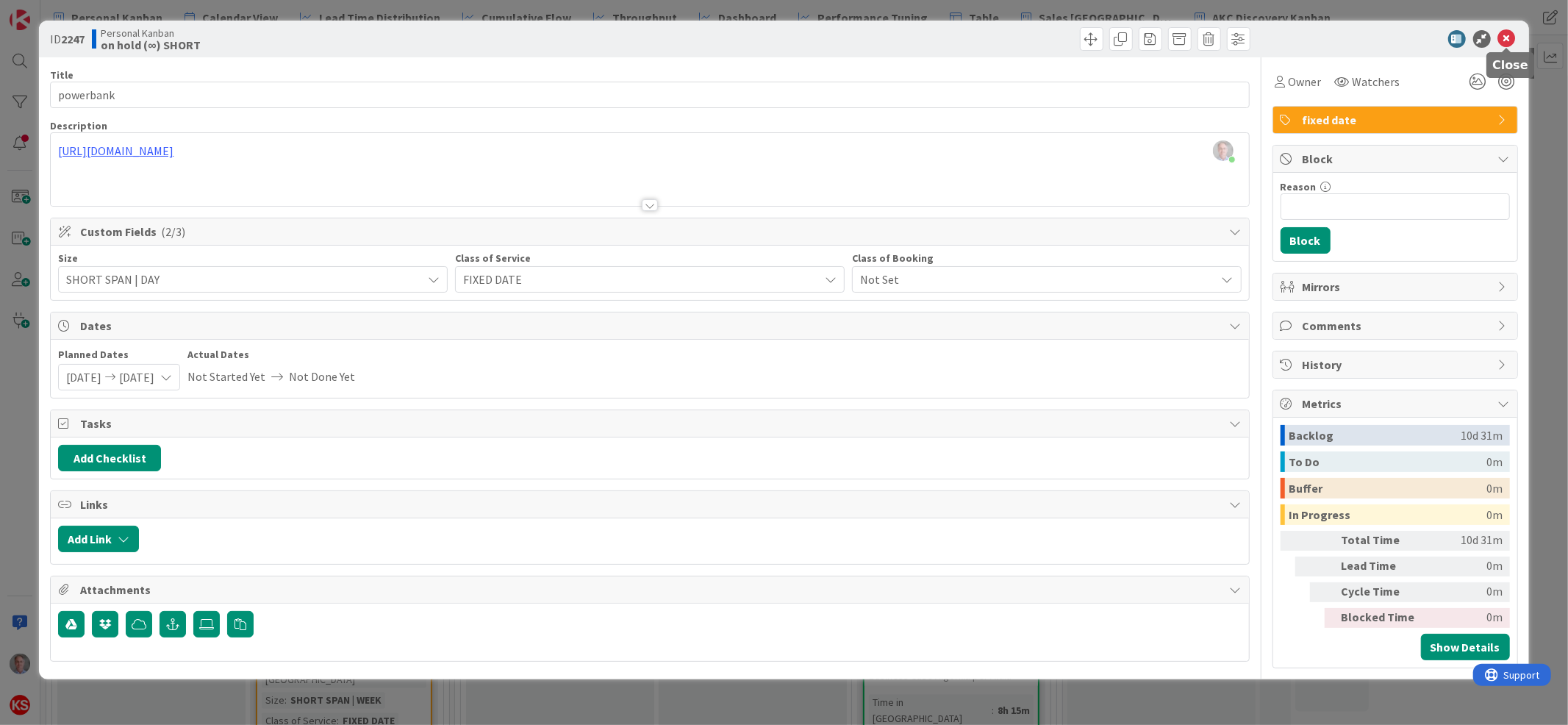
click at [1510, 36] on icon at bounding box center [1506, 38] width 17 height 17
type textarea "x"
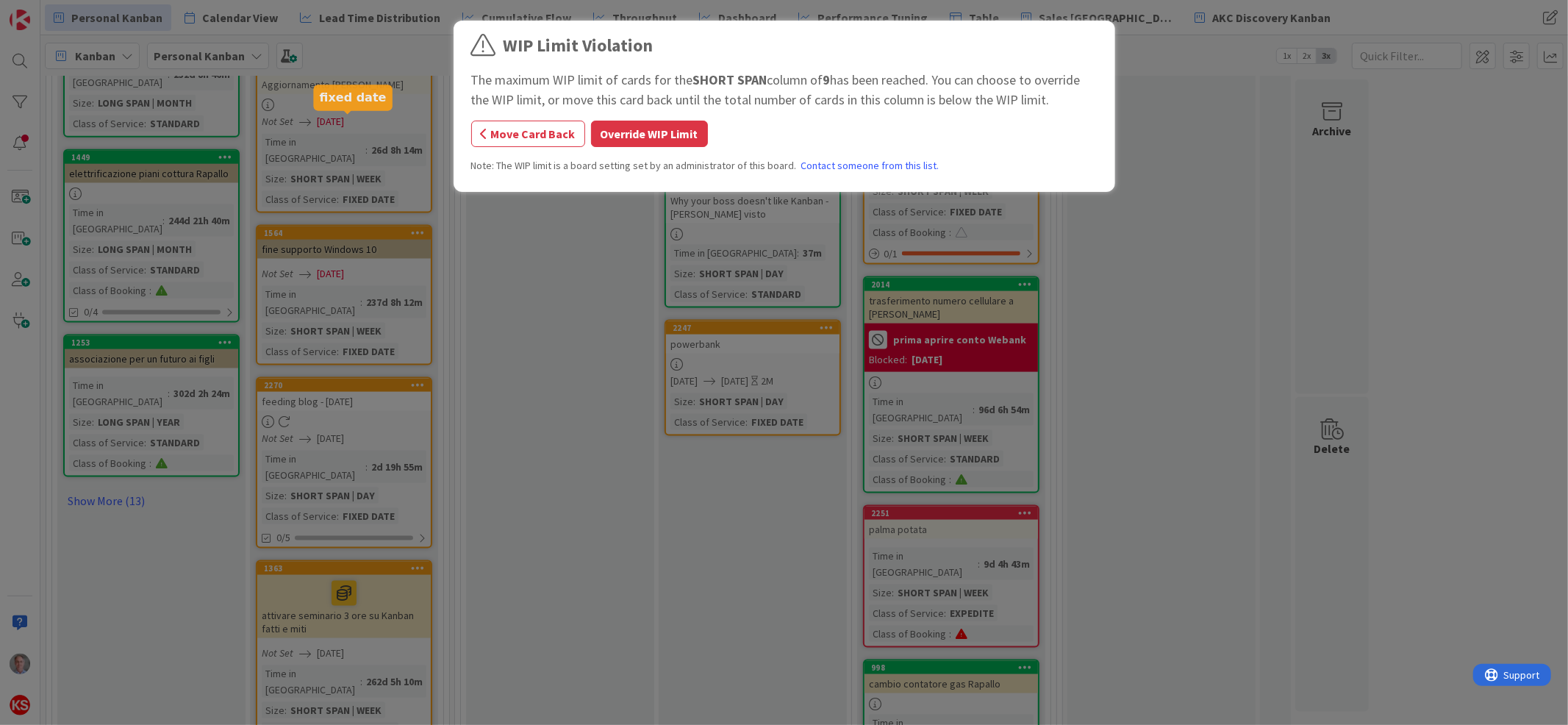
scroll to position [1665, 0]
click at [641, 134] on button "Override WIP Limit" at bounding box center [650, 134] width 117 height 26
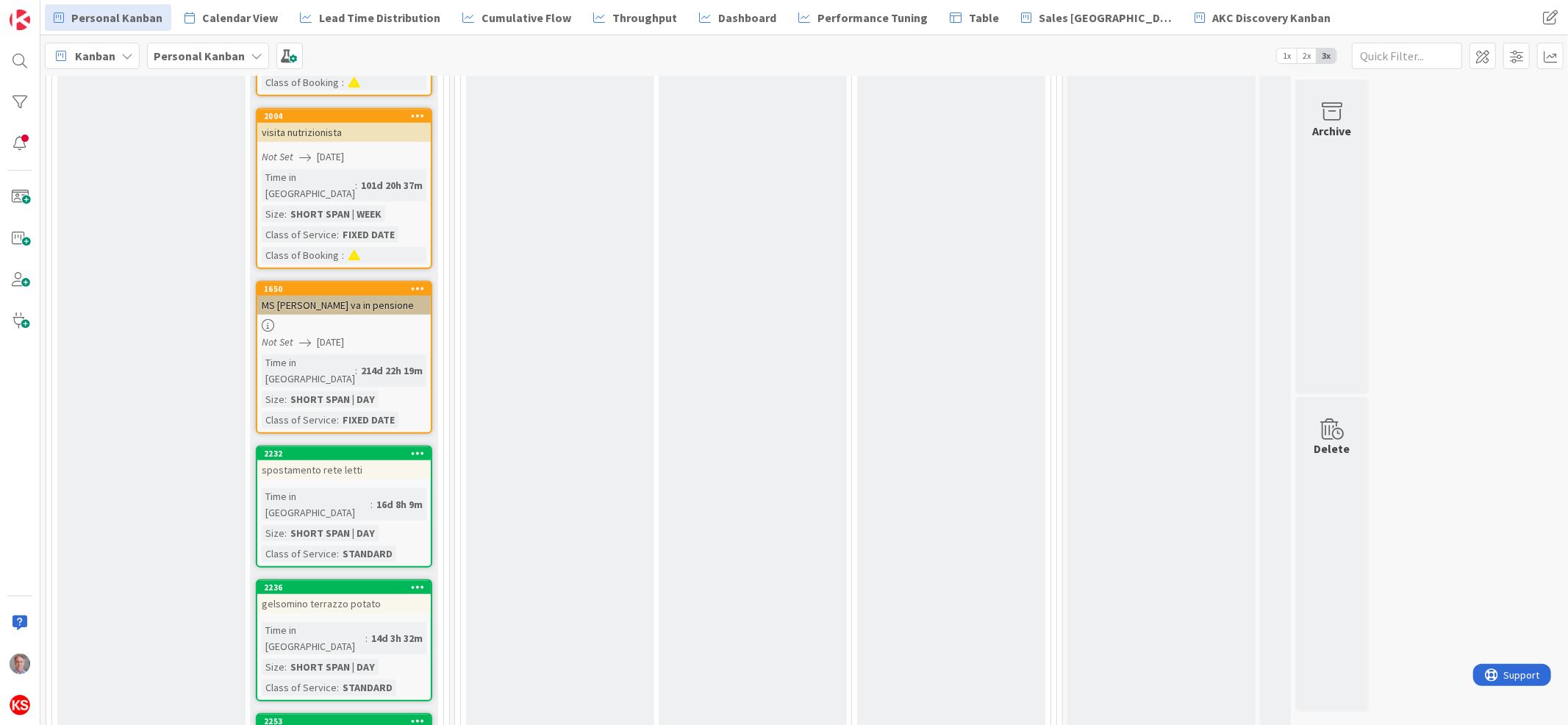
scroll to position [5666, 0]
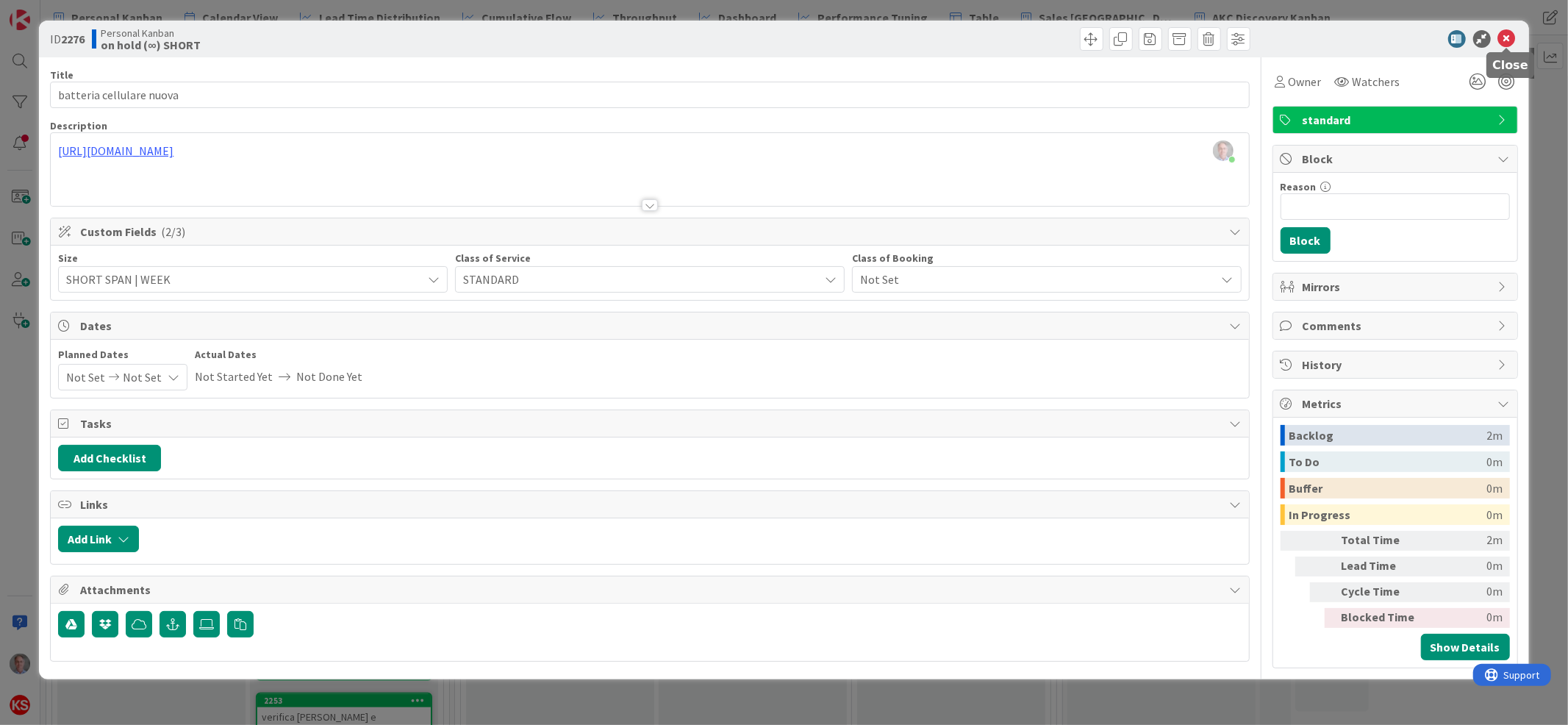
click at [1510, 33] on icon at bounding box center [1506, 38] width 17 height 17
